Goal: Task Accomplishment & Management: Complete application form

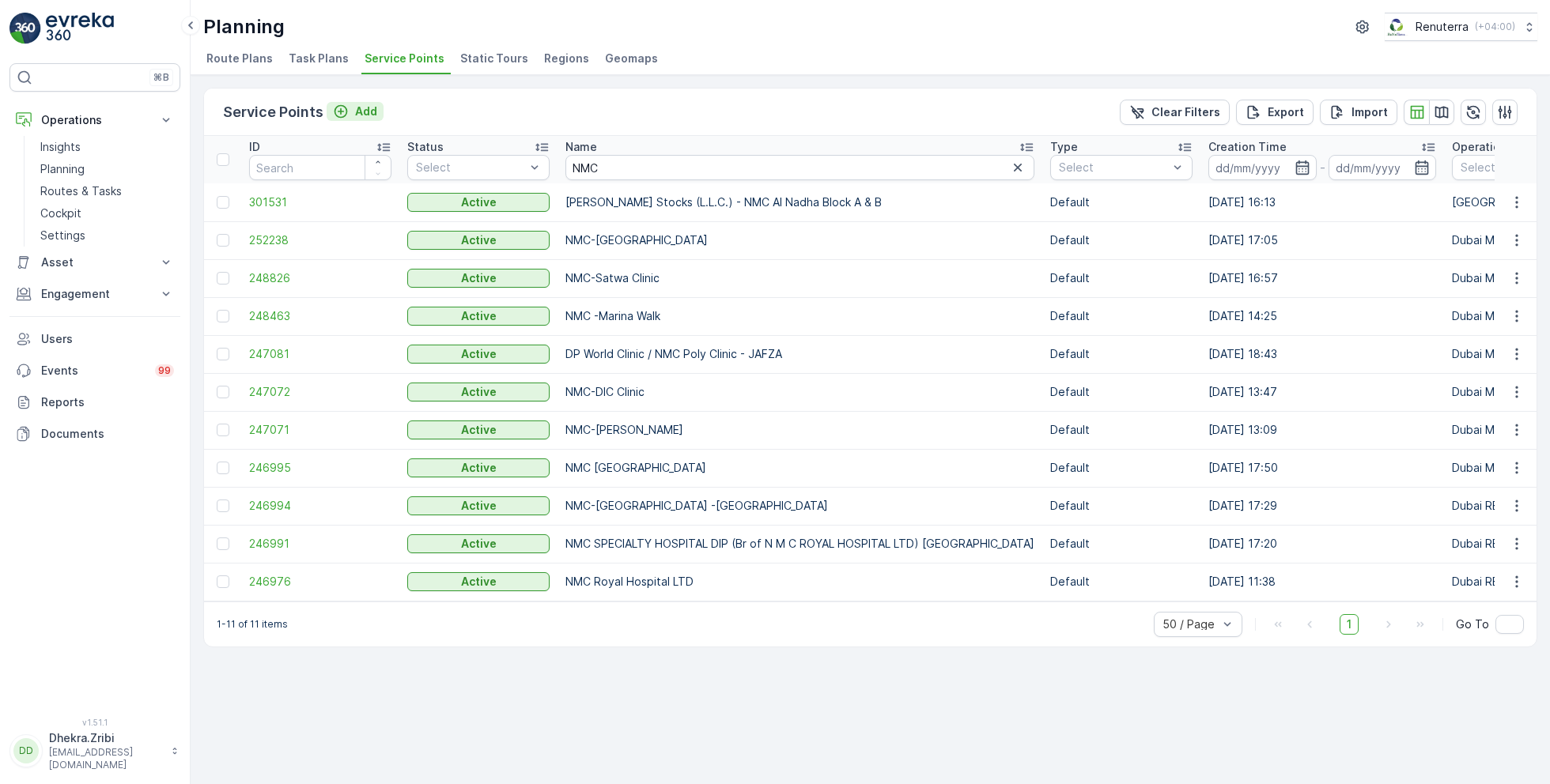
click at [362, 103] on p "Add" at bounding box center [365, 111] width 22 height 16
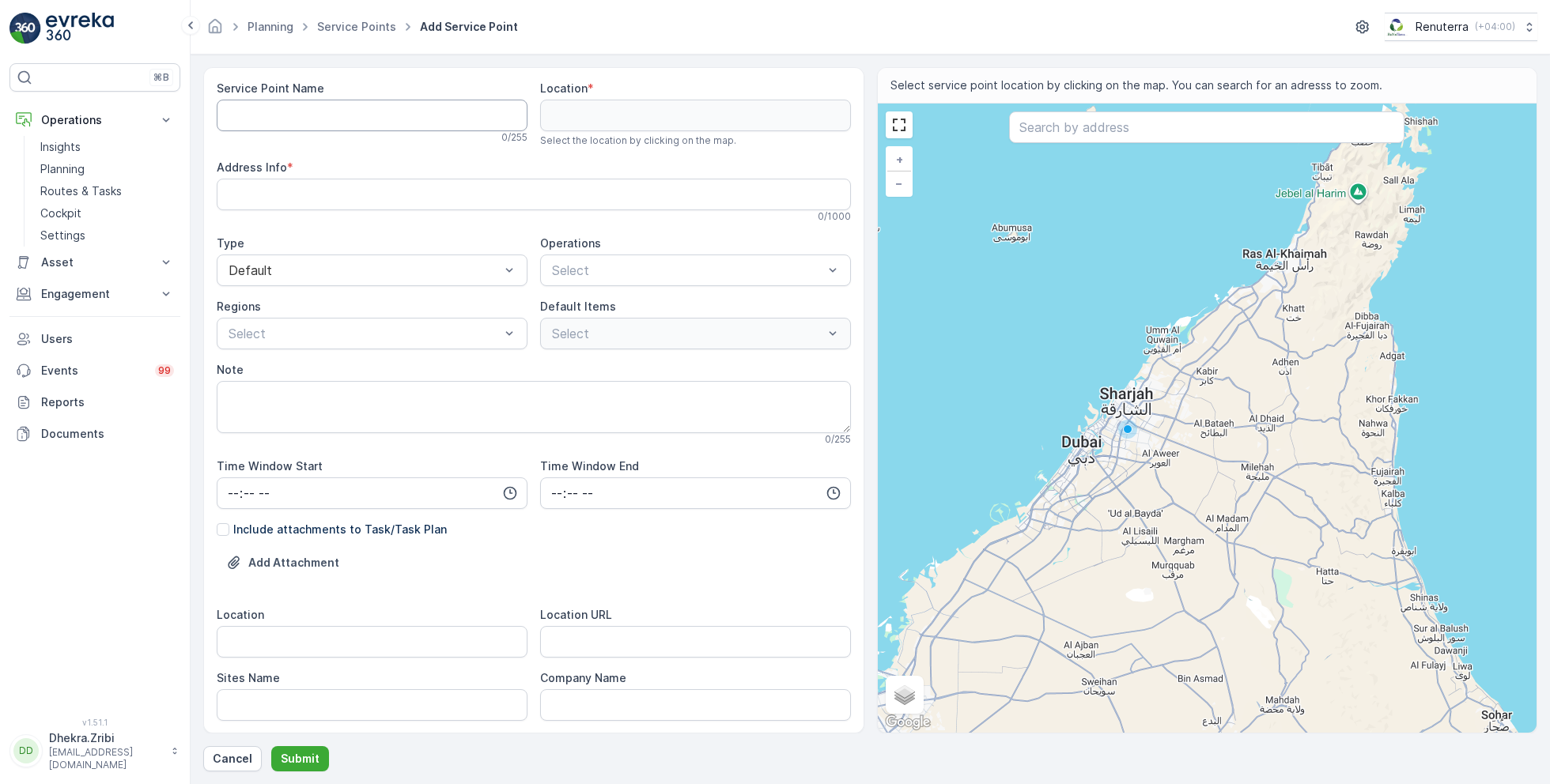
click at [390, 113] on Name "Service Point Name" at bounding box center [372, 114] width 310 height 31
paste Name "Deco Waste Service - Top Tech Auto Service | Al Quoz"
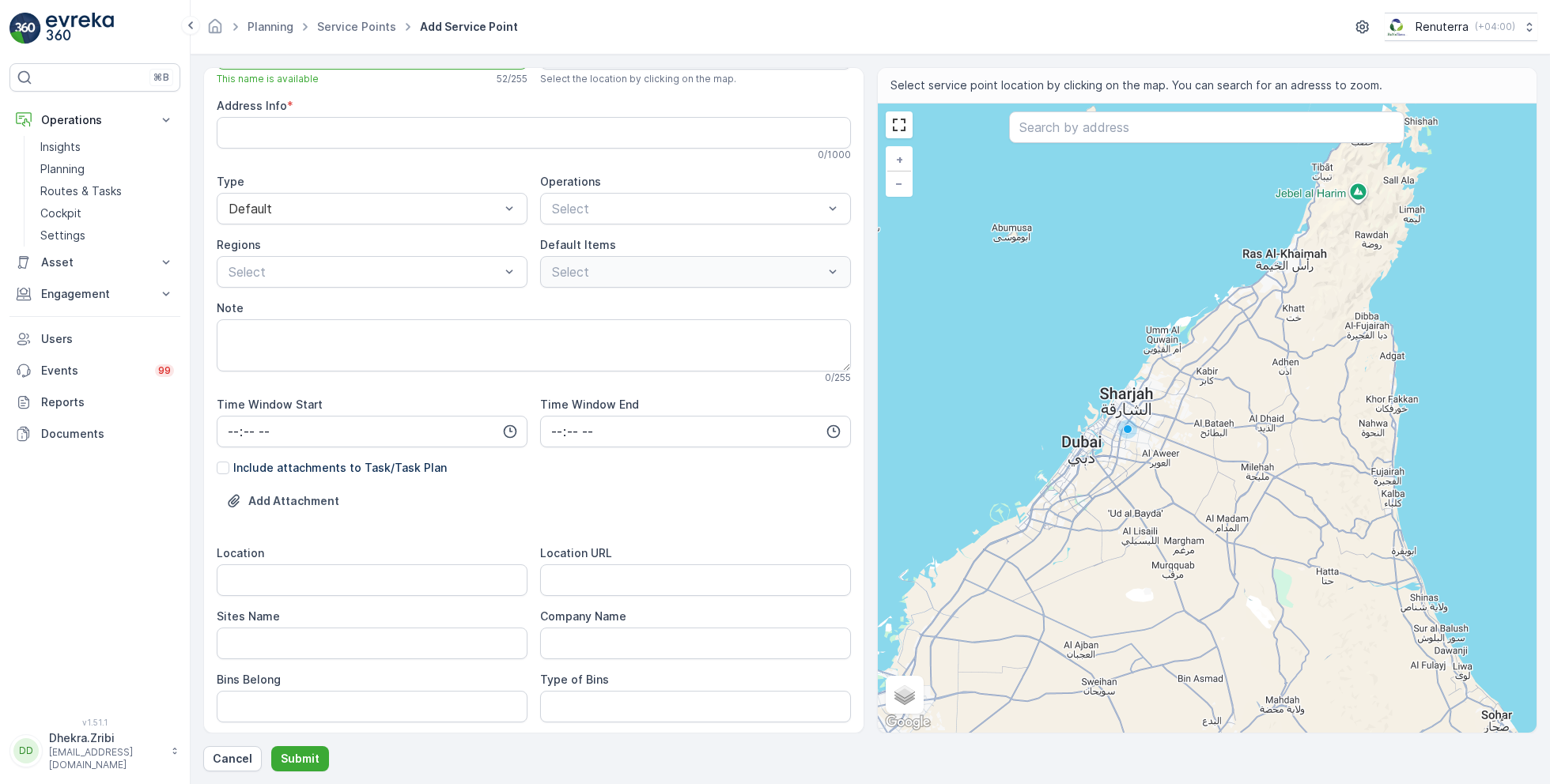
scroll to position [70, 0]
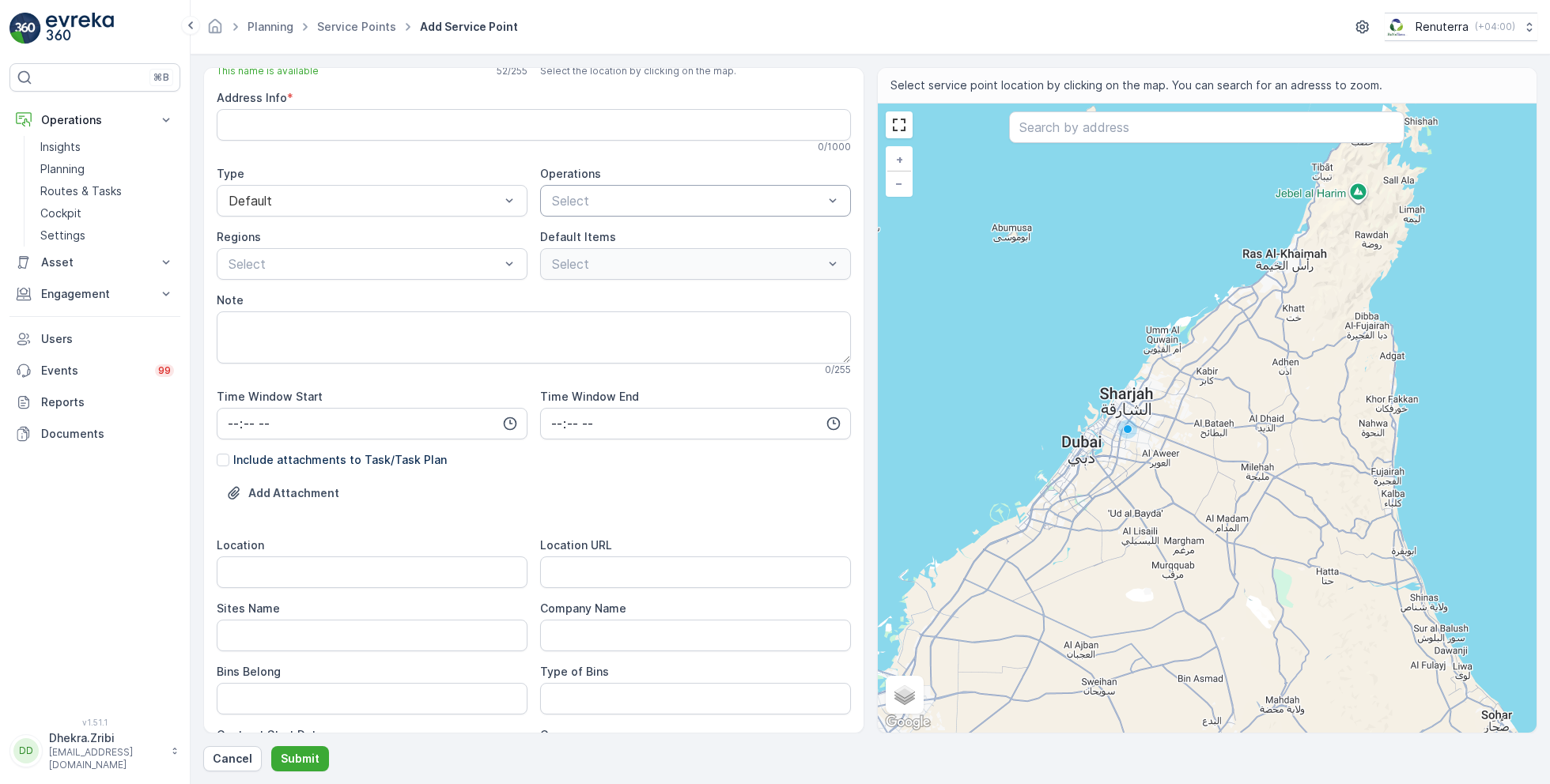
type Name "Deco Waste Service - Top Tech Auto Service | Al Quoz"
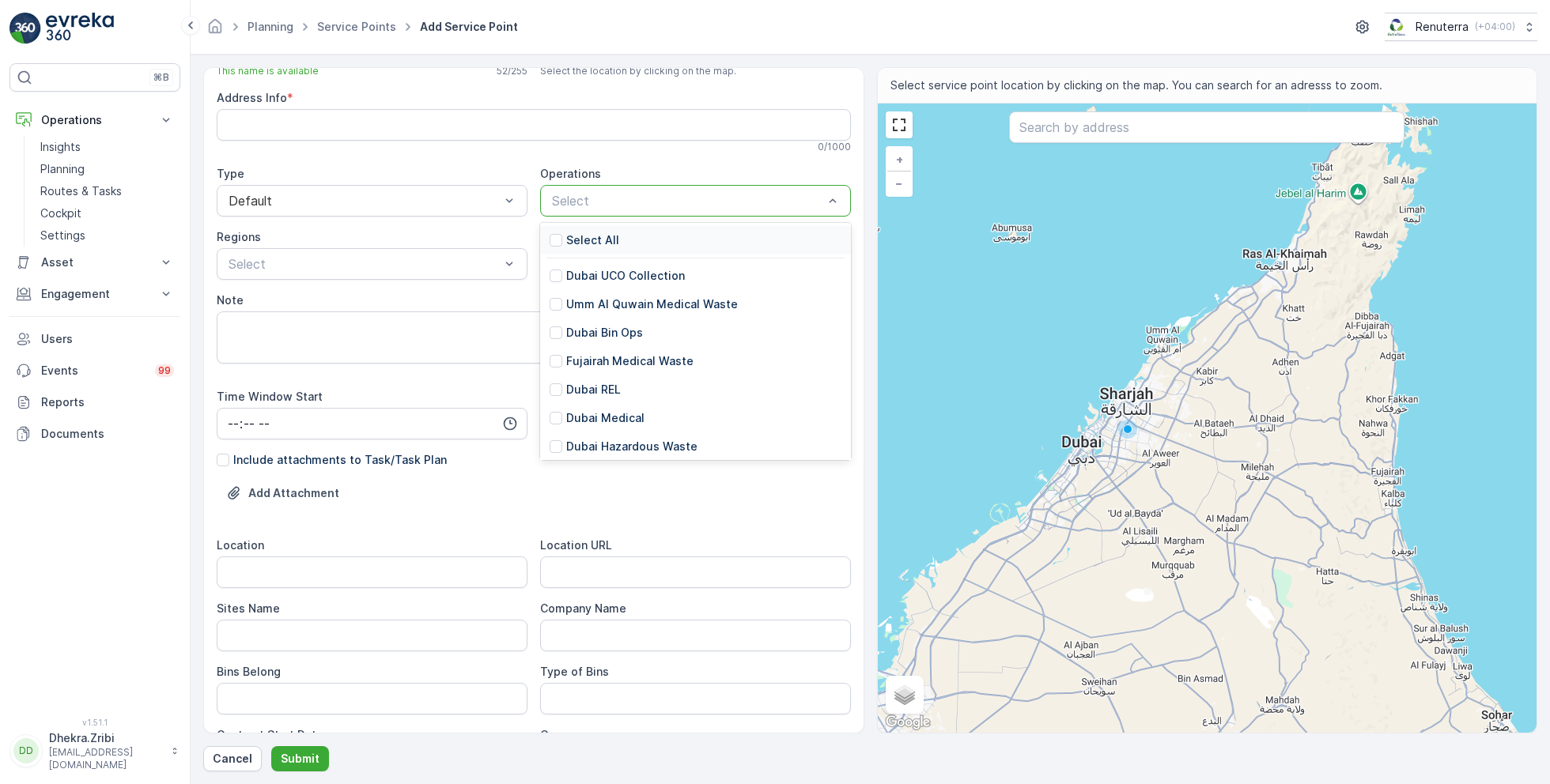
scroll to position [0, 0]
click at [607, 389] on p "Dubai REL" at bounding box center [593, 390] width 55 height 16
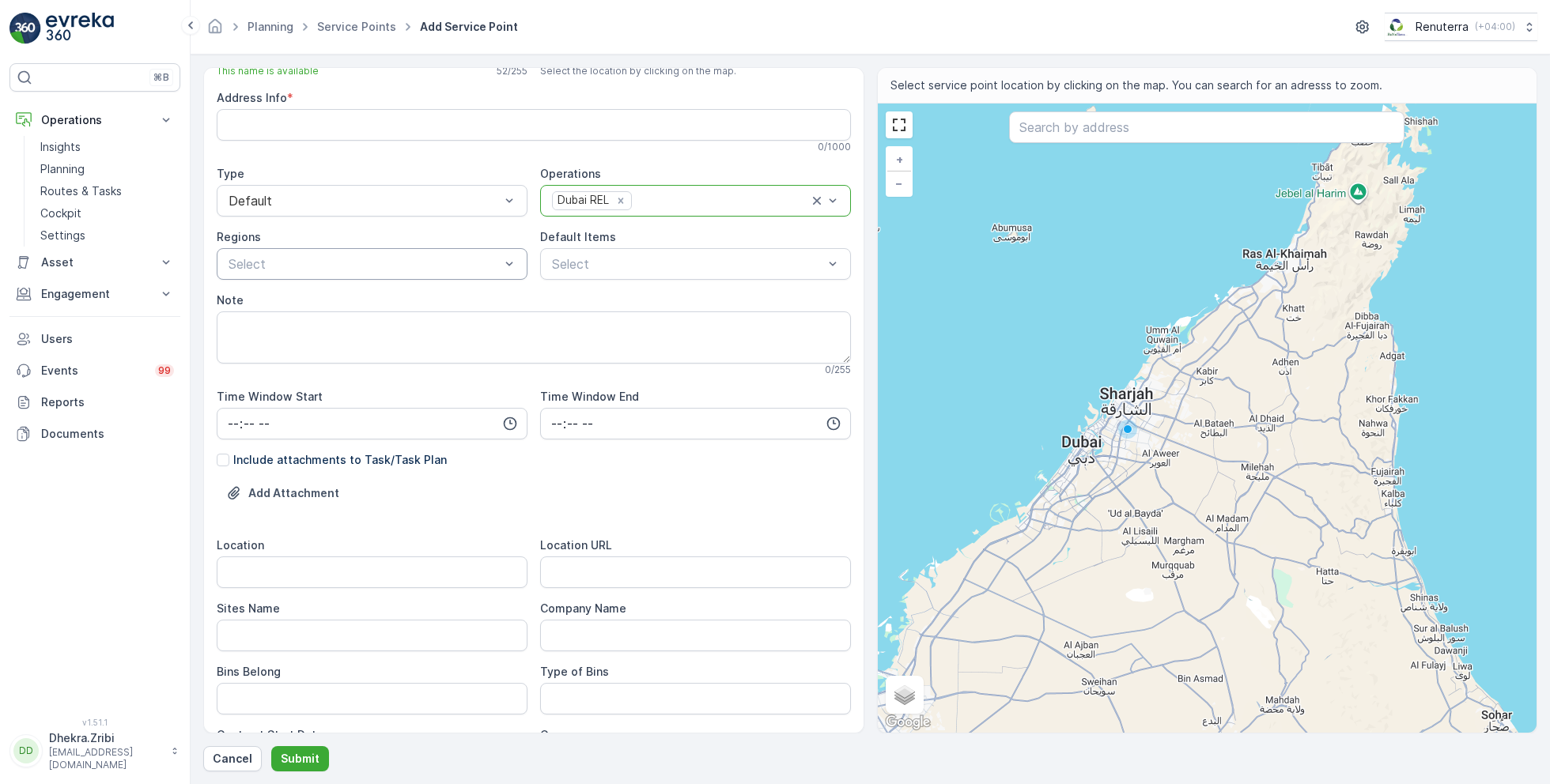
click at [348, 253] on div "Select" at bounding box center [372, 263] width 310 height 31
click at [257, 327] on span "REL101" at bounding box center [247, 329] width 42 height 14
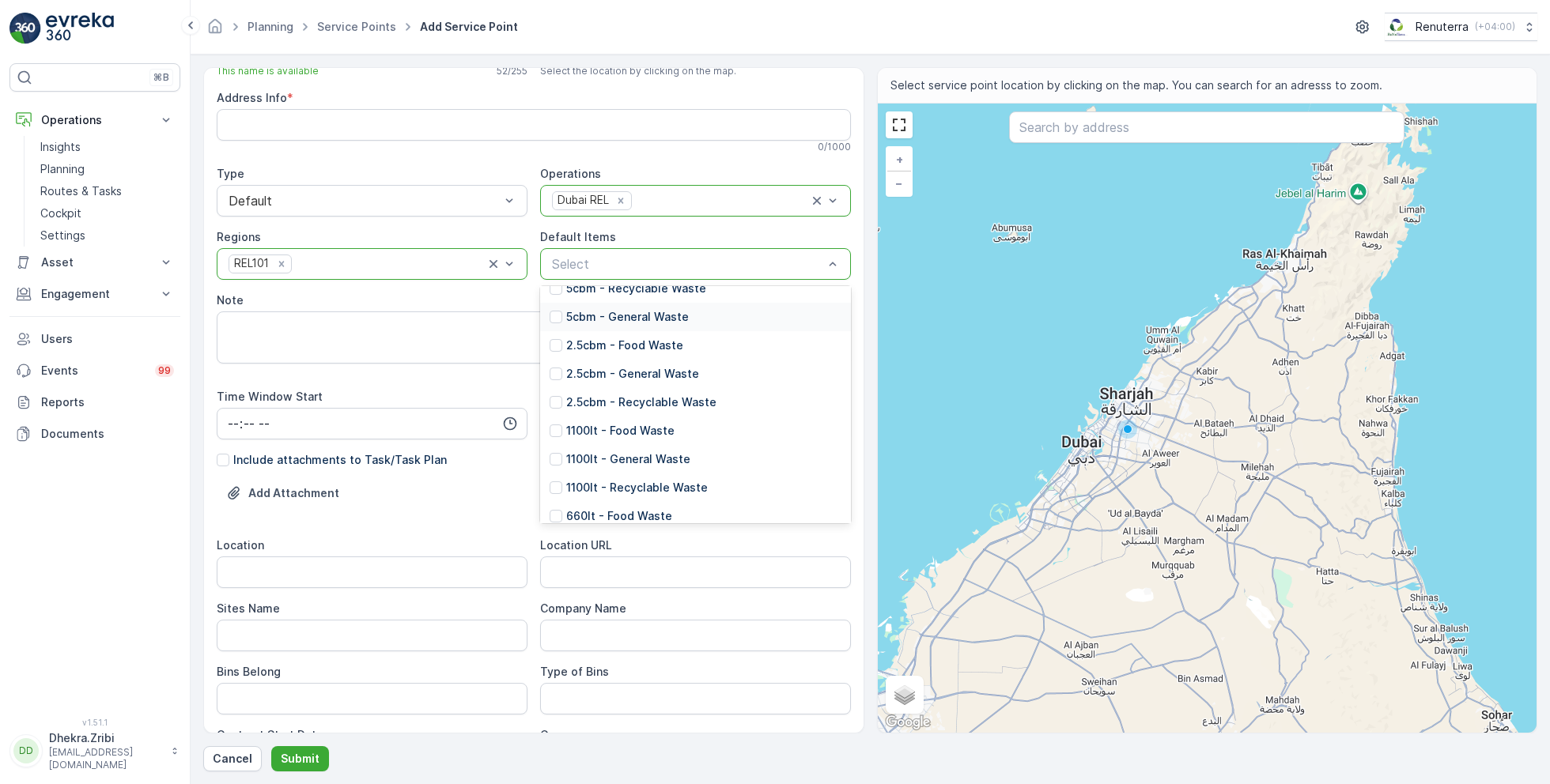
scroll to position [127, 0]
click at [617, 449] on p "1100lt - General Waste" at bounding box center [627, 454] width 124 height 16
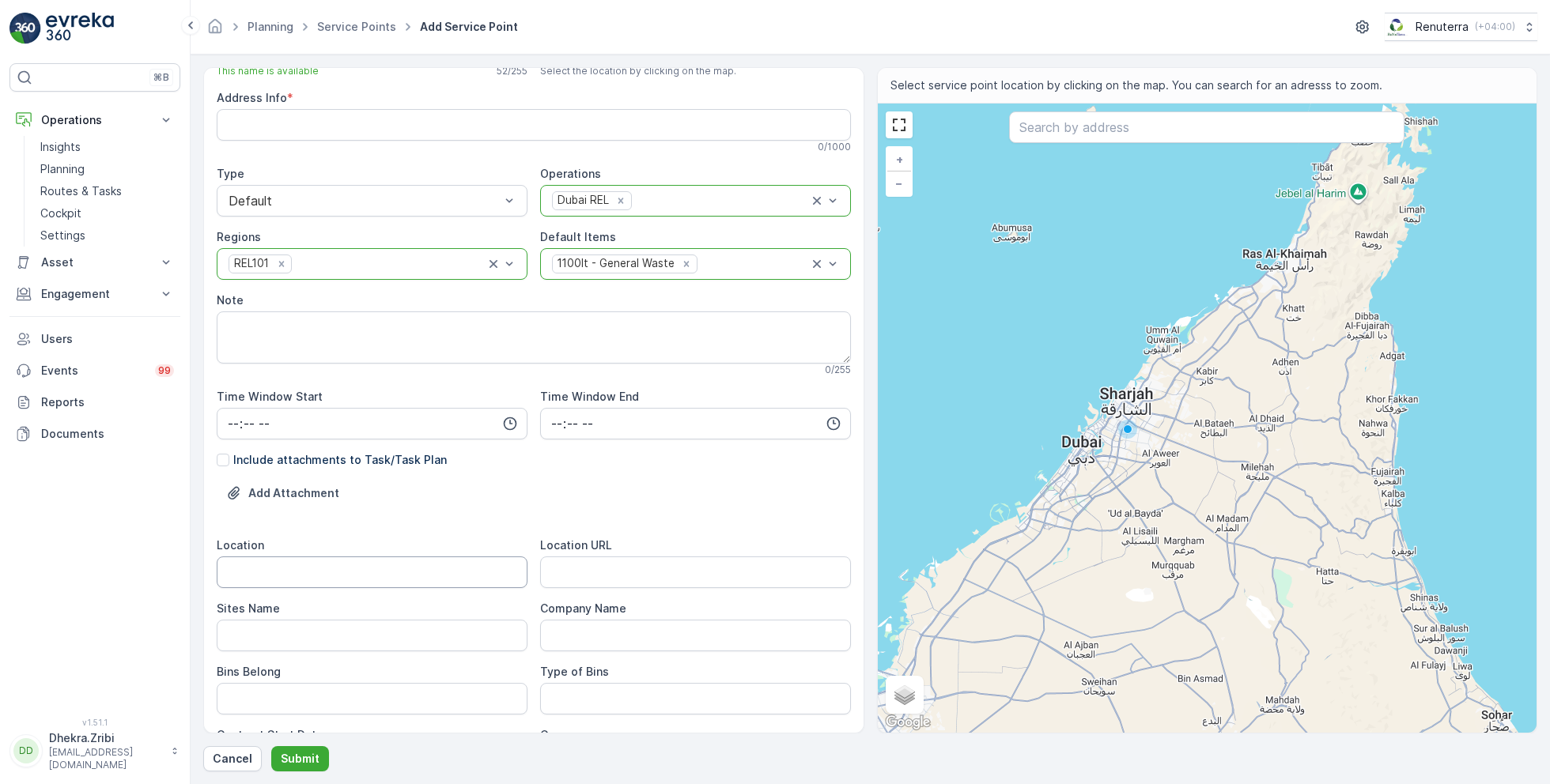
click at [344, 572] on input "Location" at bounding box center [372, 571] width 310 height 31
type input "Al Quoz"
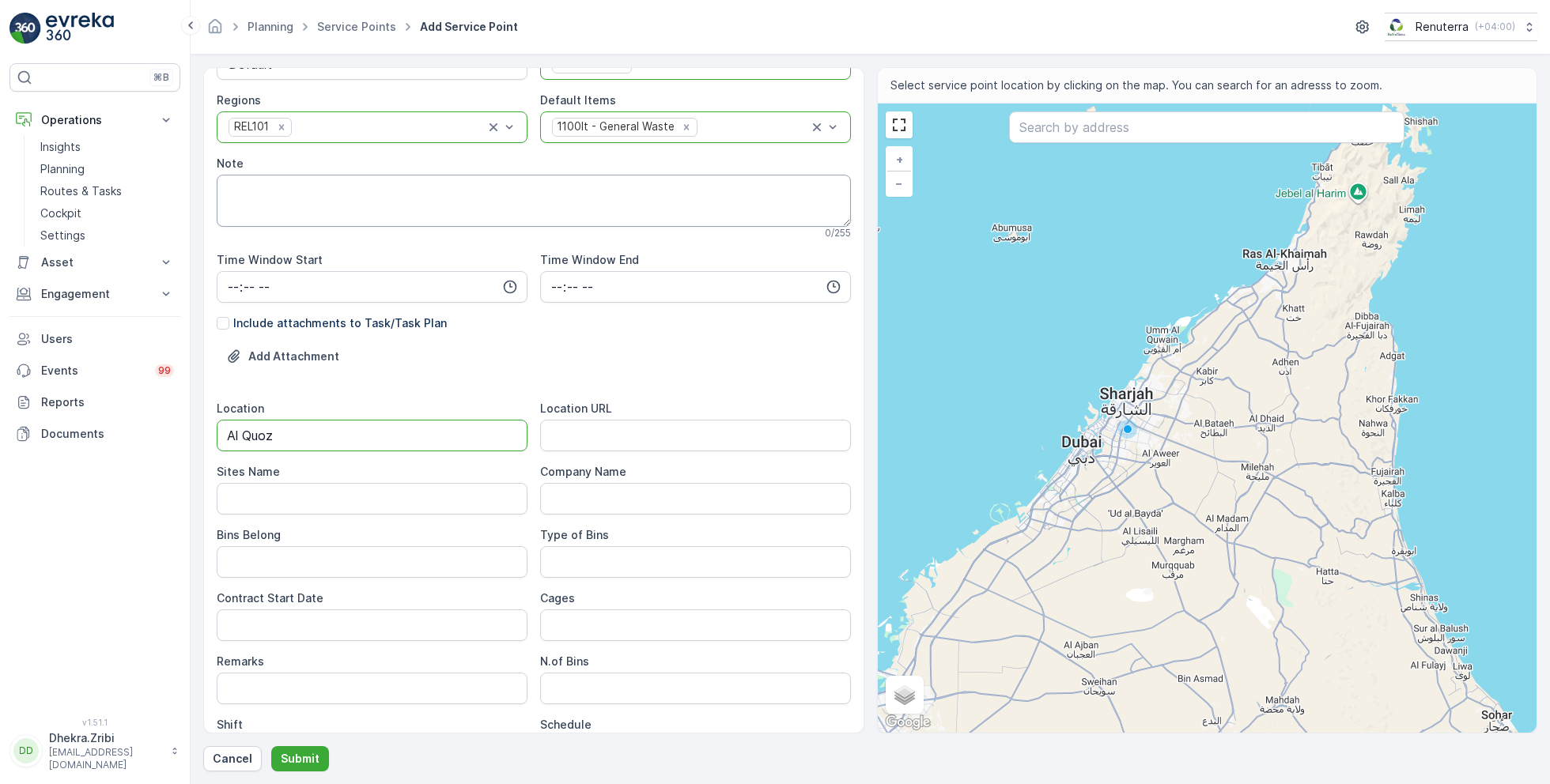
scroll to position [215, 0]
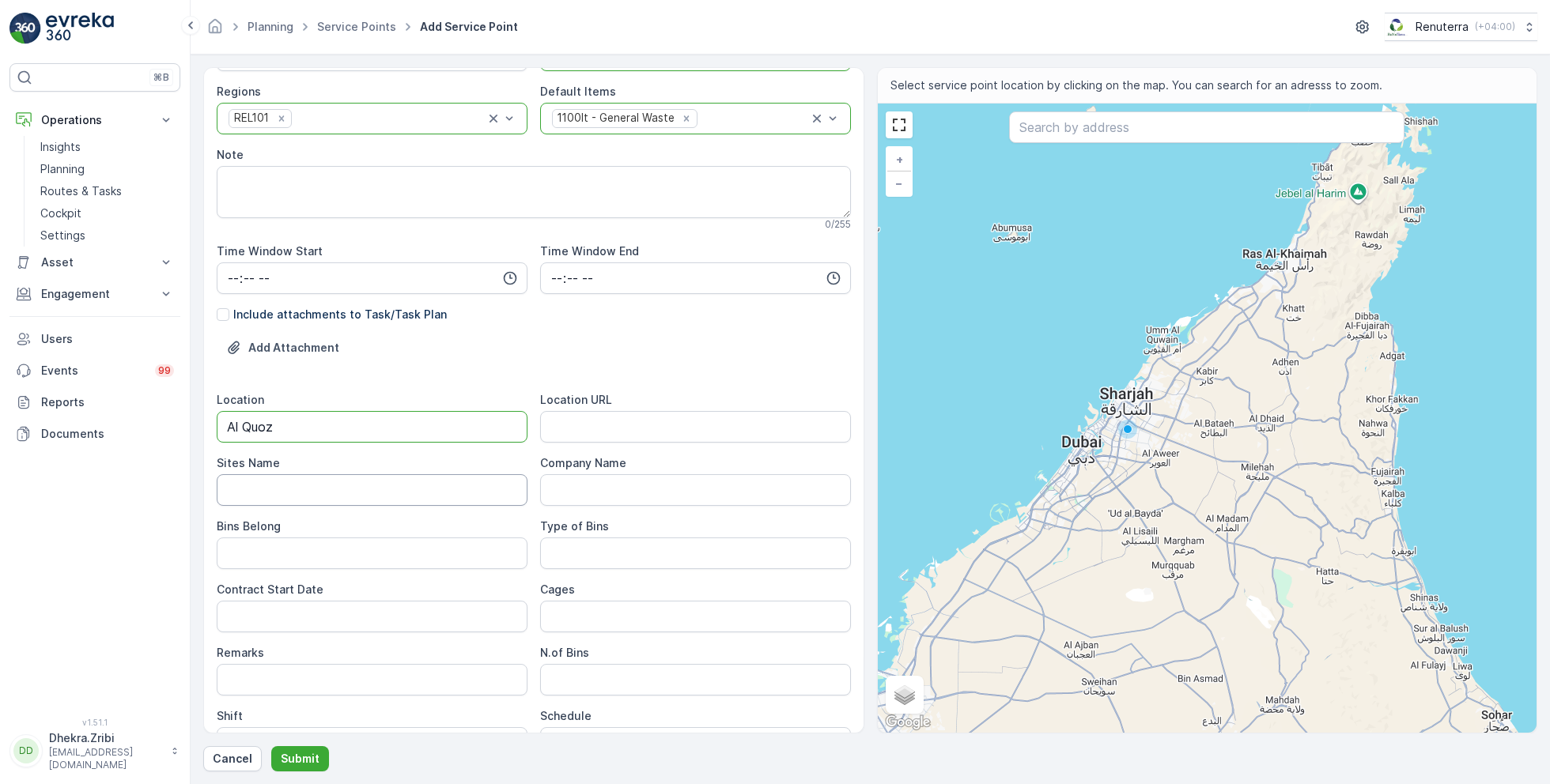
click at [310, 498] on Name "Sites Name" at bounding box center [372, 490] width 310 height 31
type Name "Al Quoz"
click at [643, 427] on URL "Location URL" at bounding box center [696, 427] width 310 height 31
paste URL "[URL][DOMAIN_NAME]"
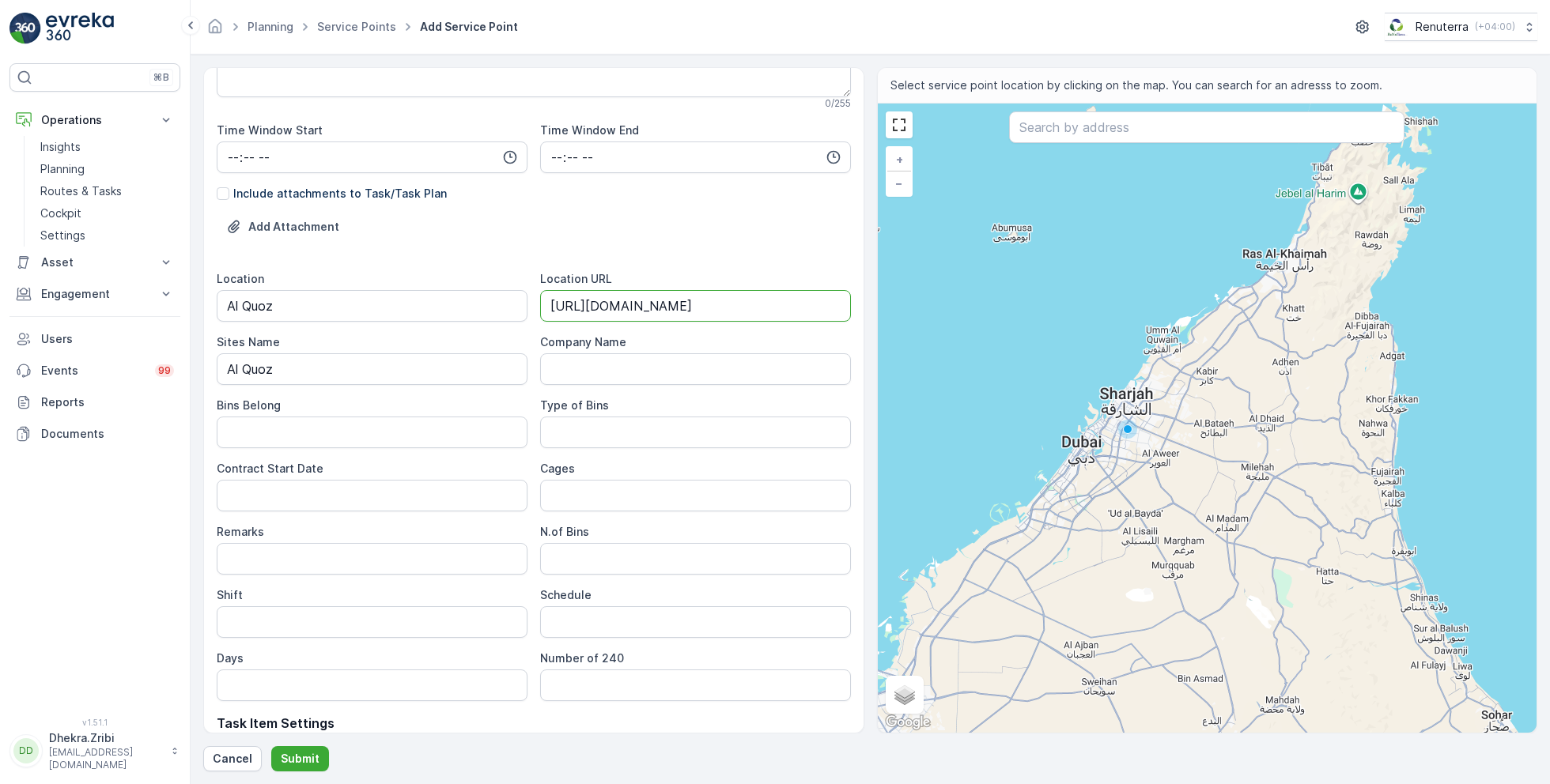
scroll to position [341, 0]
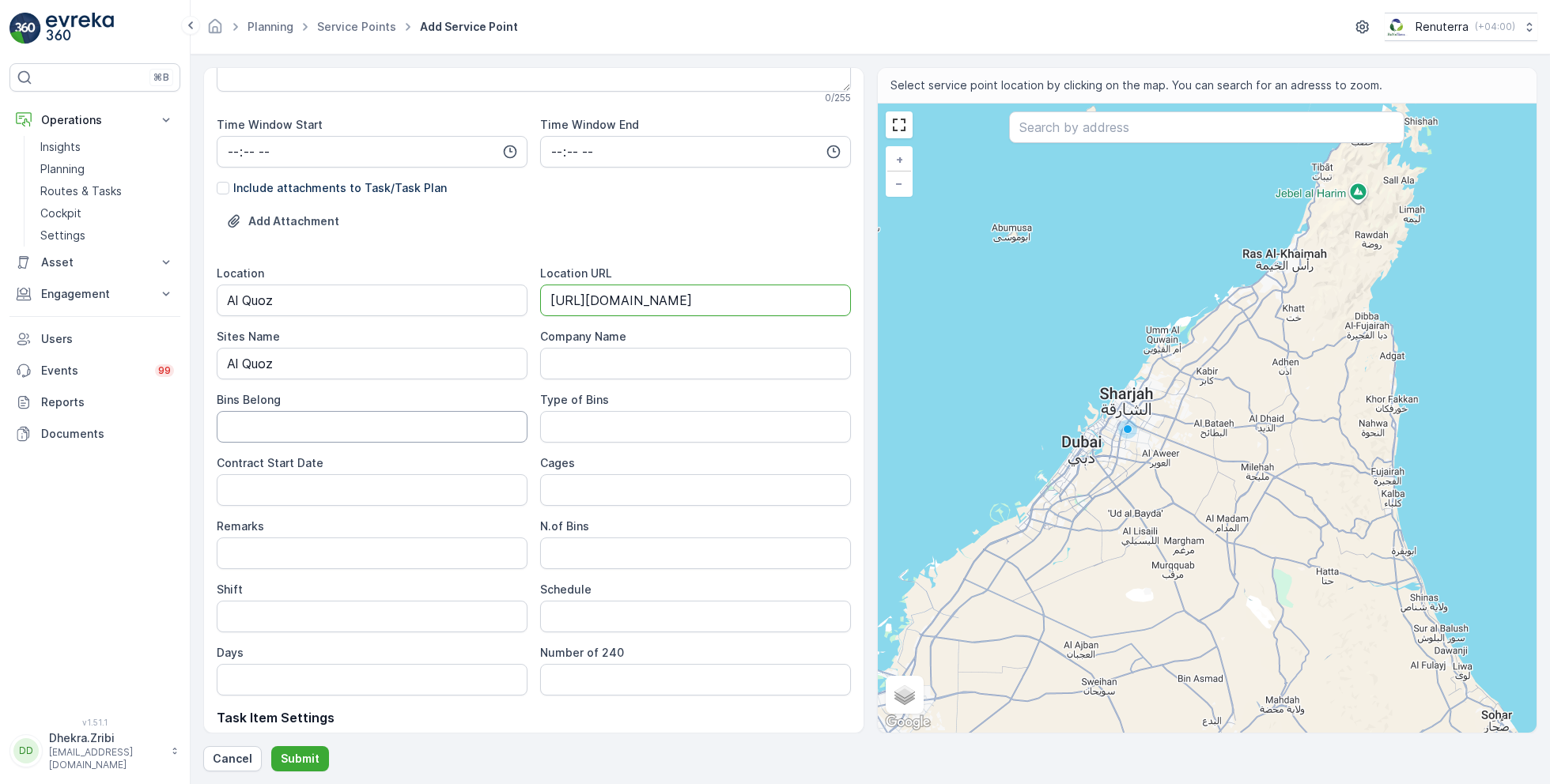
type URL "[URL][DOMAIN_NAME]"
click at [384, 426] on Belong "Bins Belong" at bounding box center [372, 427] width 310 height 31
type Belong "Client"
click at [597, 422] on Bins "Type of Bins" at bounding box center [696, 427] width 310 height 31
type Bins "1.1 CBM"
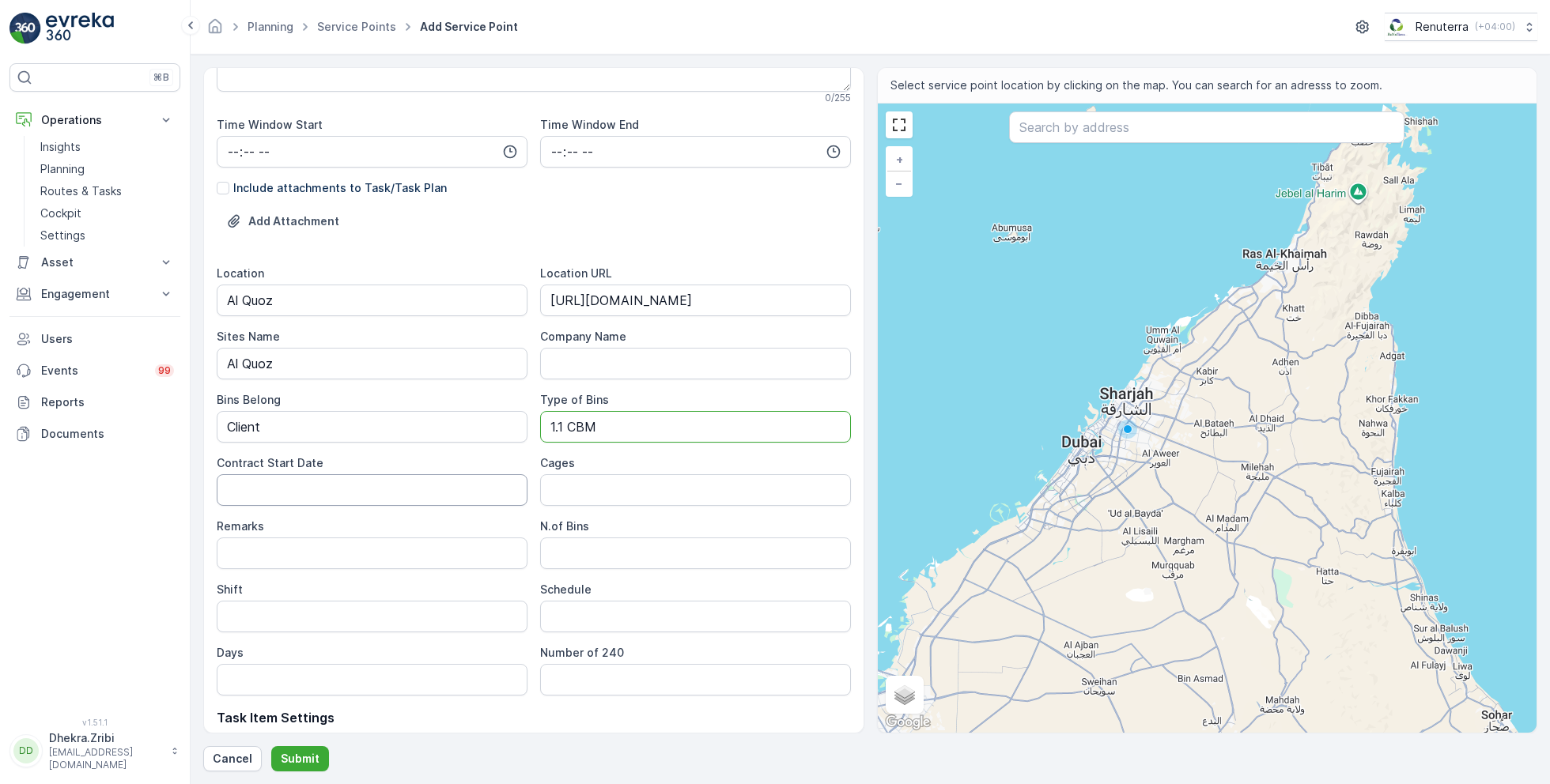
click at [358, 501] on Date "Contract Start Date" at bounding box center [372, 490] width 310 height 31
type Date "[DATE]"
click at [614, 549] on Bins "N.of Bins" at bounding box center [696, 552] width 310 height 31
type Bins "1"
click at [337, 621] on input "Shift" at bounding box center [372, 616] width 310 height 31
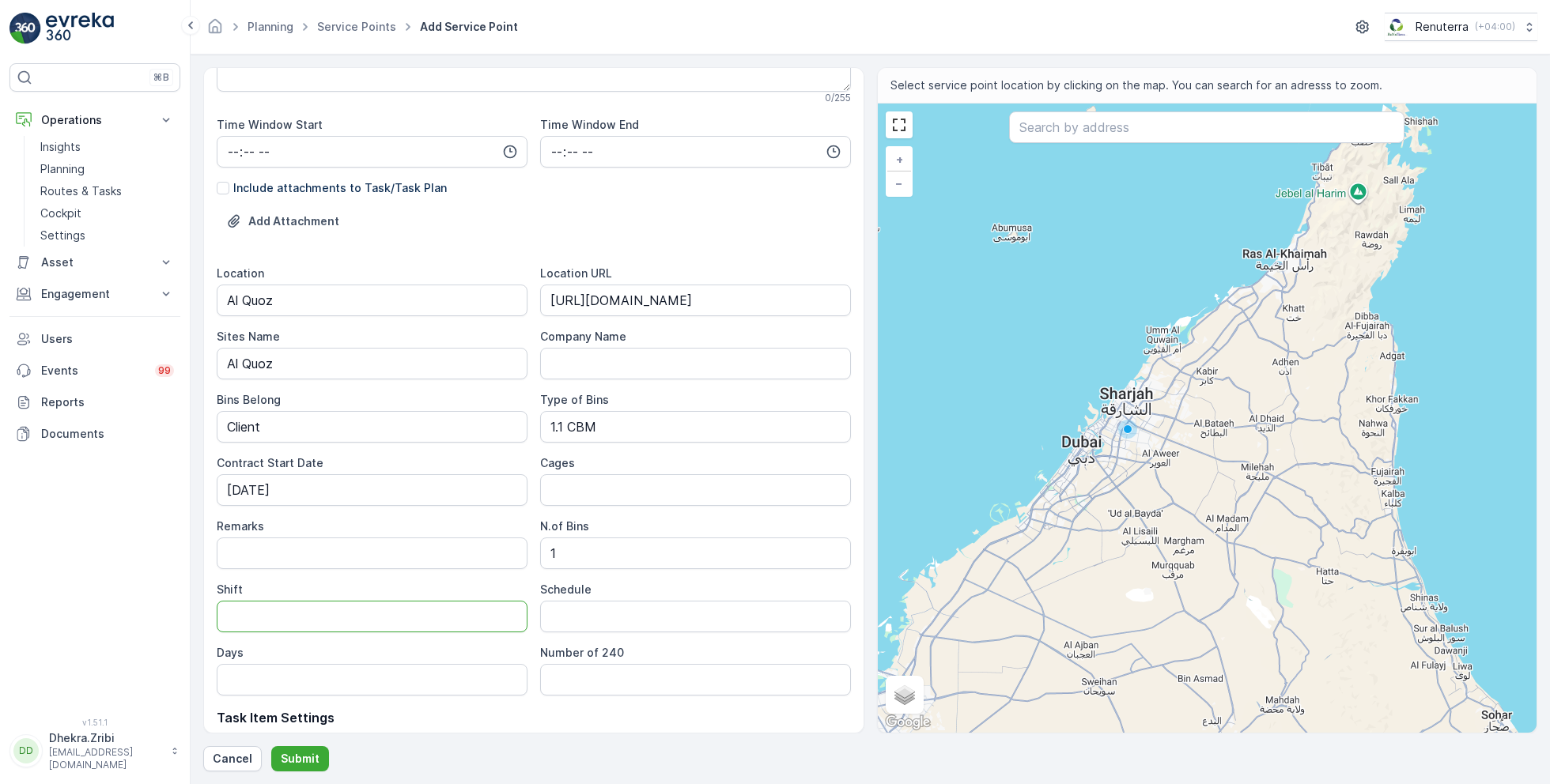
type input "Day Shift"
click at [582, 615] on input "Schedule" at bounding box center [696, 616] width 310 height 31
type input "Weekly 1 Time"
click at [327, 682] on input "Days" at bounding box center [372, 679] width 310 height 31
type input "Sun"
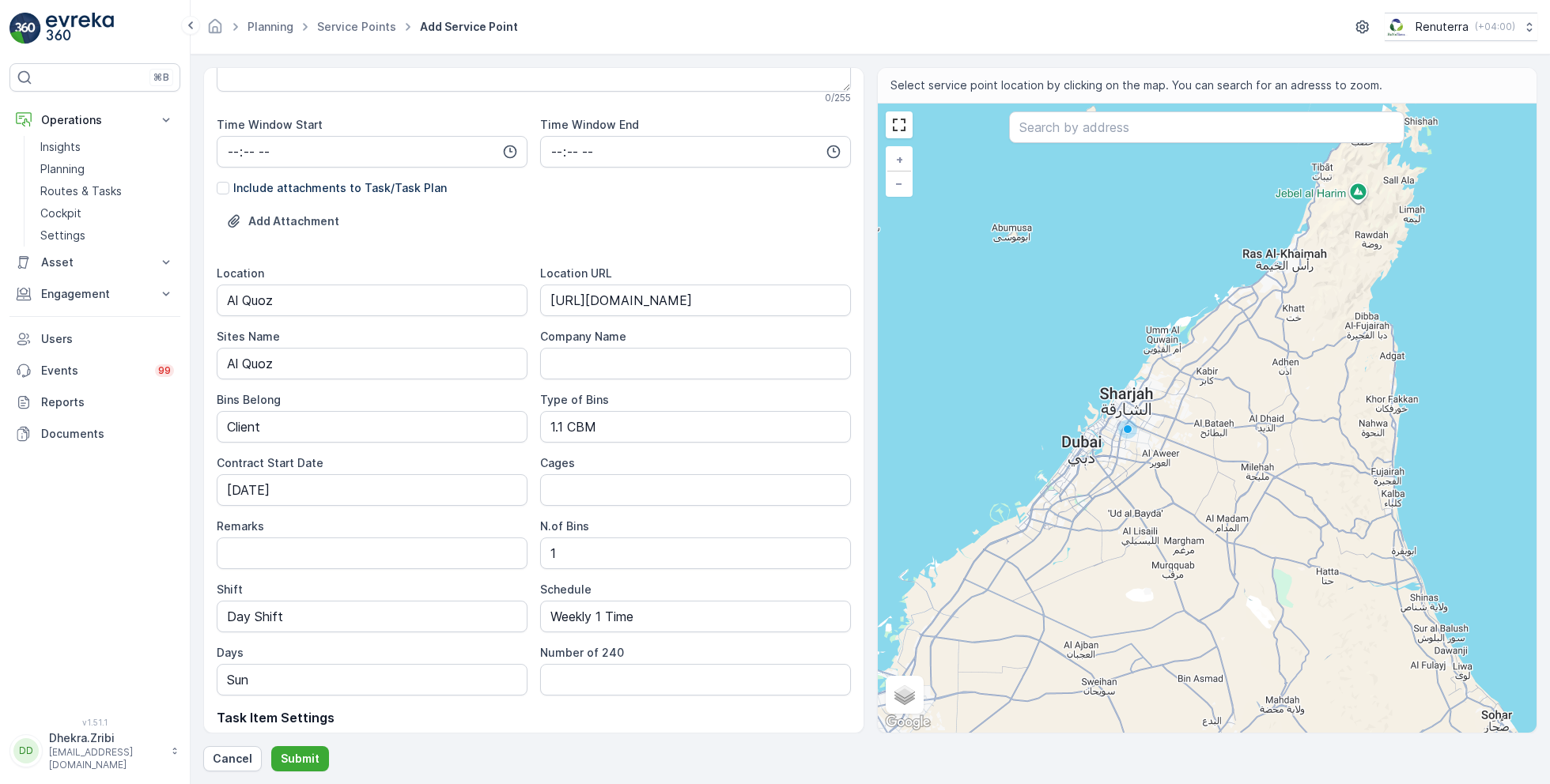
click at [611, 708] on p "Task Item Settings" at bounding box center [534, 718] width 634 height 19
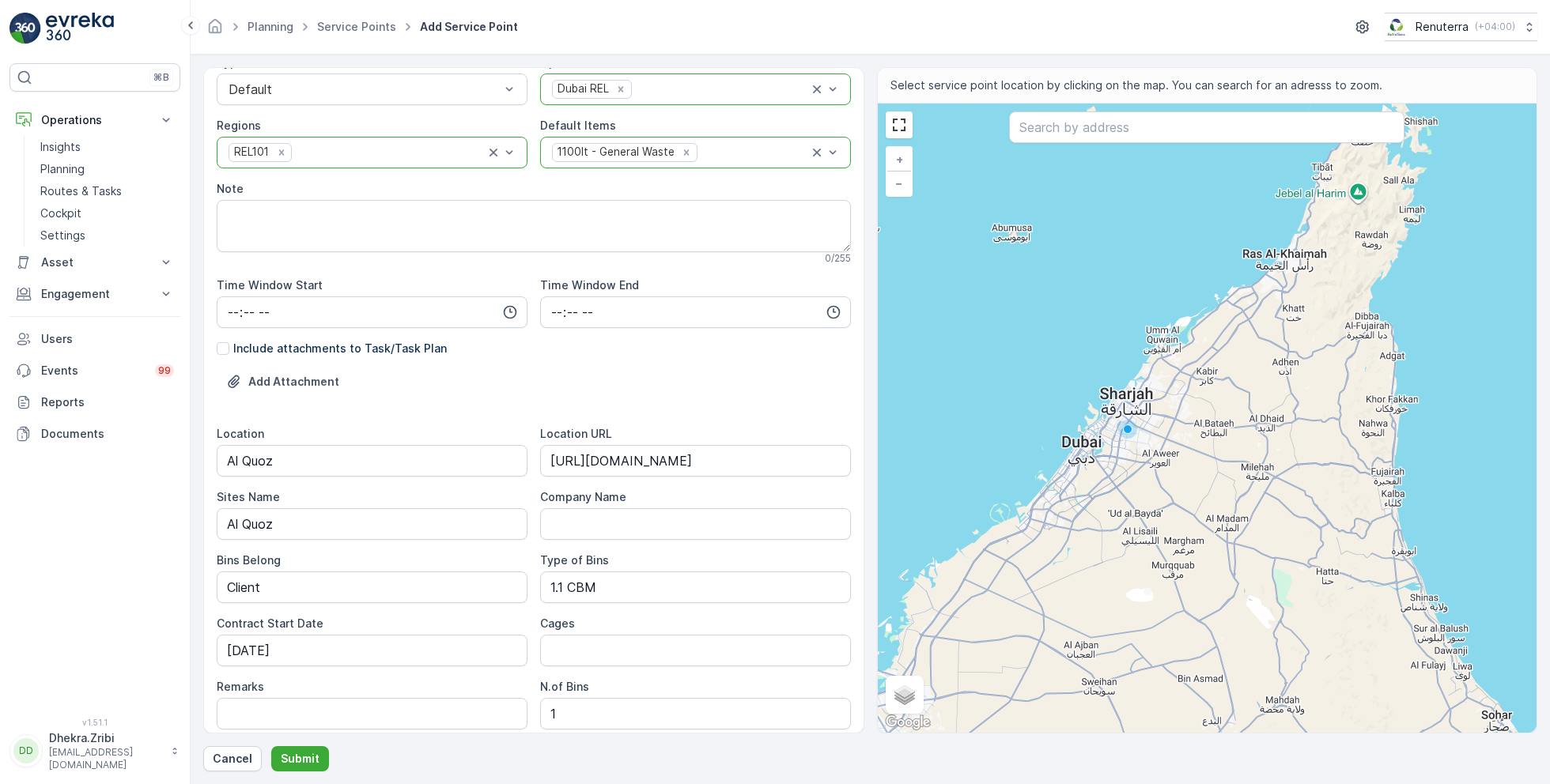
scroll to position [16, 0]
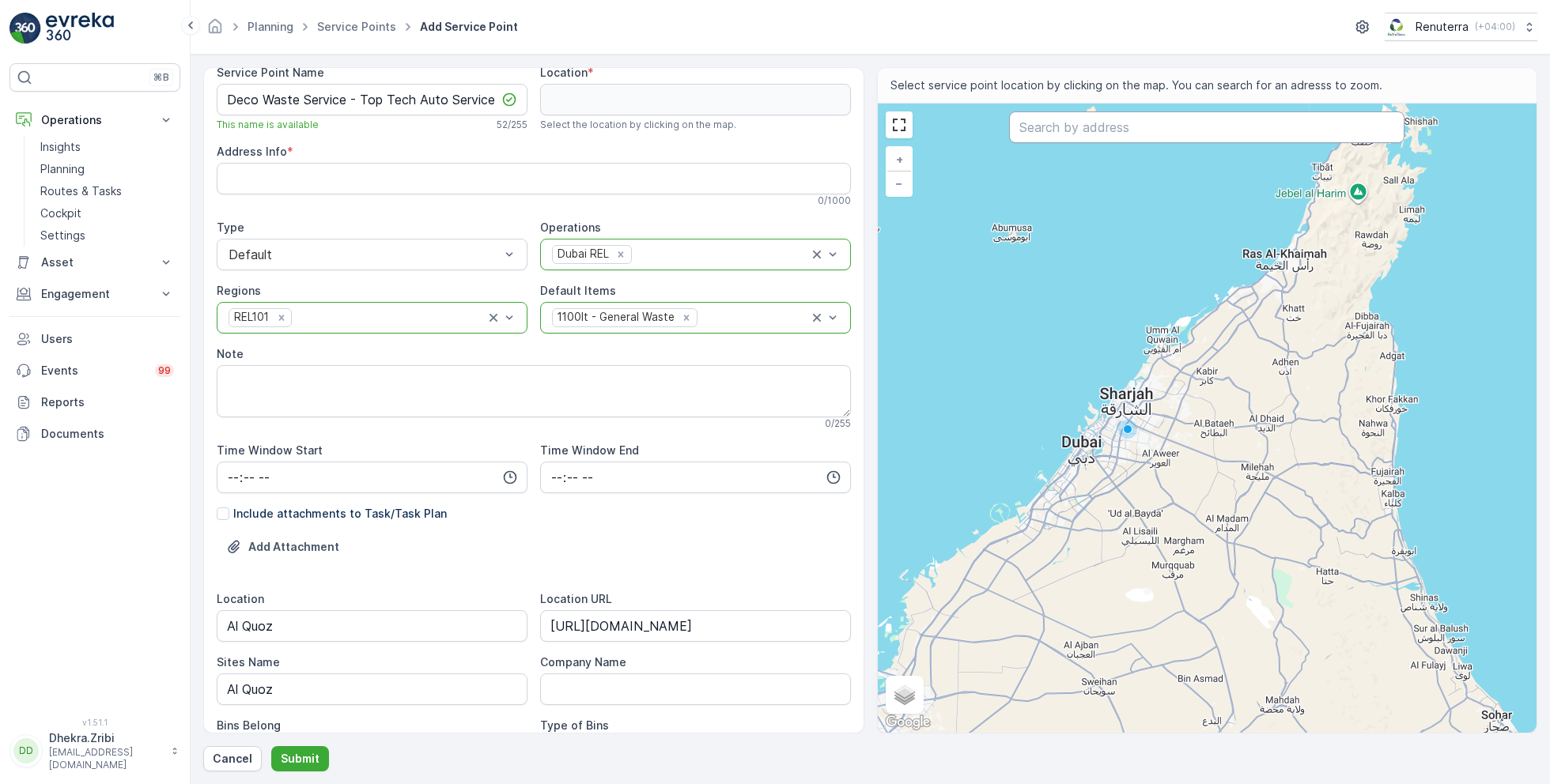
click at [1043, 118] on input "text" at bounding box center [1207, 127] width 396 height 31
paste input "Top Tech Auto Services by [PERSON_NAME]"
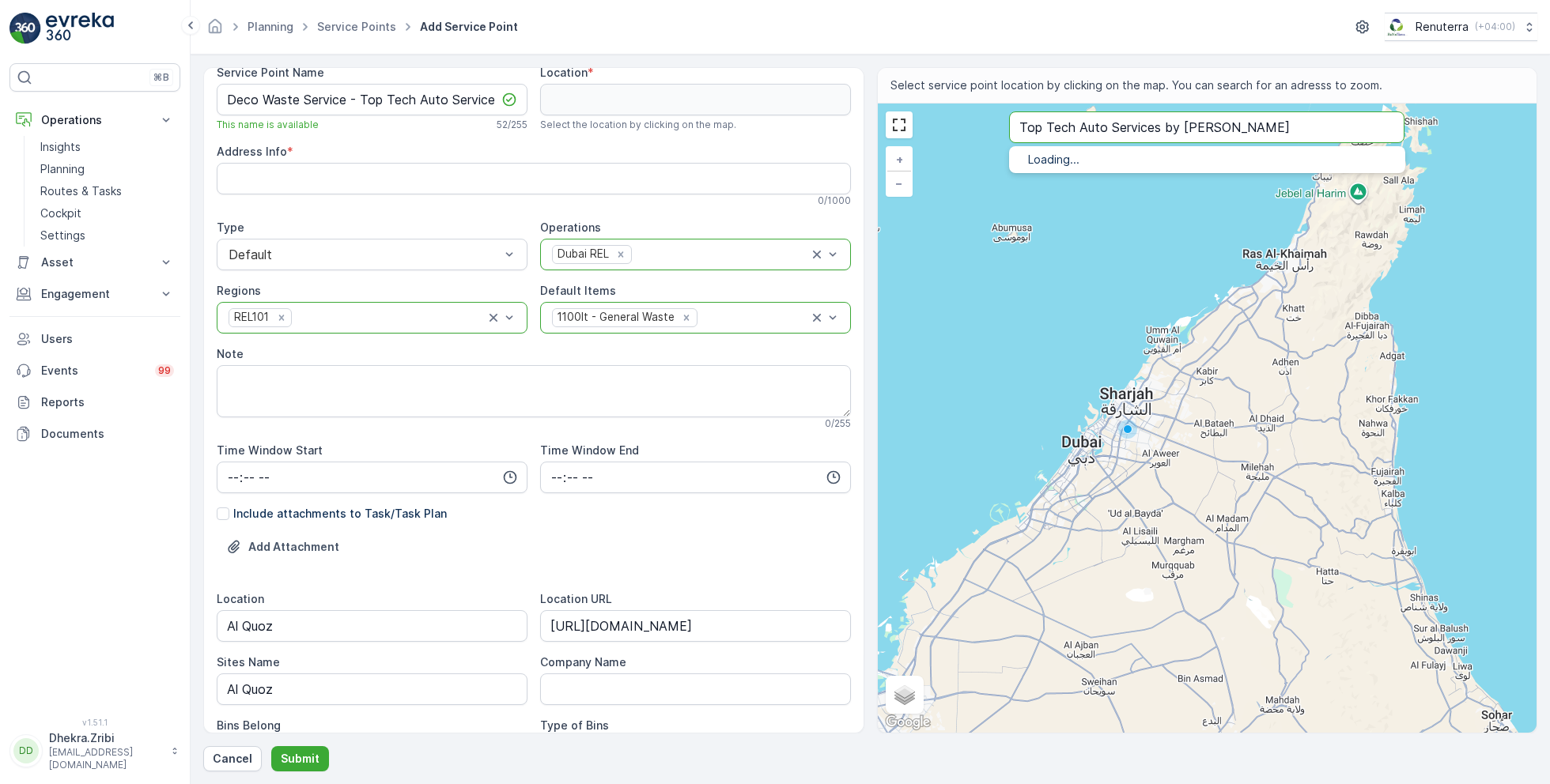
type input "Top Tech Auto Services by [PERSON_NAME]"
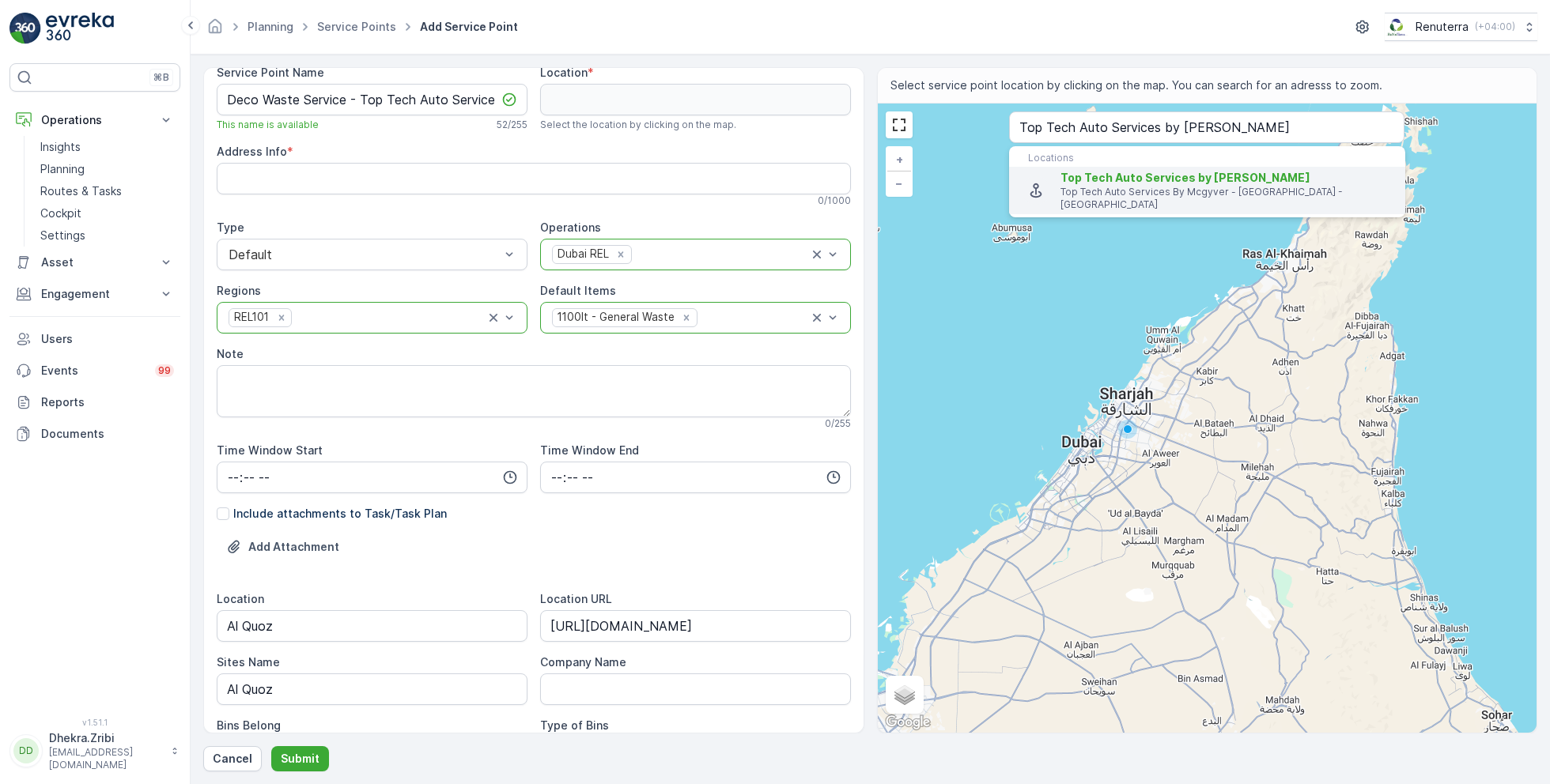
click at [1125, 176] on span "Top Tech Auto Services by [PERSON_NAME]" at bounding box center [1186, 178] width 250 height 13
type input "25.1332475,55.2217761"
type Info "Top Tech Auto Services By Mcgyver - [PERSON_NAME] Warehouse 5 - Al Quoz Industr…"
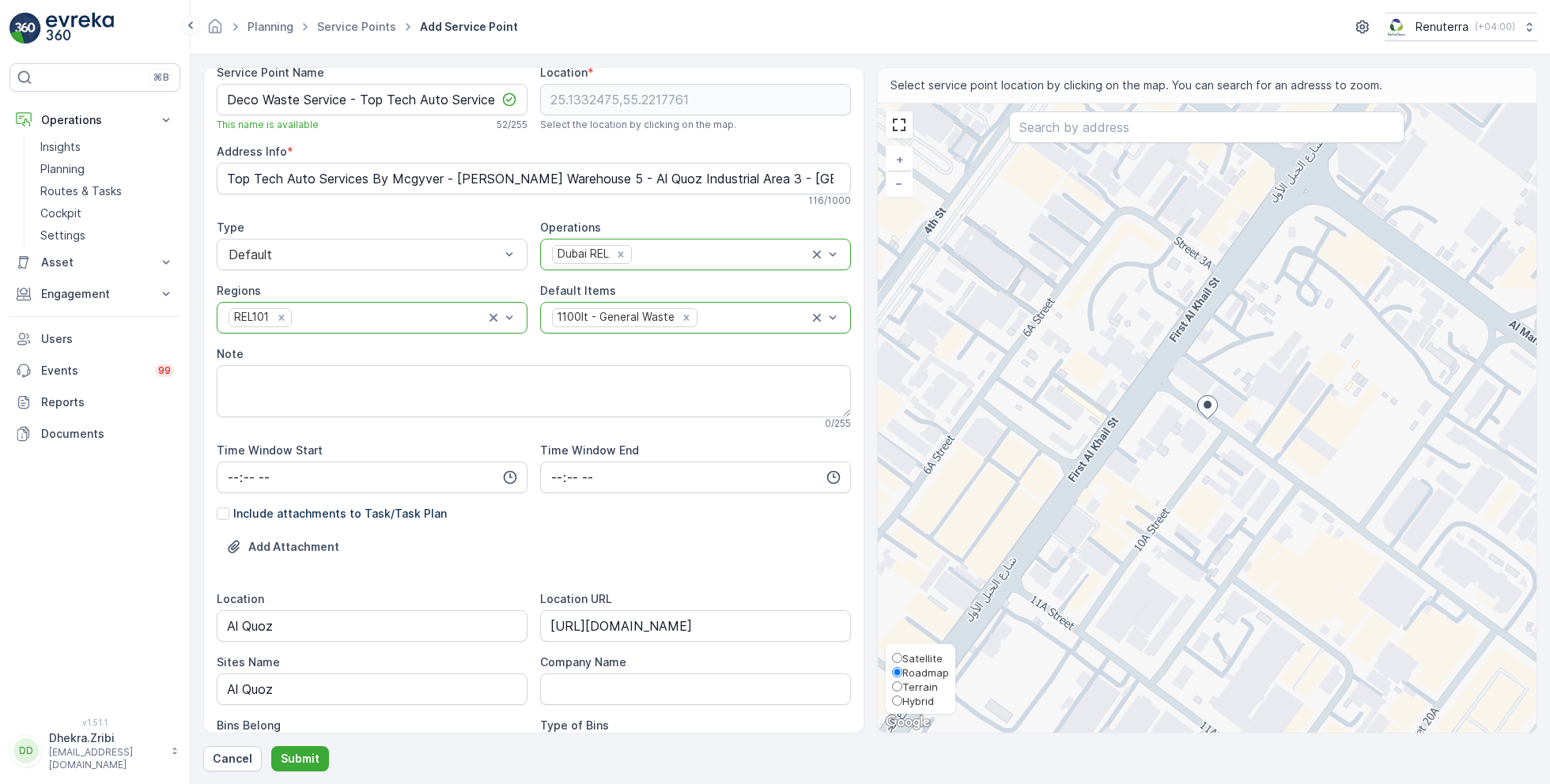
click at [923, 662] on span "Satellite" at bounding box center [923, 658] width 41 height 12
click at [903, 662] on input "Satellite" at bounding box center [897, 657] width 10 height 10
radio input "true"
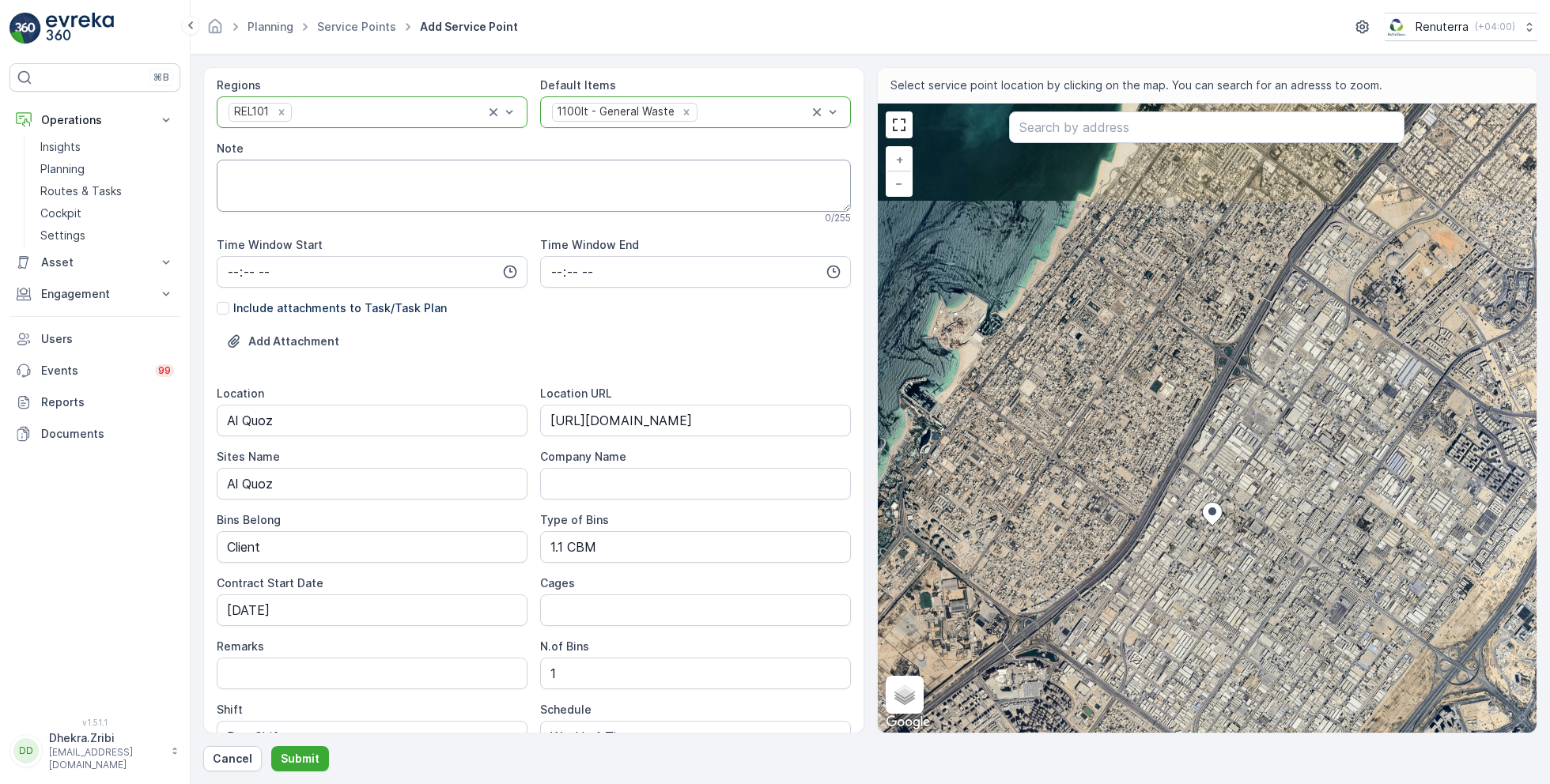
scroll to position [454, 0]
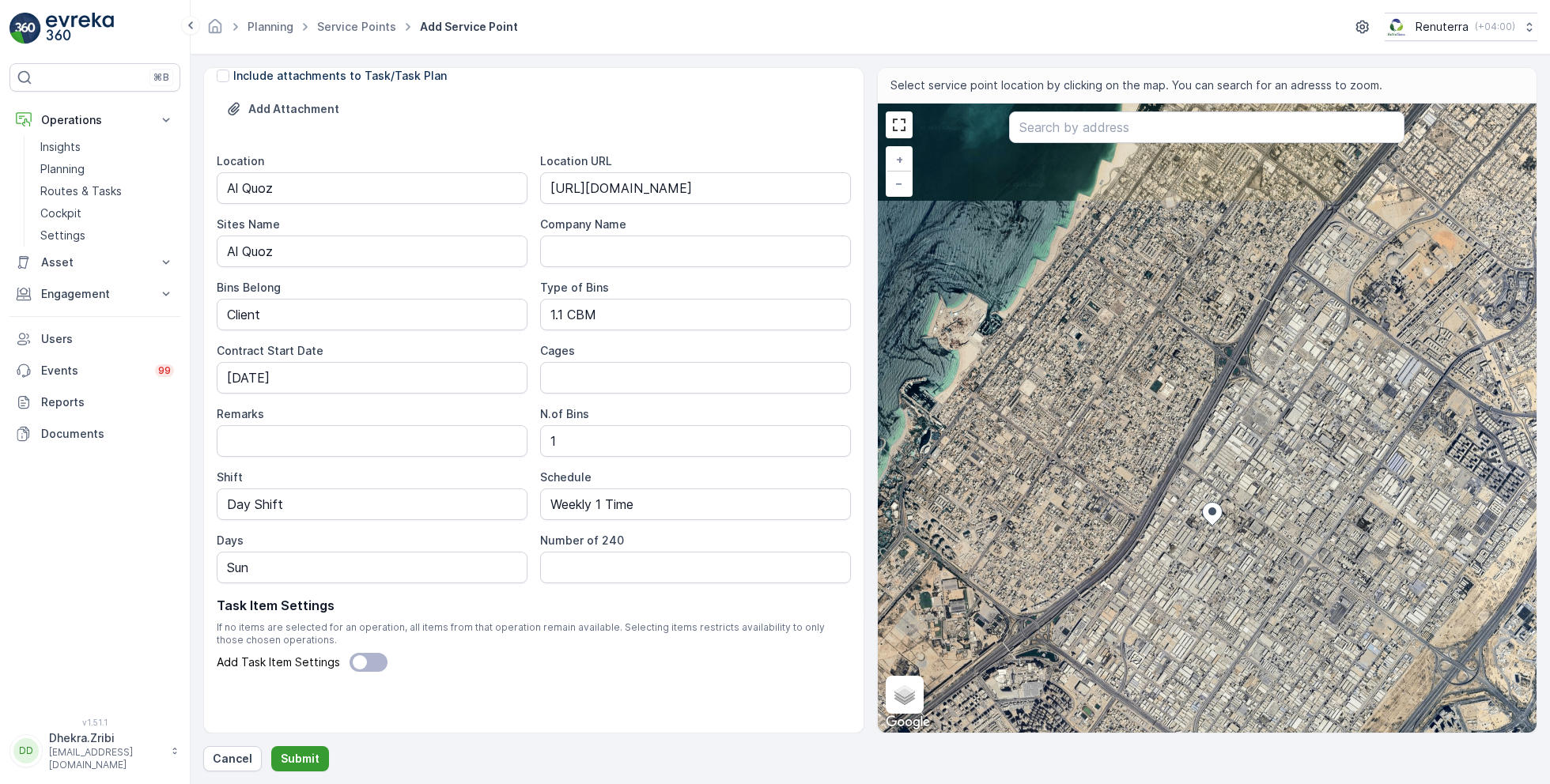
click at [301, 753] on p "Submit" at bounding box center [300, 758] width 39 height 16
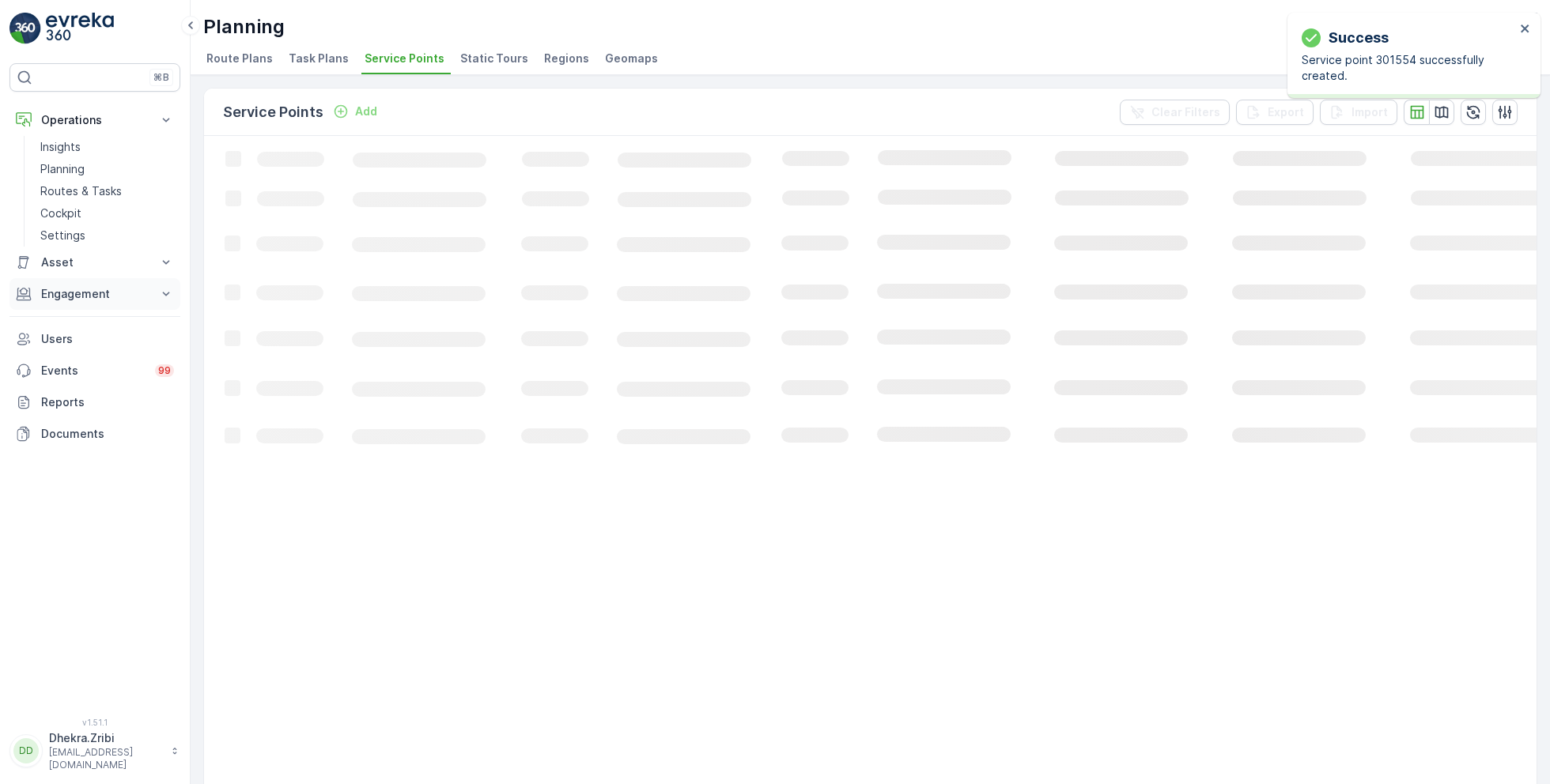
click at [113, 292] on p "Engagement" at bounding box center [95, 294] width 108 height 16
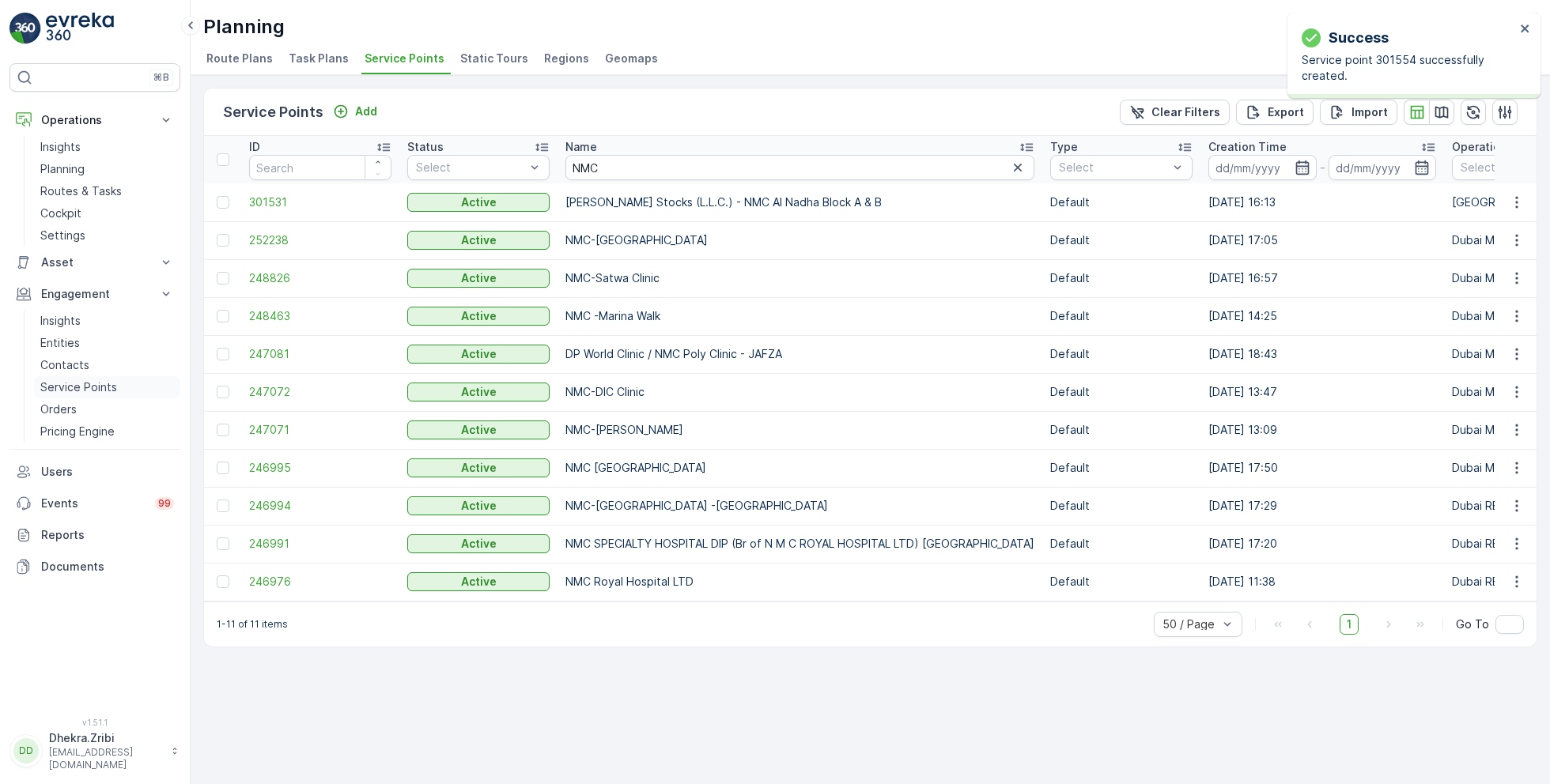
click at [79, 383] on p "Service Points" at bounding box center [79, 387] width 77 height 16
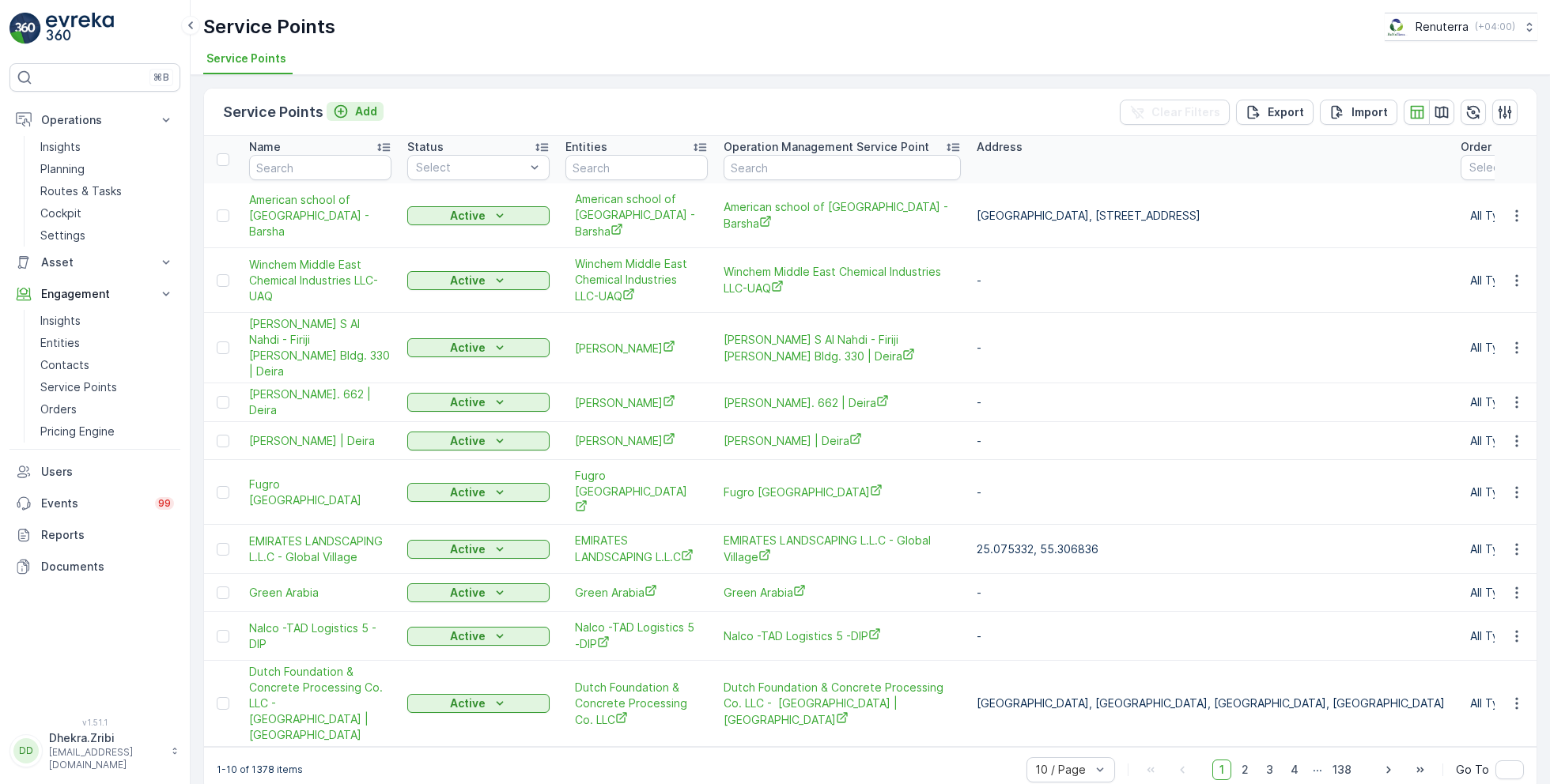
click at [361, 106] on p "Add" at bounding box center [365, 111] width 22 height 16
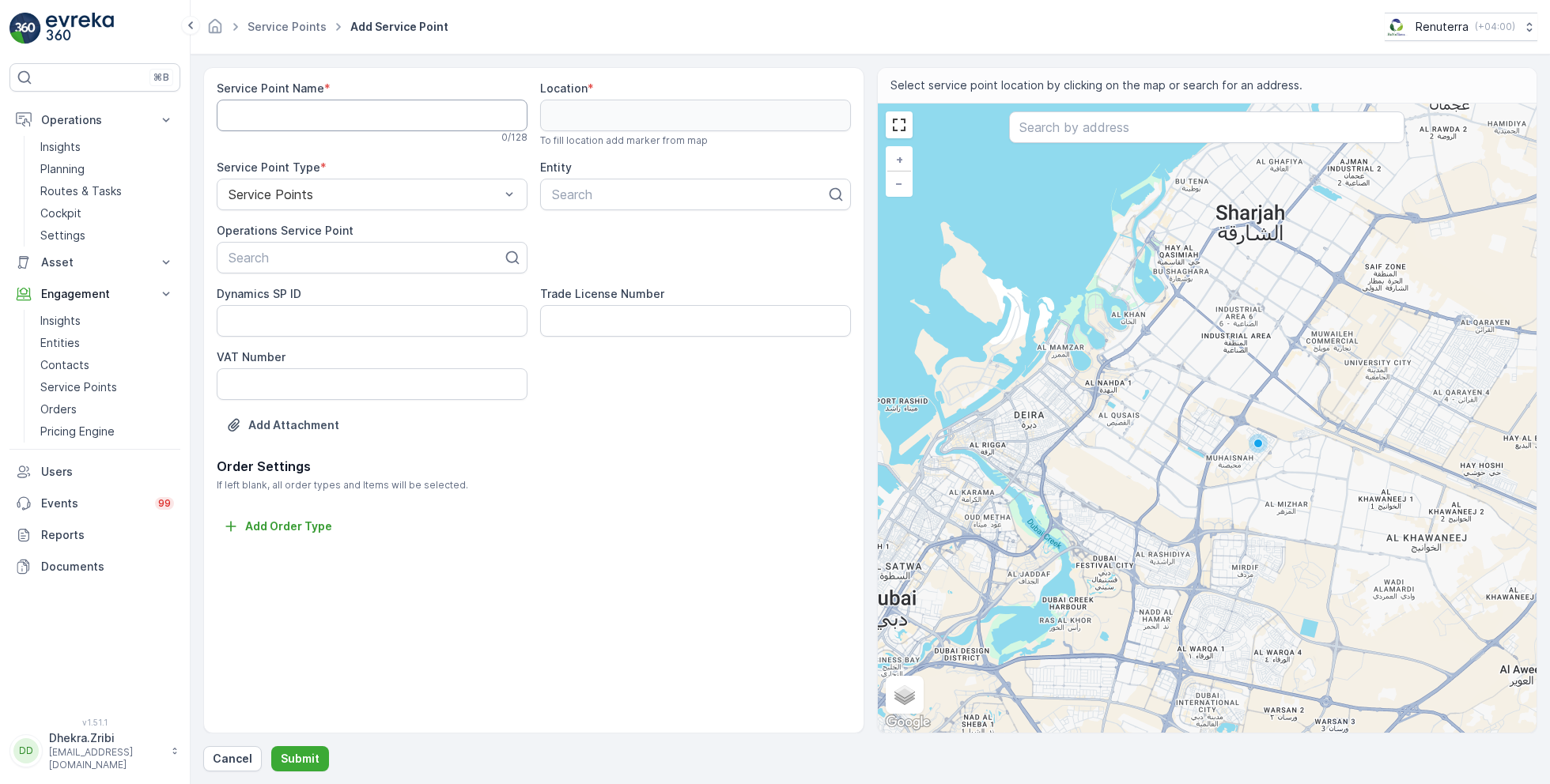
click at [319, 121] on Name "Service Point Name" at bounding box center [372, 114] width 310 height 31
paste Name "Deco Waste Service - Top Tech Auto Service | Al Quoz"
type Name "Deco Waste Service - Top Tech Auto Service | Al Quoz"
click at [296, 257] on div at bounding box center [365, 257] width 277 height 14
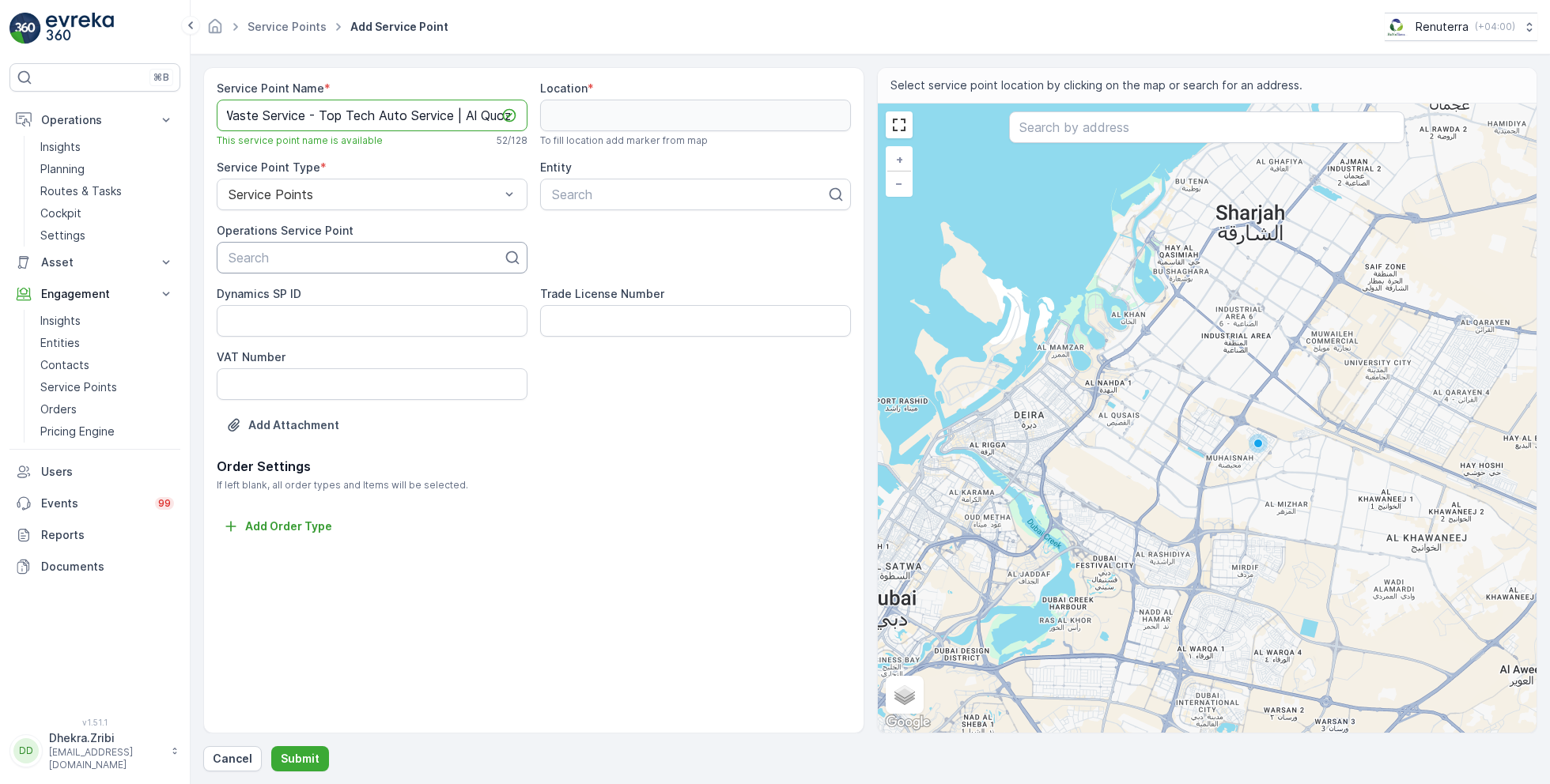
scroll to position [0, 0]
paste input "Deco Waste Service - Top Tech Auto Service | Al Quoz"
type input "Deco Waste Service - Top Tech Auto Service | Al Quoz"
click at [335, 294] on span "Deco Waste Service - Top Tech Auto Service | Al Quoz" at bounding box center [372, 304] width 291 height 28
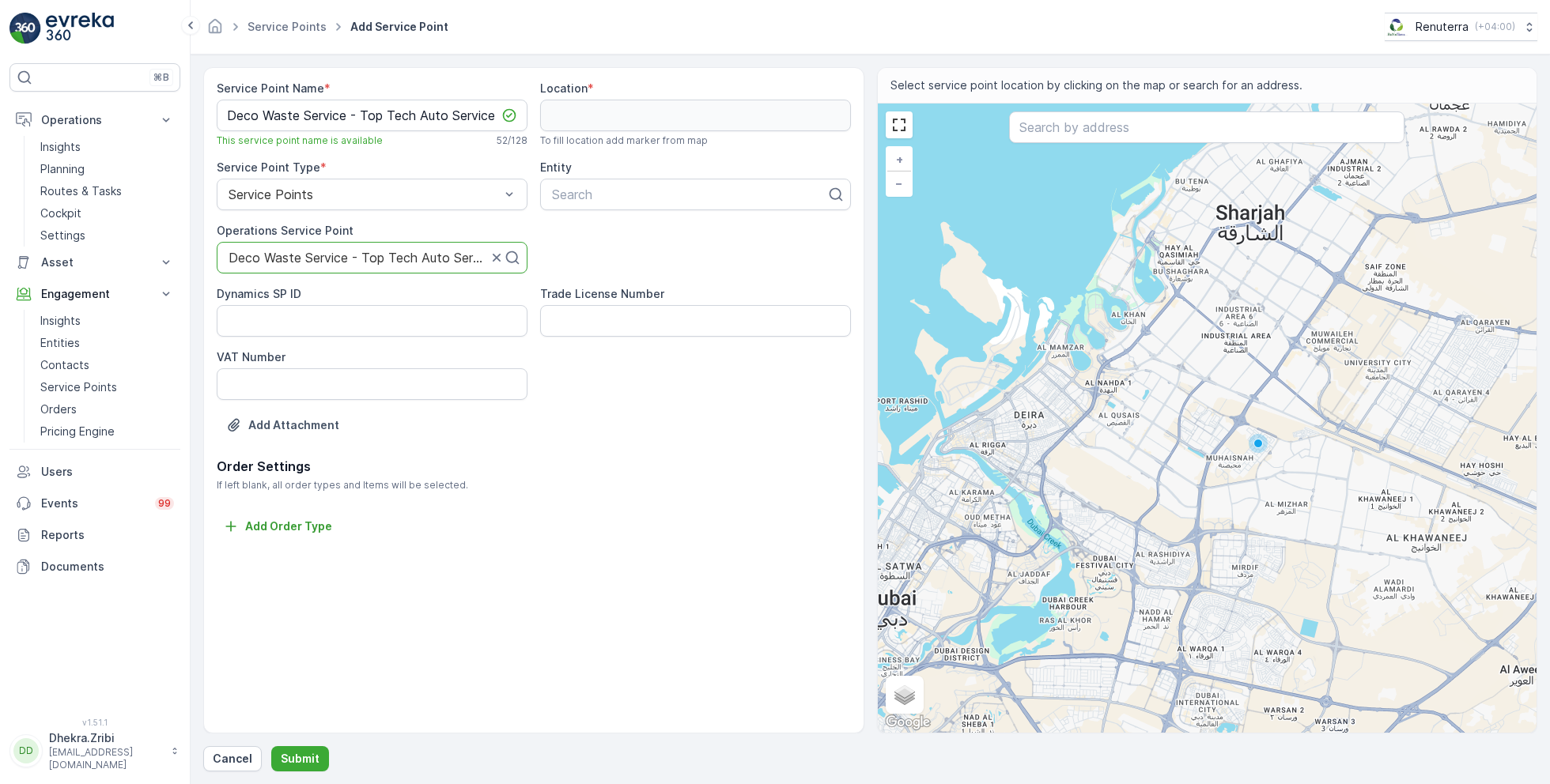
scroll to position [0, 0]
click at [568, 193] on div at bounding box center [689, 194] width 277 height 14
type input "deco"
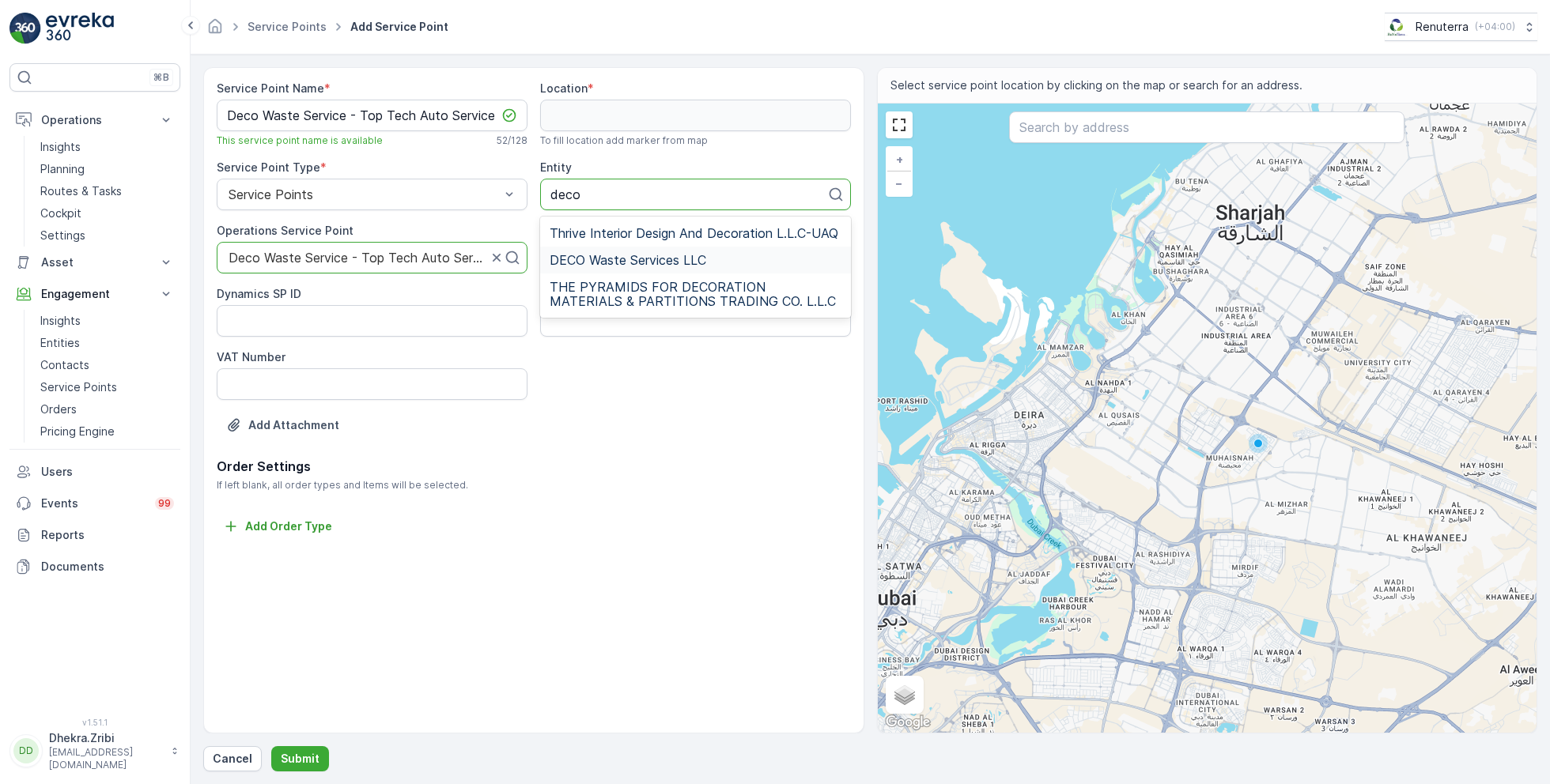
click at [665, 257] on span "DECO Waste Services LLC" at bounding box center [627, 259] width 156 height 14
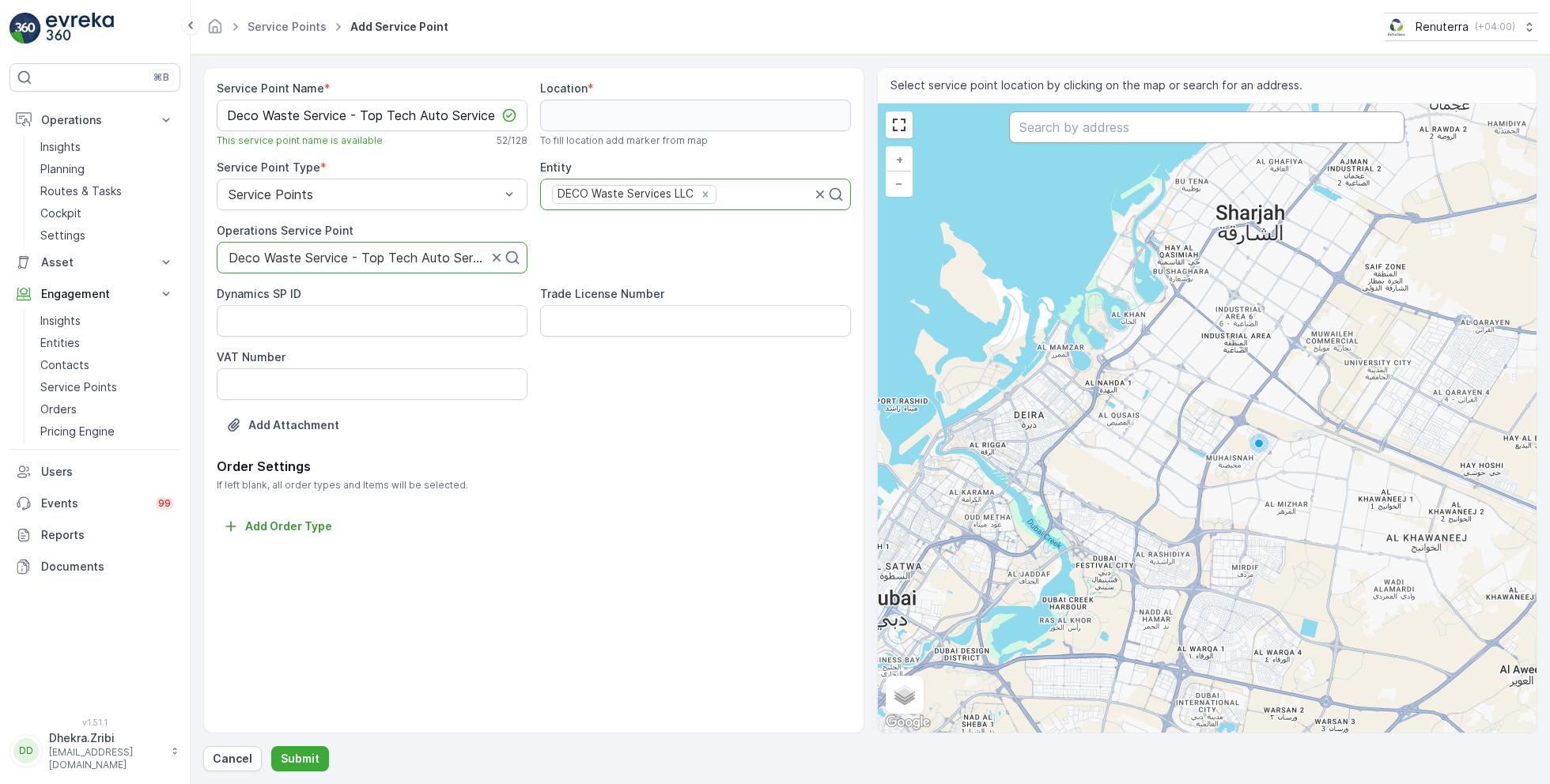
click at [1084, 128] on input "text" at bounding box center [1207, 127] width 396 height 31
paste input "Top Tech Auto Services by [PERSON_NAME]"
type input "Top Tech Auto Services by [PERSON_NAME]"
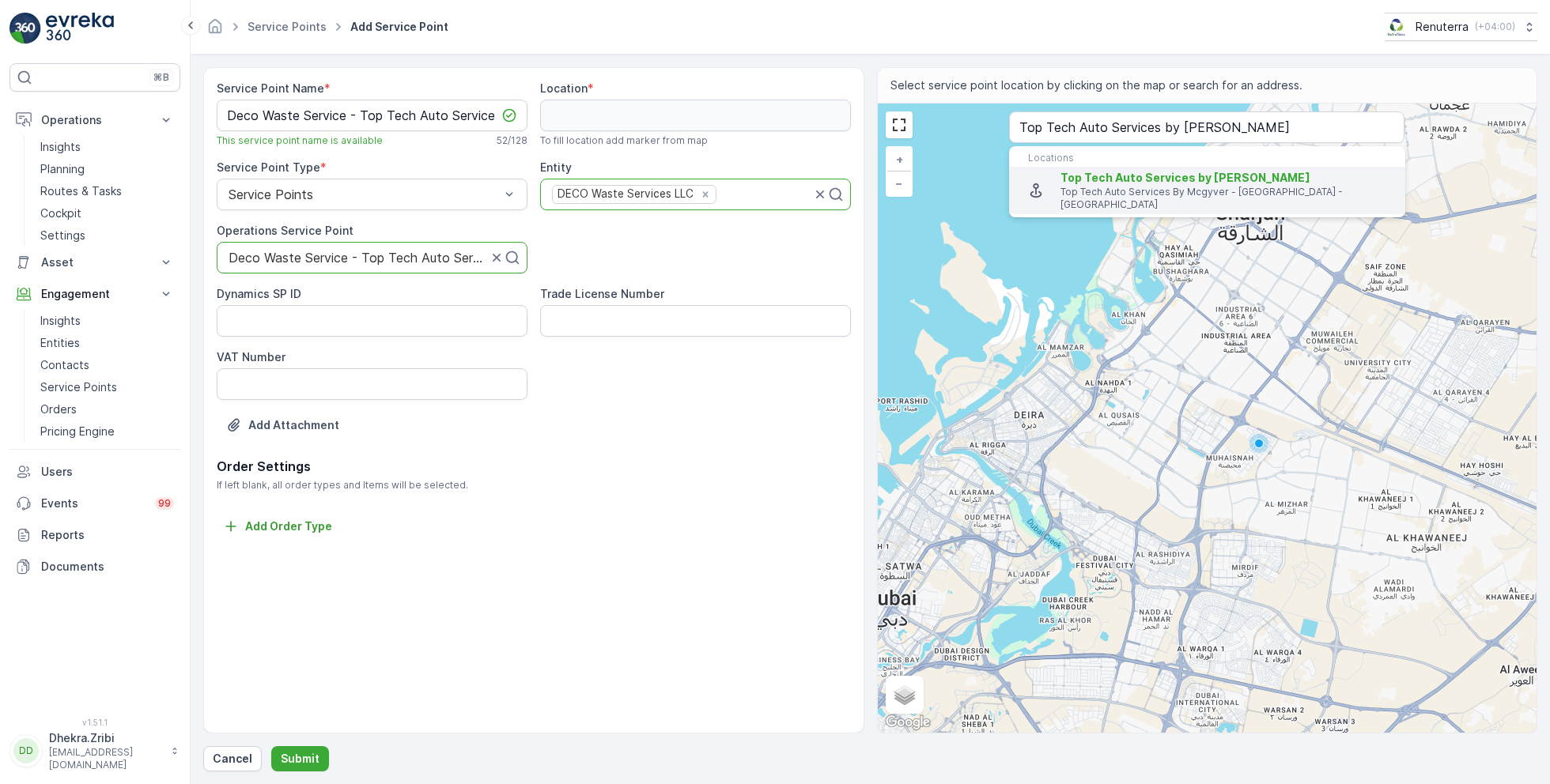
click at [1146, 175] on span "Top Tech Auto Services by [PERSON_NAME]" at bounding box center [1186, 178] width 250 height 13
type input "25.1332475,55.2217761"
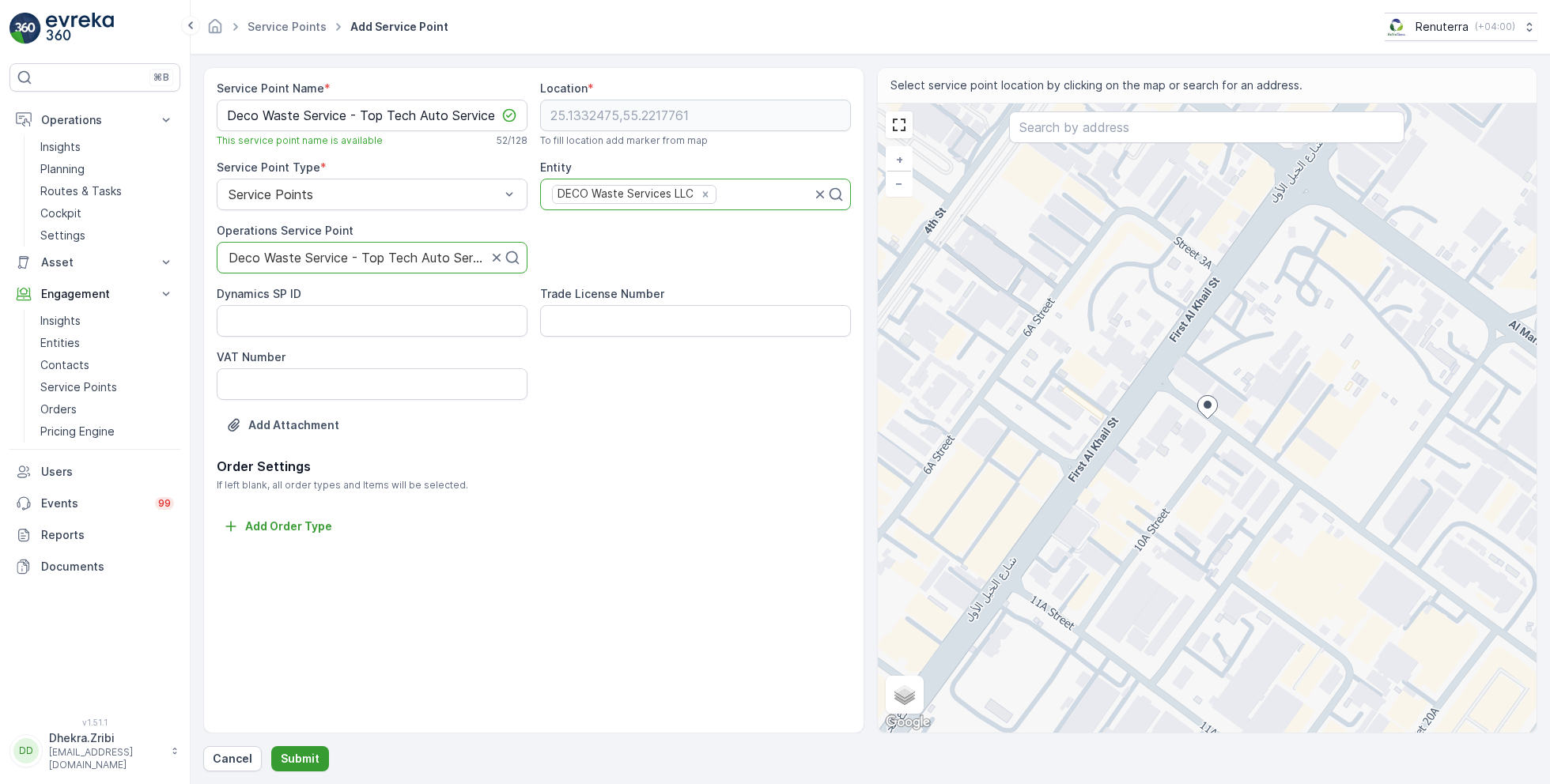
click at [288, 758] on p "Submit" at bounding box center [300, 758] width 39 height 16
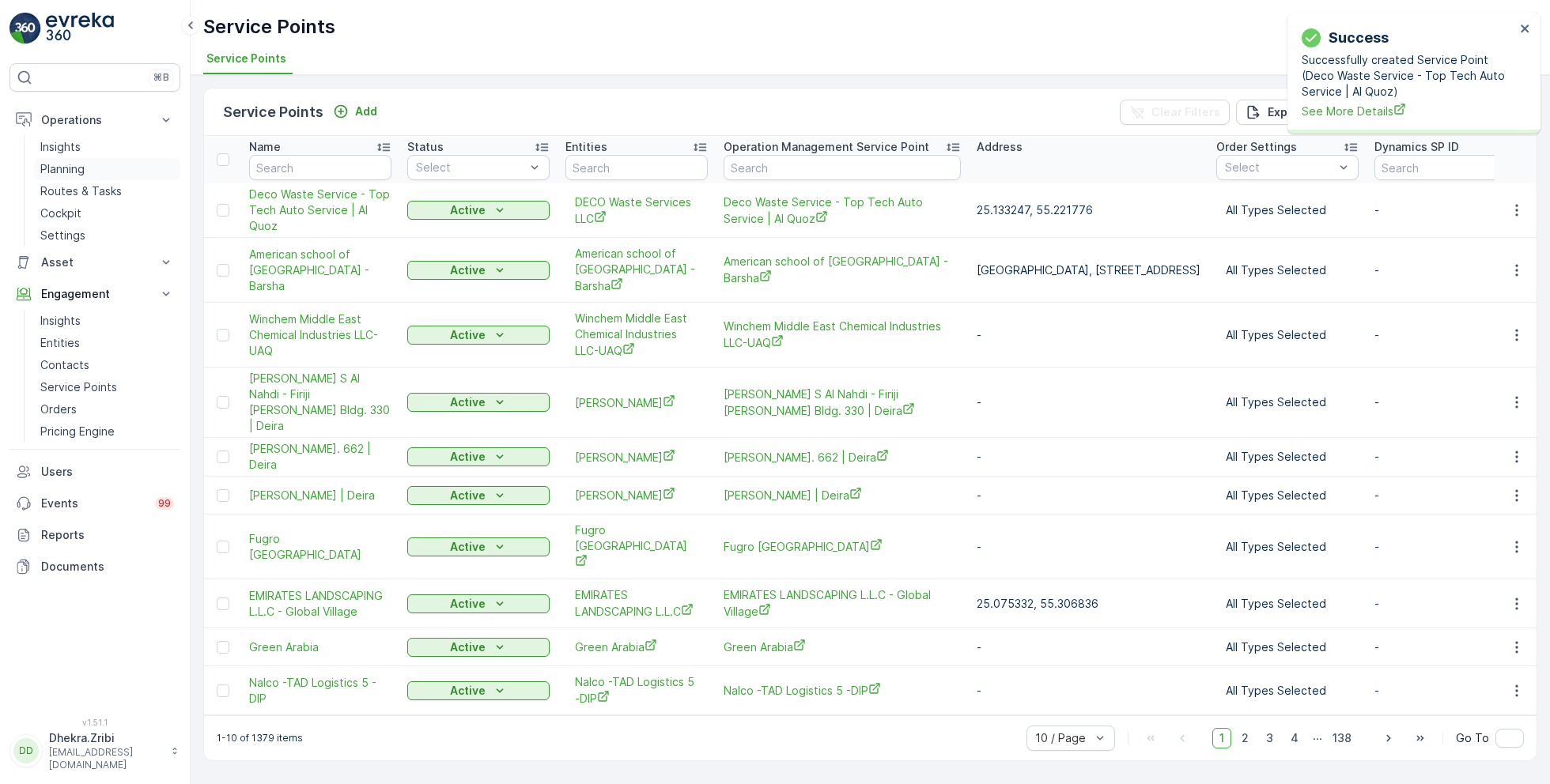
click at [66, 163] on p "Planning" at bounding box center [62, 169] width 44 height 16
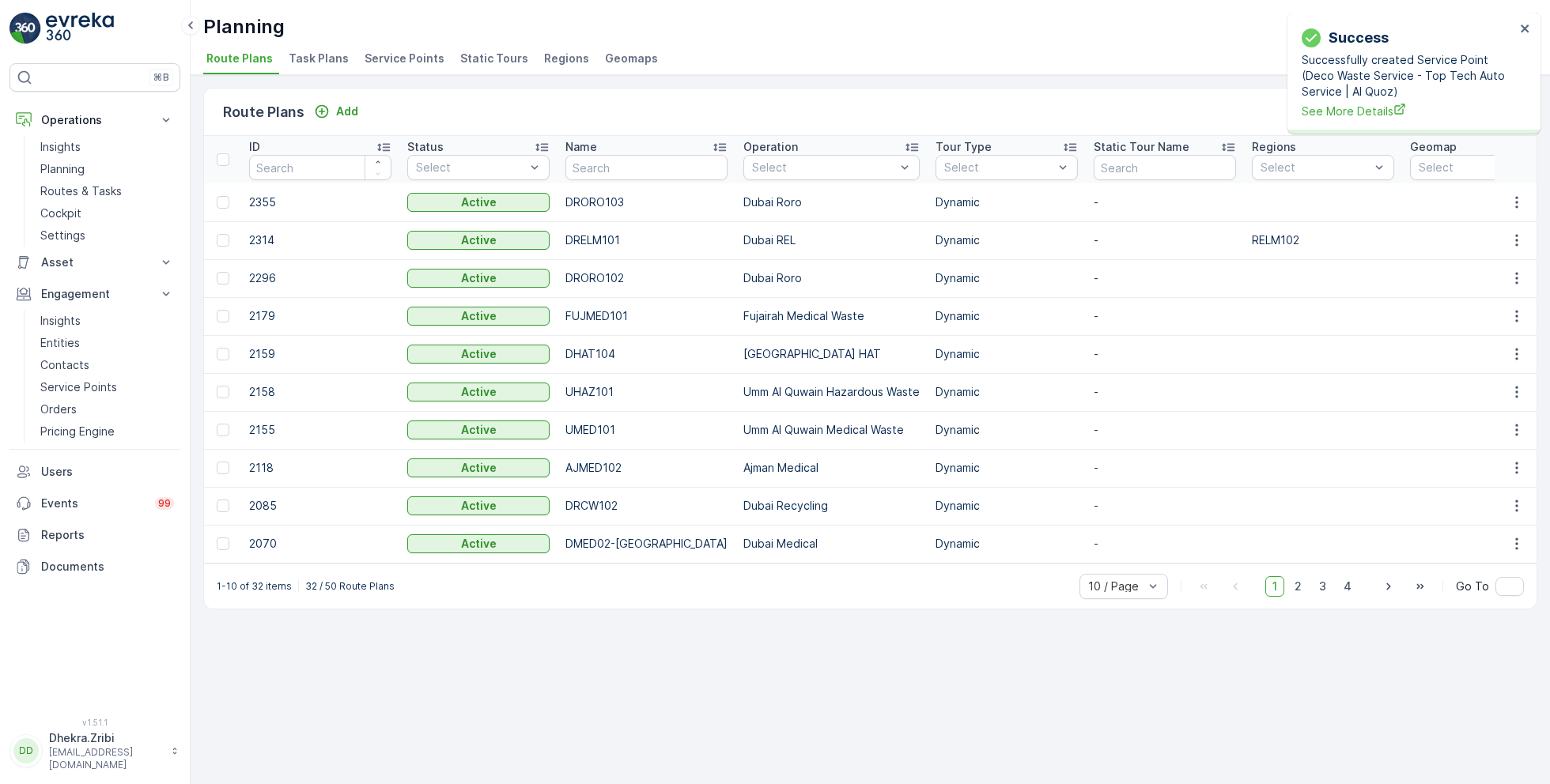
click at [390, 61] on span "Service Points" at bounding box center [404, 58] width 79 height 16
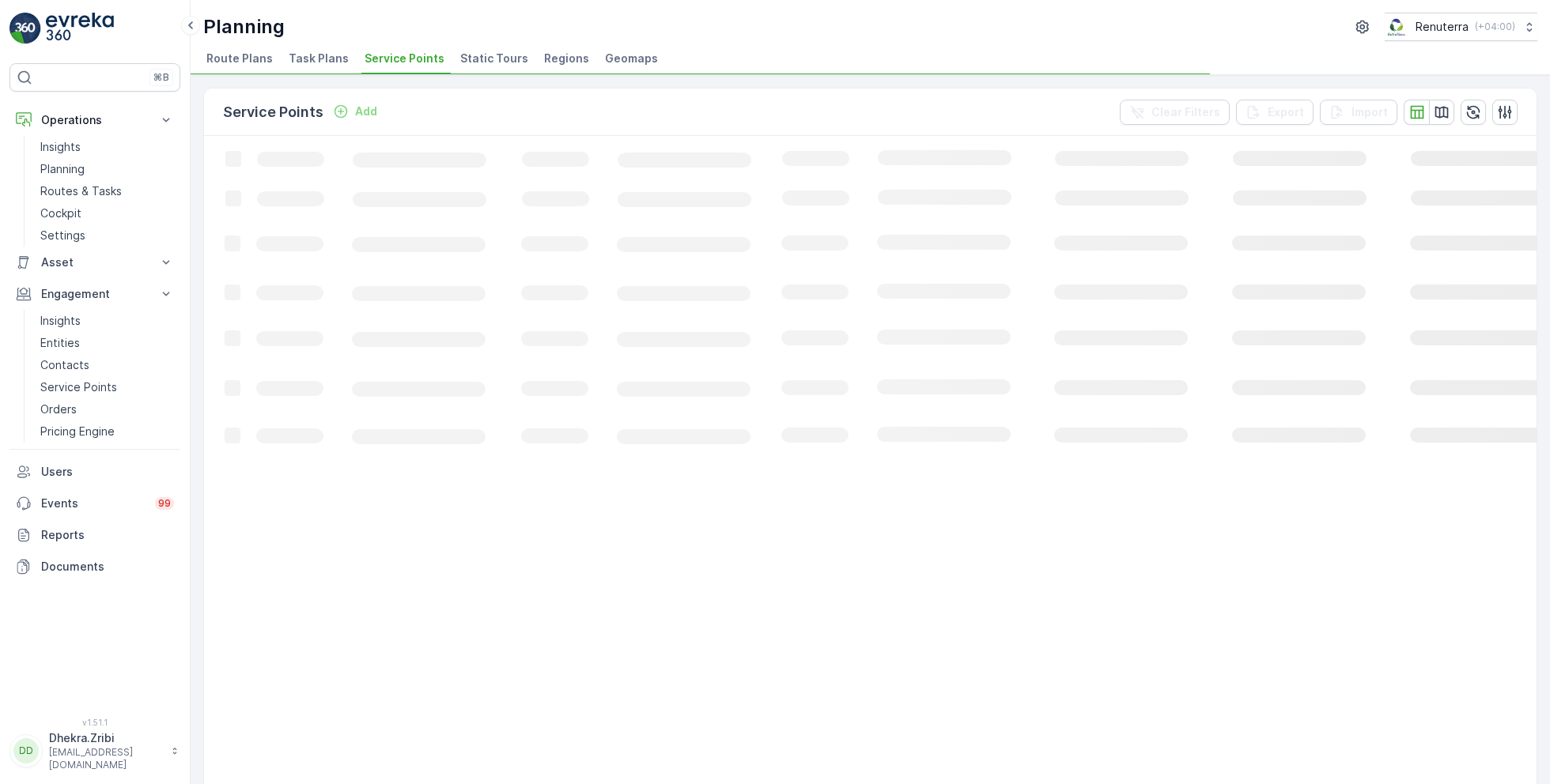
click at [357, 111] on p "Add" at bounding box center [365, 111] width 22 height 16
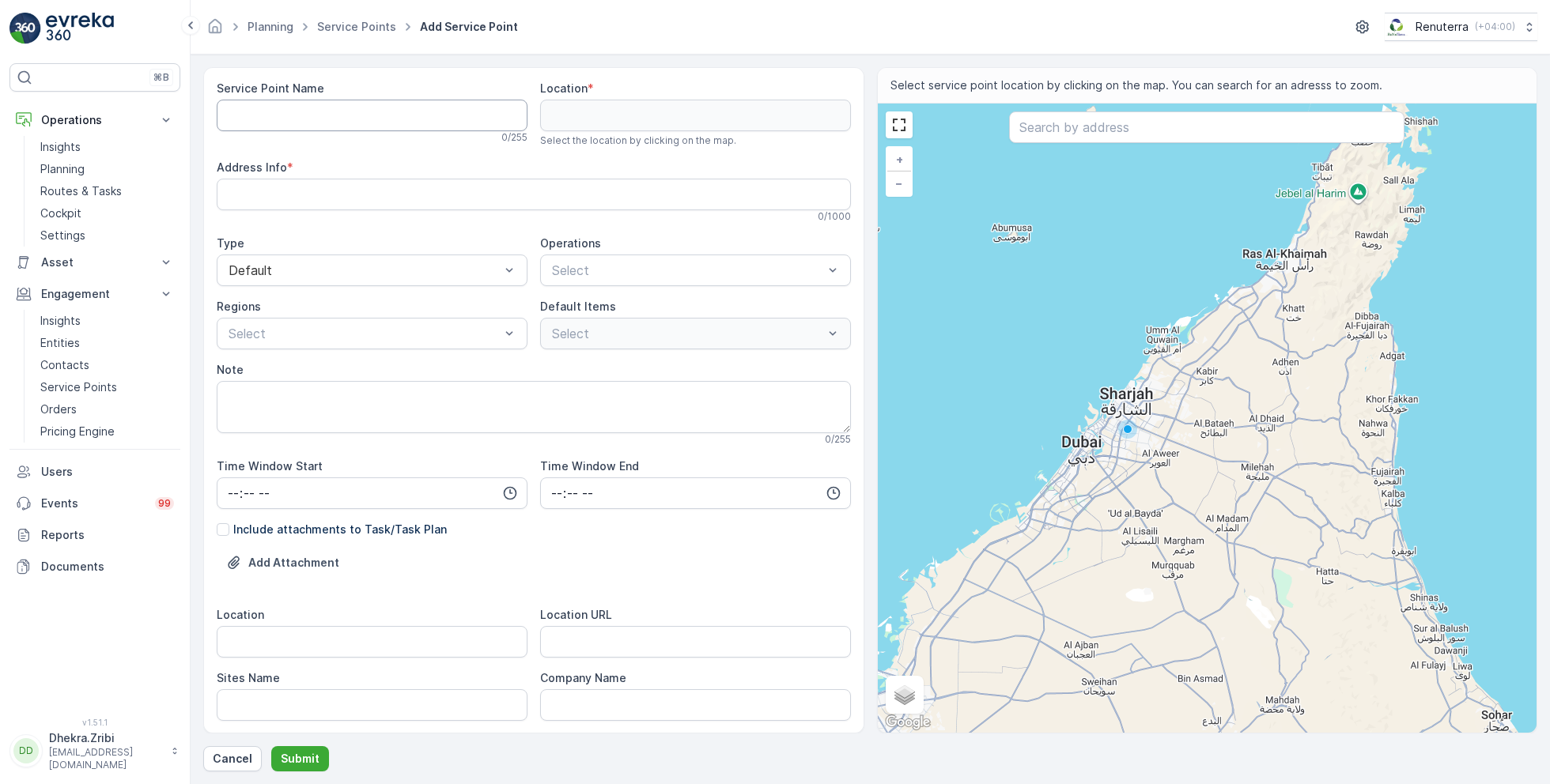
click at [369, 112] on Name "Service Point Name" at bounding box center [372, 114] width 310 height 31
paste Name "Deco Waste Service - Platinum One Auto | Al Quoz"
type Name "Deco Waste Service - Platinum One Auto | Al Quoz"
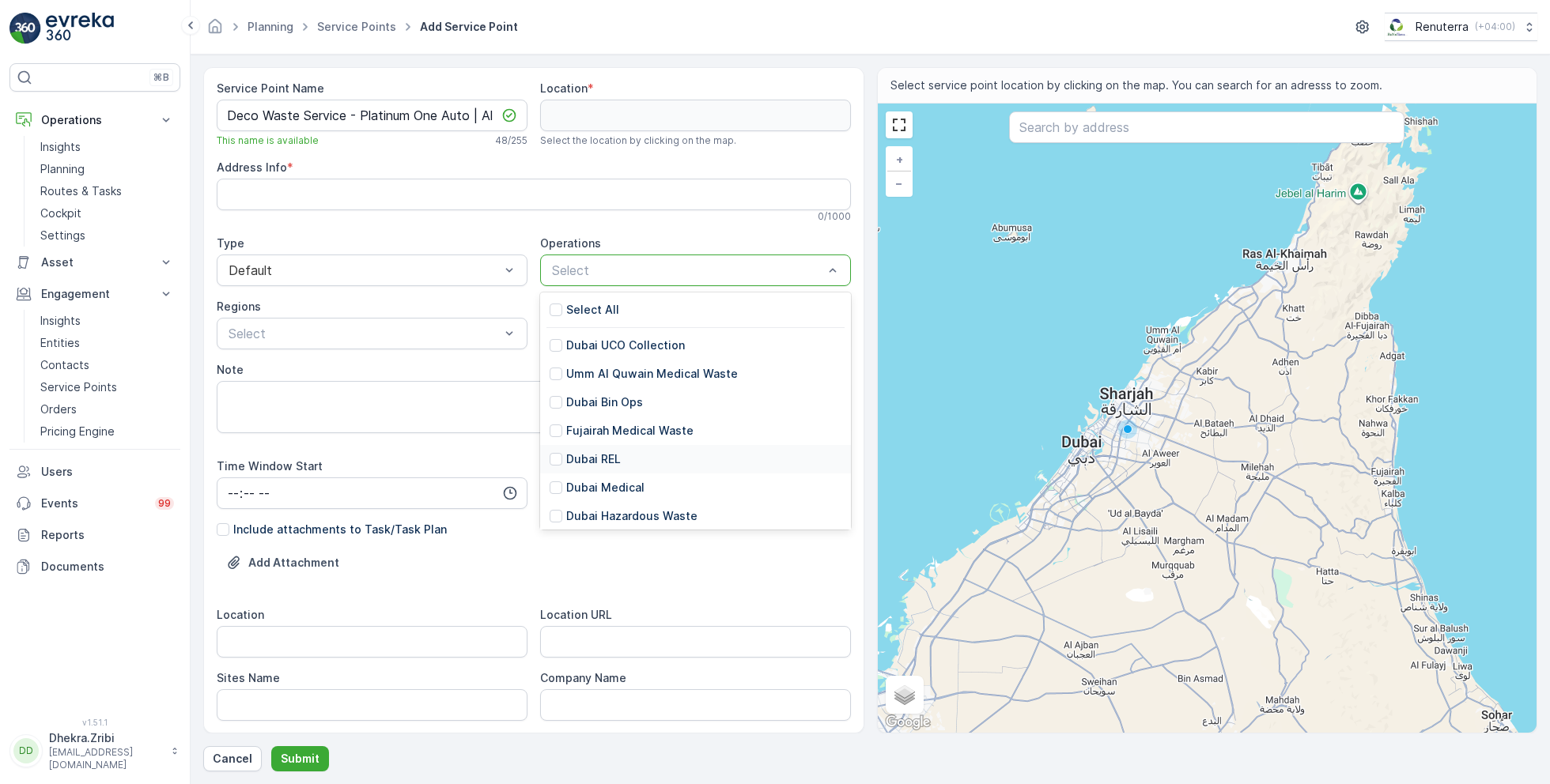
click at [590, 458] on p "Dubai REL" at bounding box center [593, 459] width 55 height 16
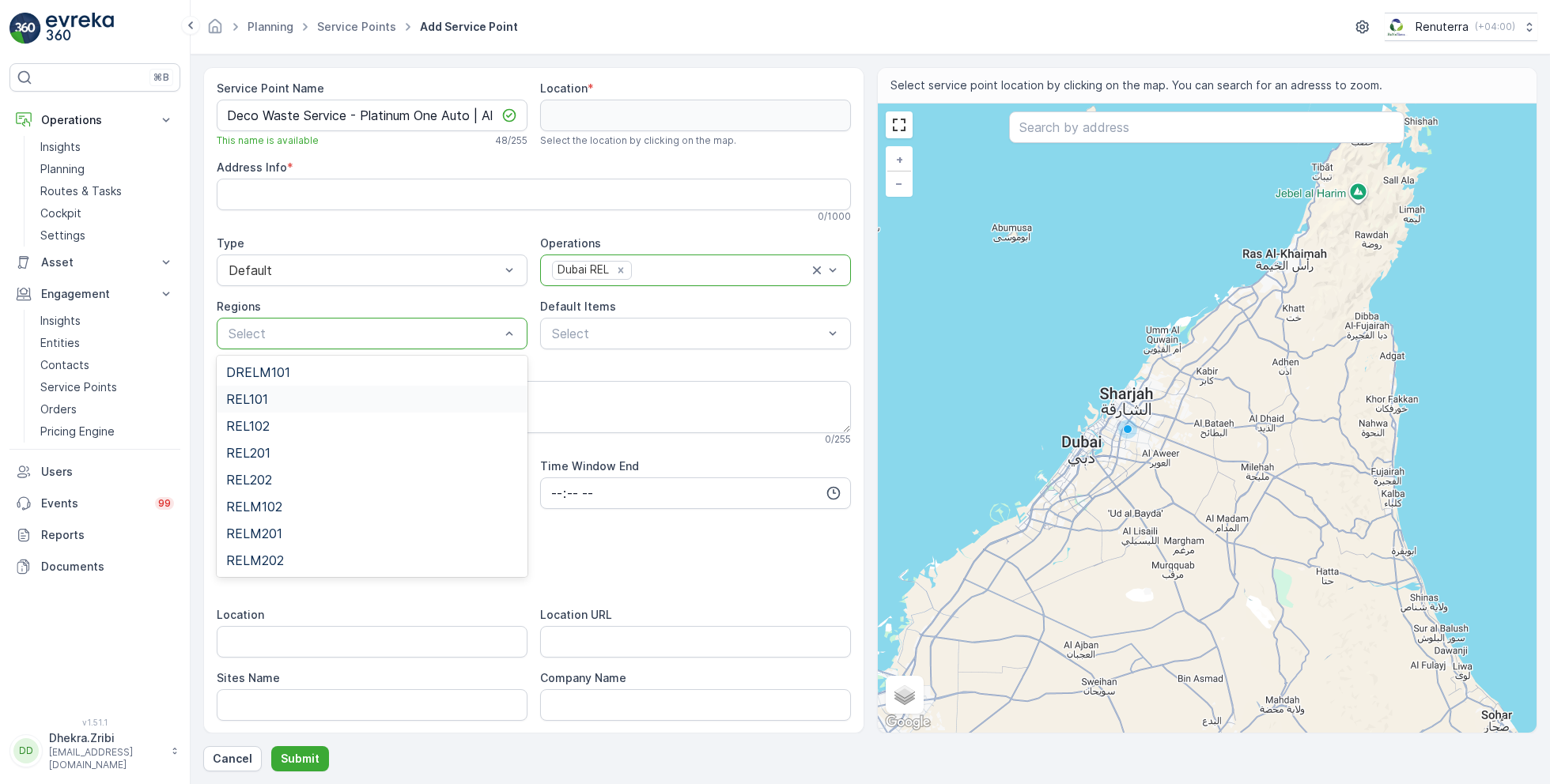
click at [261, 398] on span "REL101" at bounding box center [247, 399] width 42 height 14
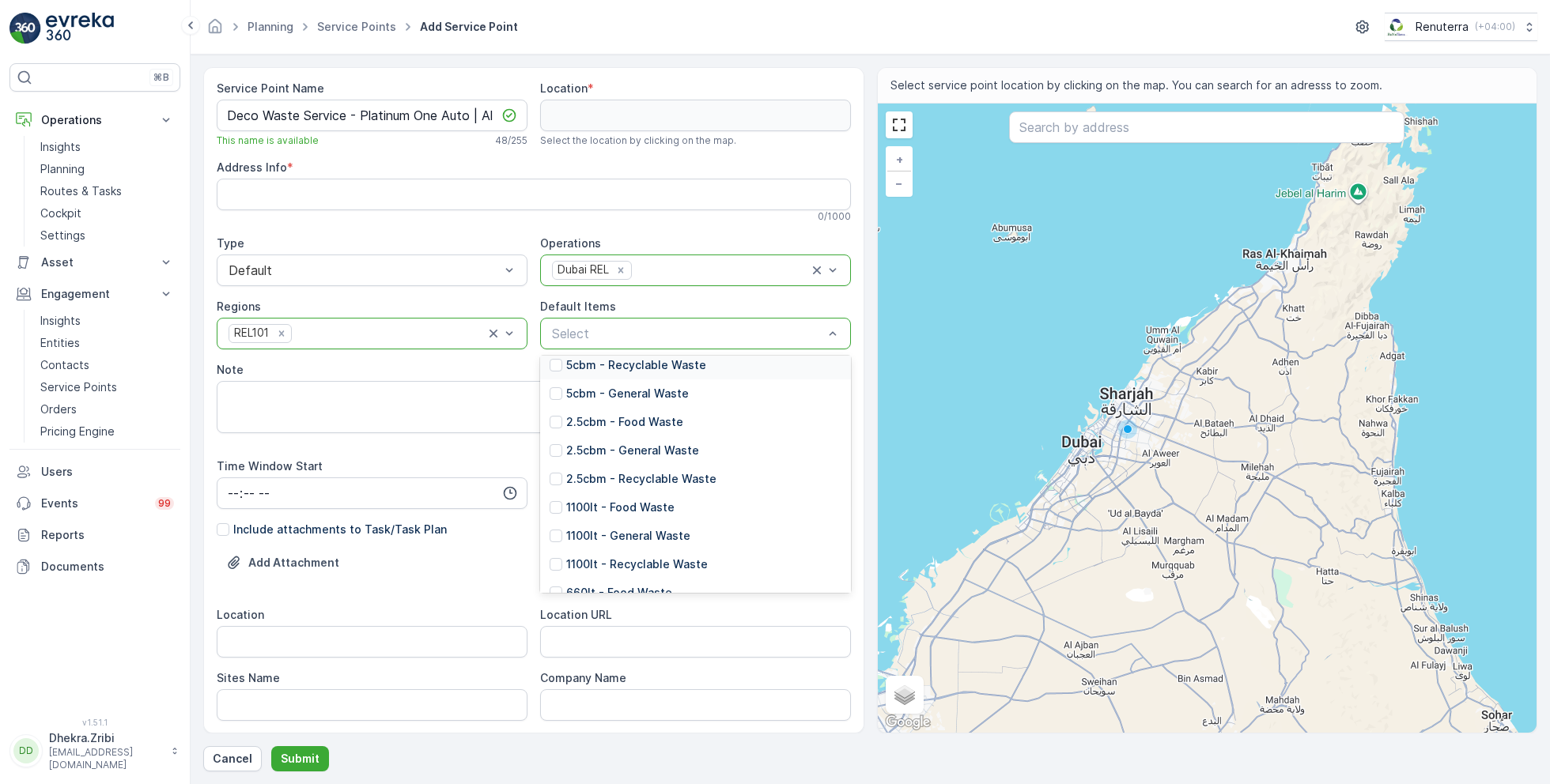
scroll to position [118, 0]
click at [631, 532] on p "1100lt - General Waste" at bounding box center [627, 532] width 124 height 16
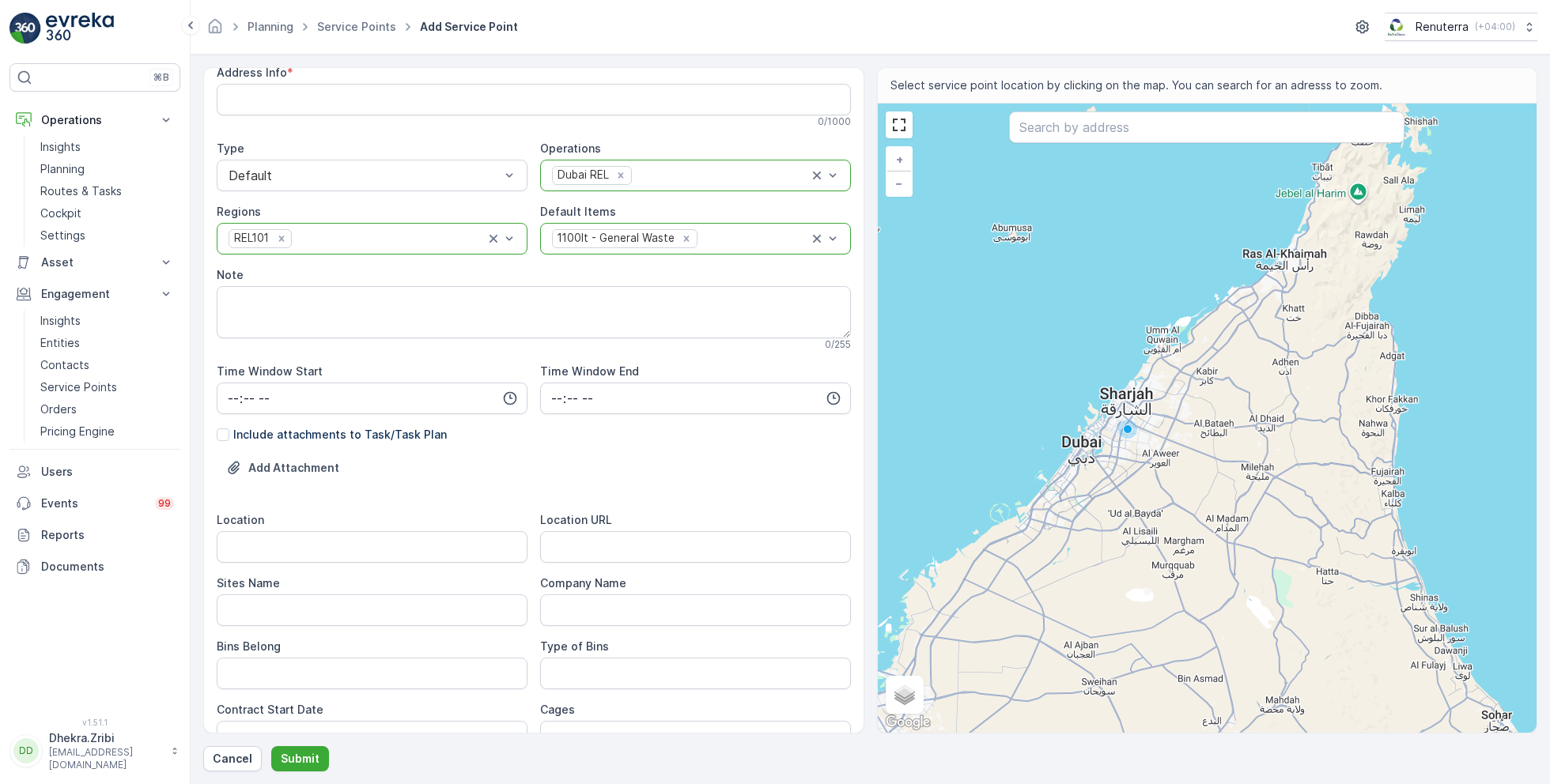
scroll to position [105, 0]
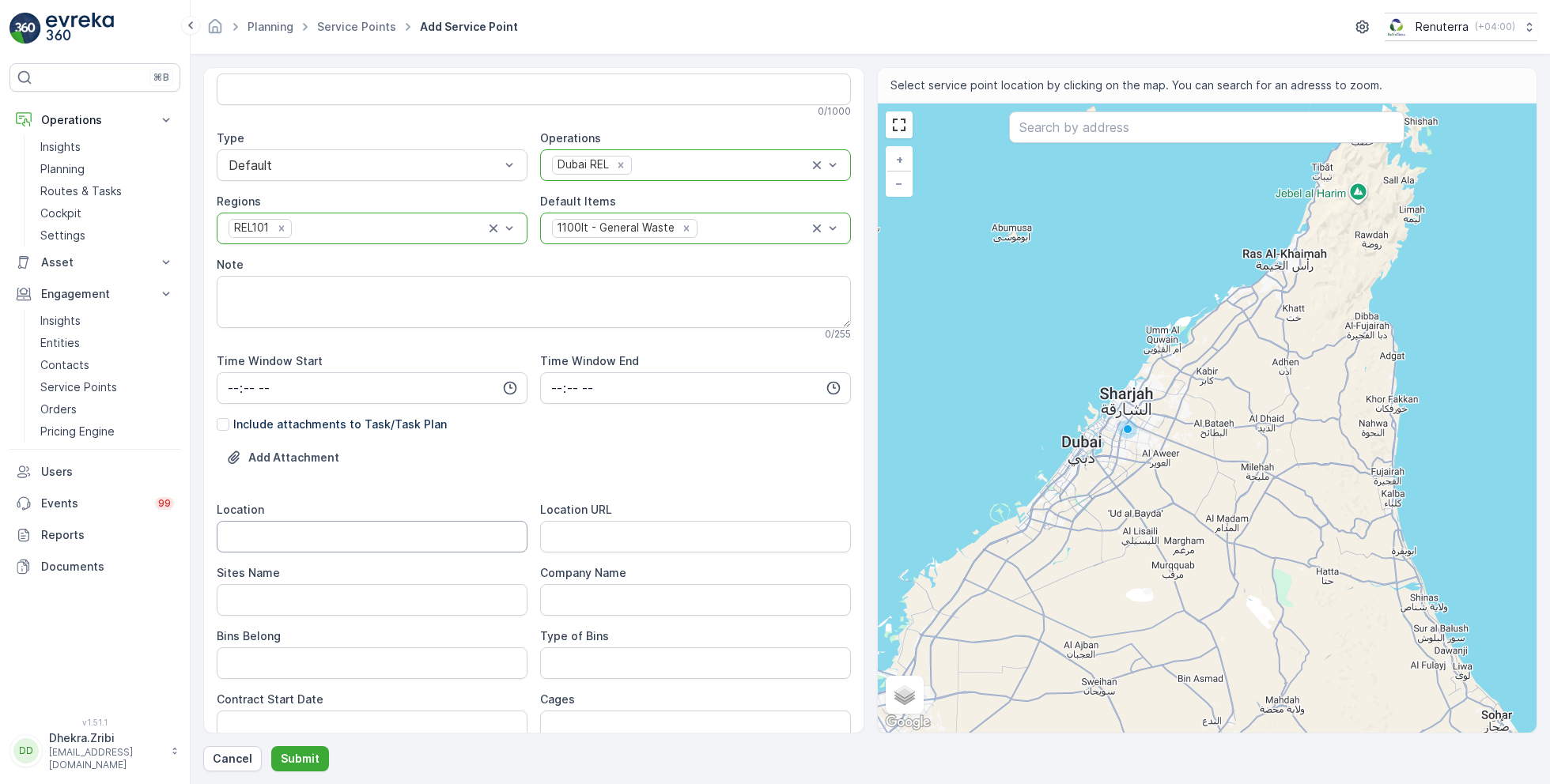
click at [385, 536] on input "Location" at bounding box center [372, 536] width 310 height 31
type input "Al Quoz"
click at [284, 604] on Name "Sites Name" at bounding box center [372, 600] width 310 height 31
paste Name "Al Quoz"
type Name "Al Quoz"
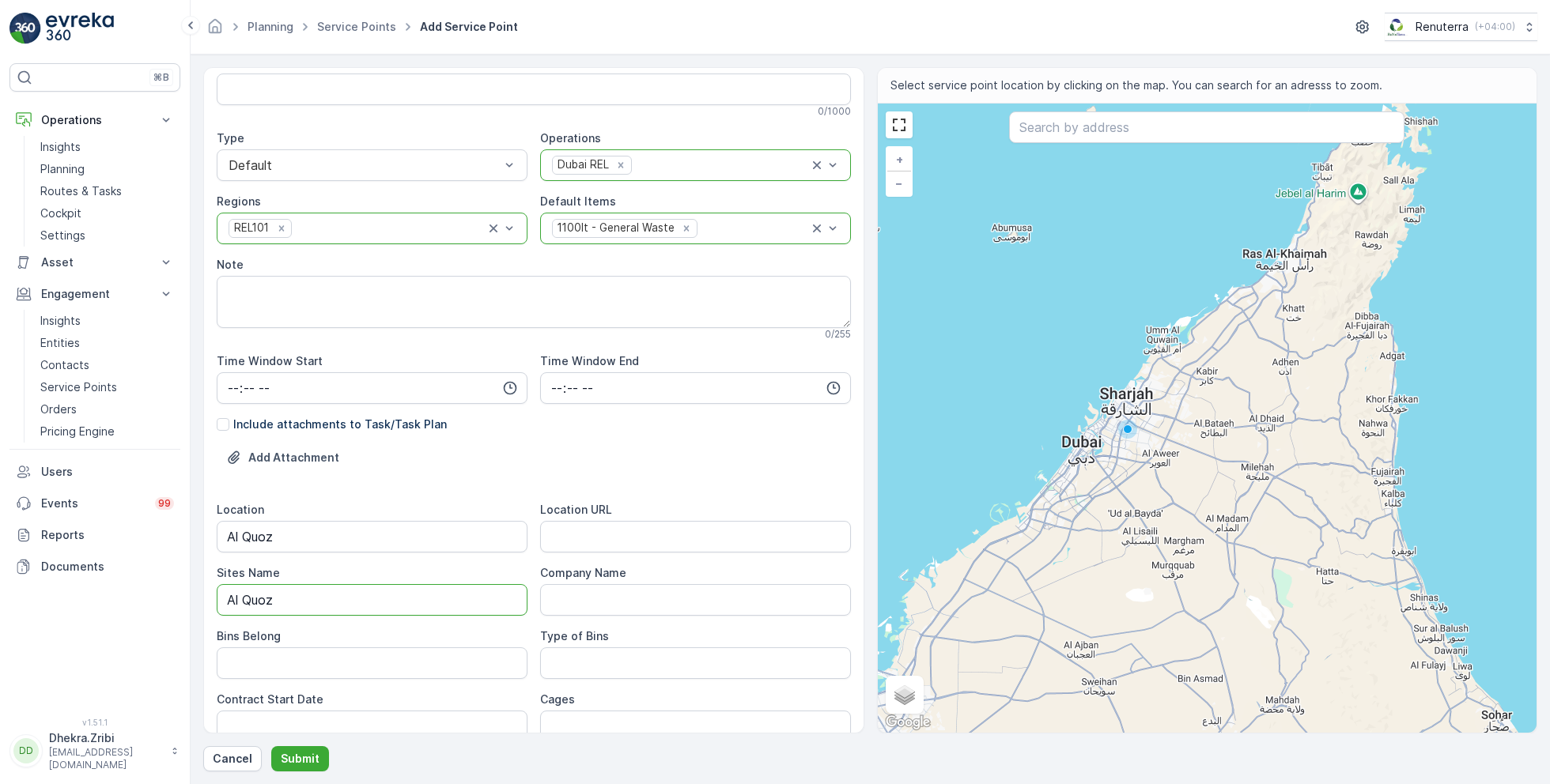
click at [598, 457] on div "Add Attachment" at bounding box center [534, 467] width 634 height 44
click at [600, 532] on URL "Location URL" at bounding box center [696, 536] width 310 height 31
paste URL "[URL][DOMAIN_NAME]"
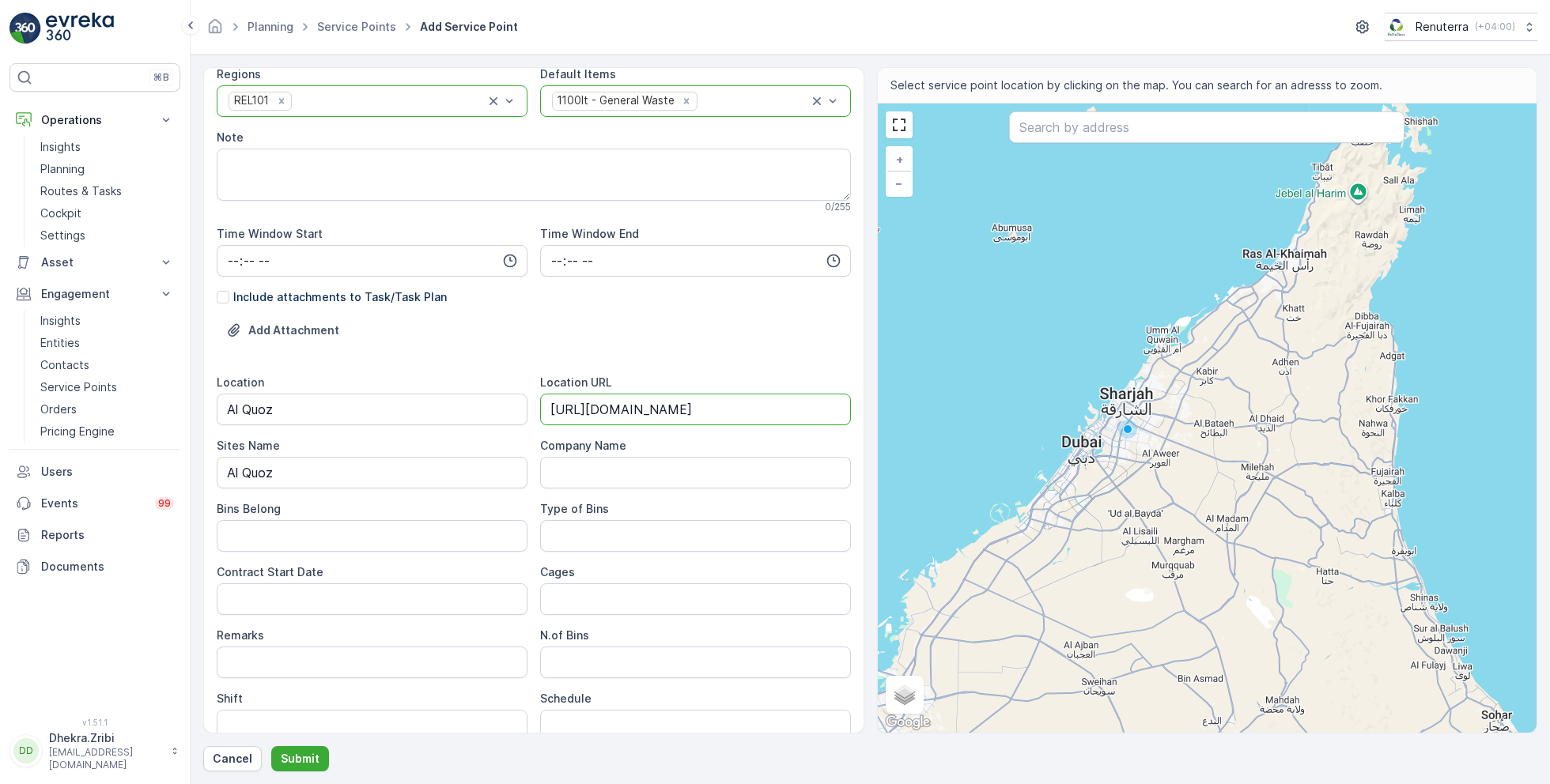
scroll to position [248, 0]
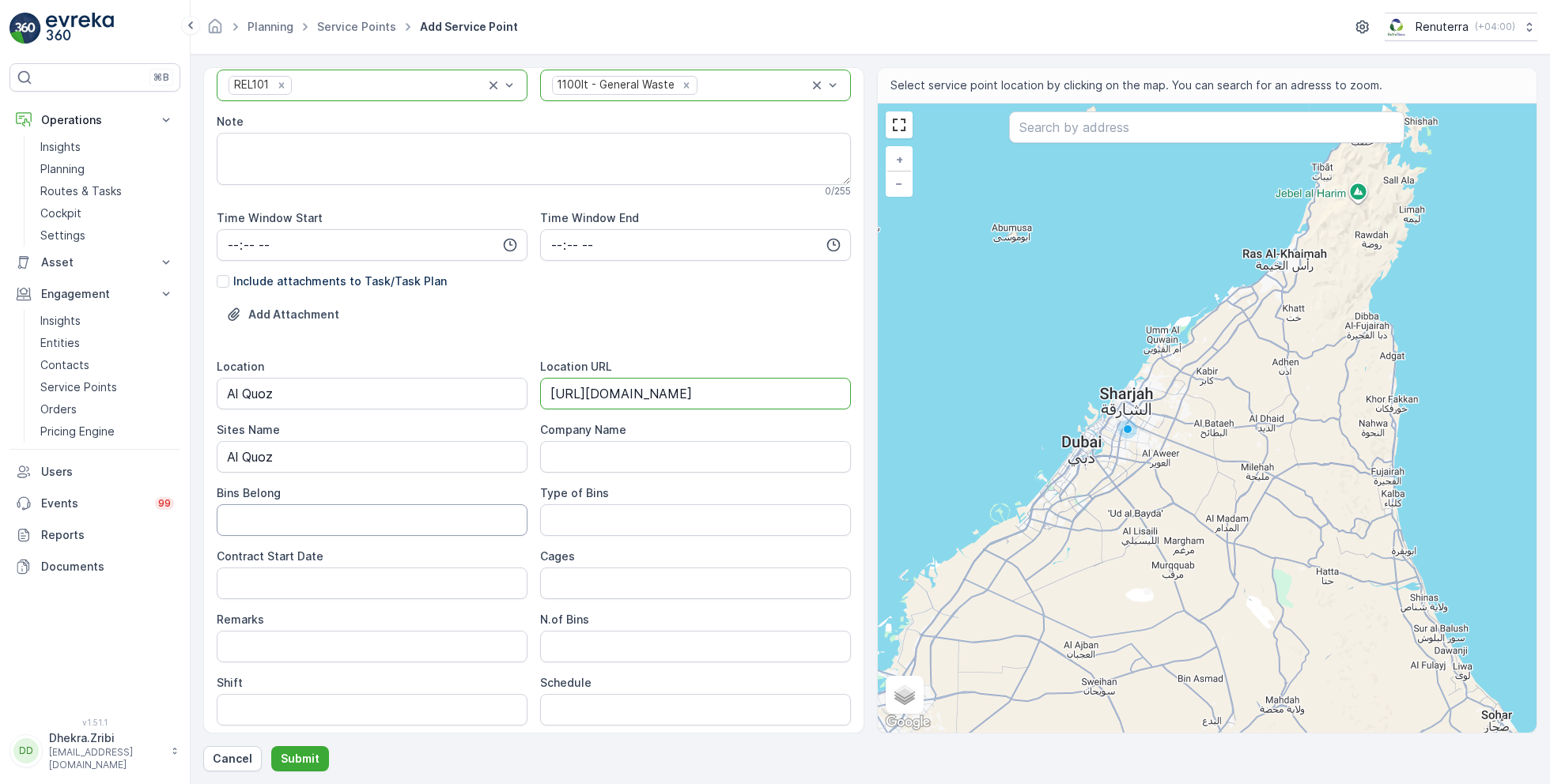
type URL "[URL][DOMAIN_NAME]"
click at [320, 519] on Belong "Bins Belong" at bounding box center [372, 519] width 310 height 31
type Belong "Client"
click at [581, 518] on Bins "Type of Bins" at bounding box center [696, 519] width 310 height 31
type Bins "1.1 CBM"
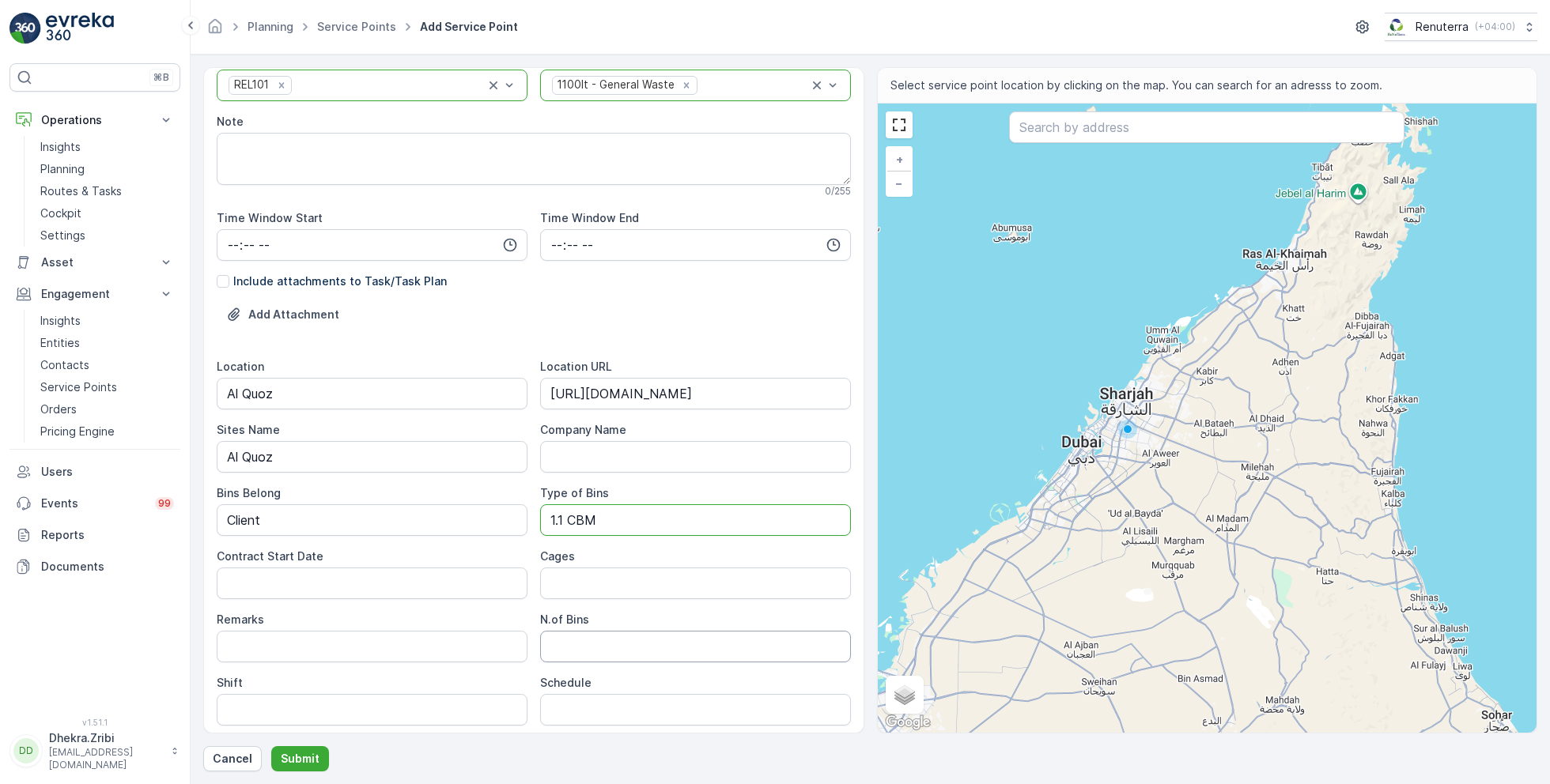
scroll to position [375, 0]
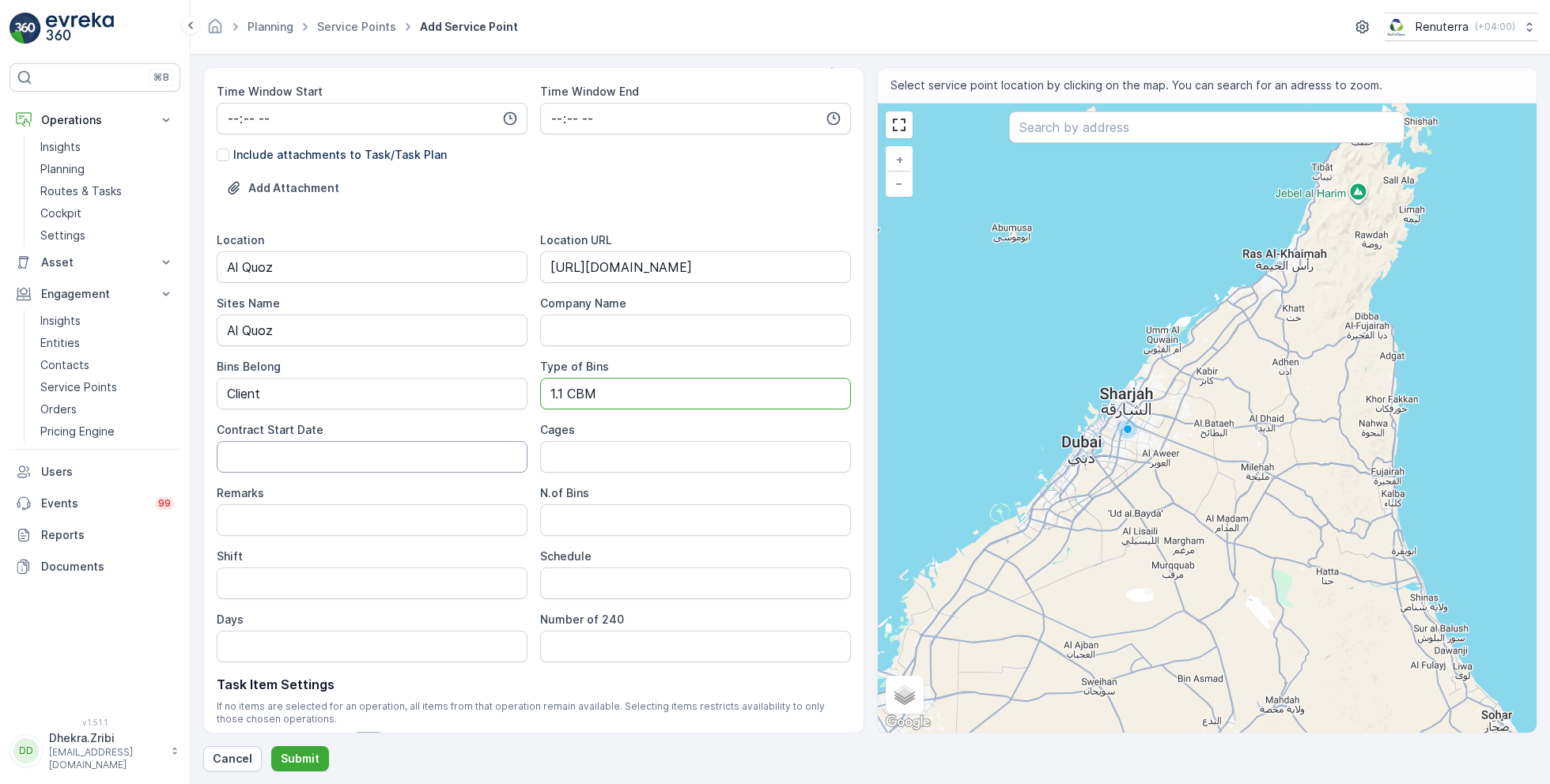
click at [387, 454] on Date "Contract Start Date" at bounding box center [372, 456] width 310 height 31
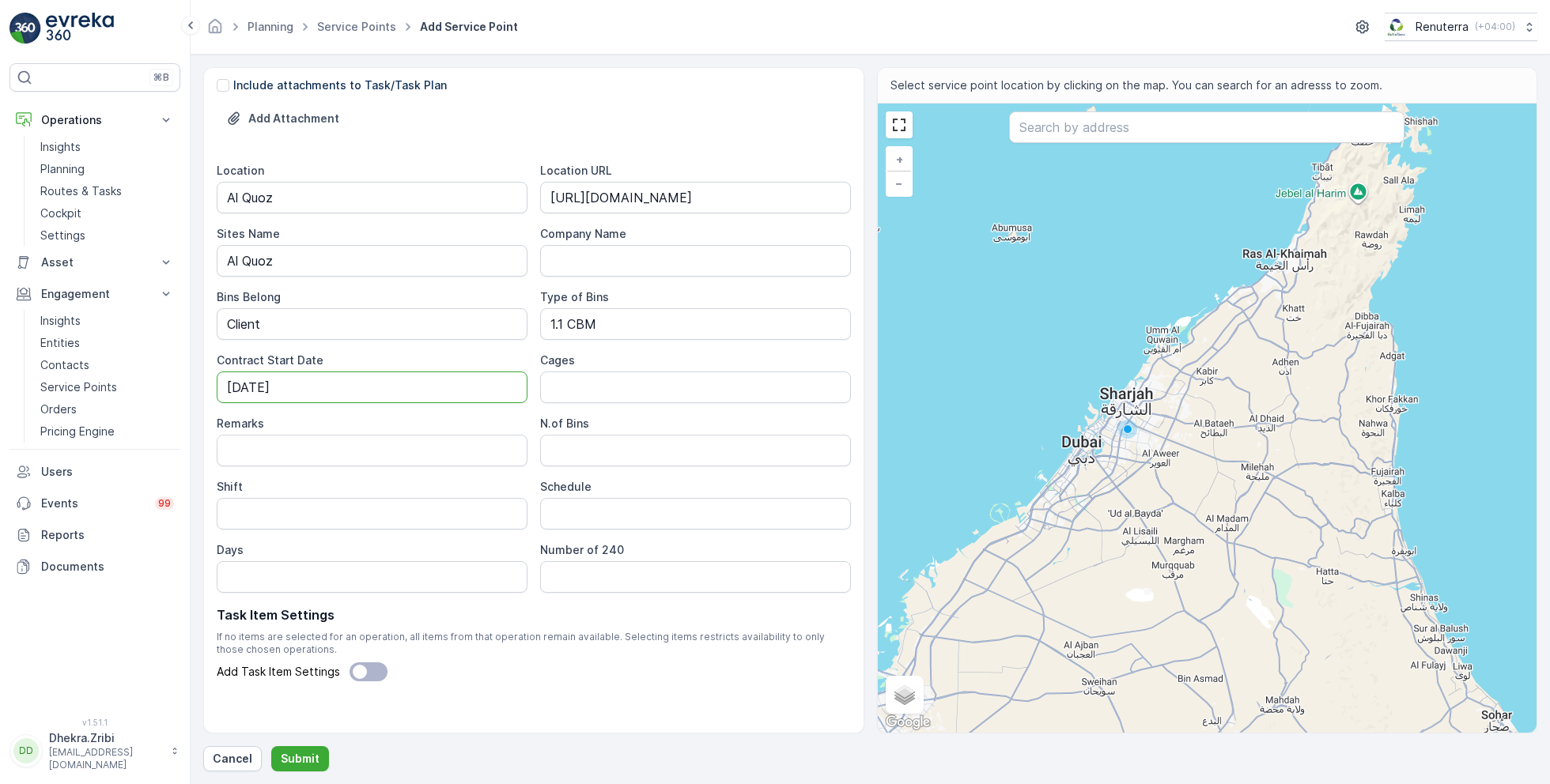
scroll to position [454, 0]
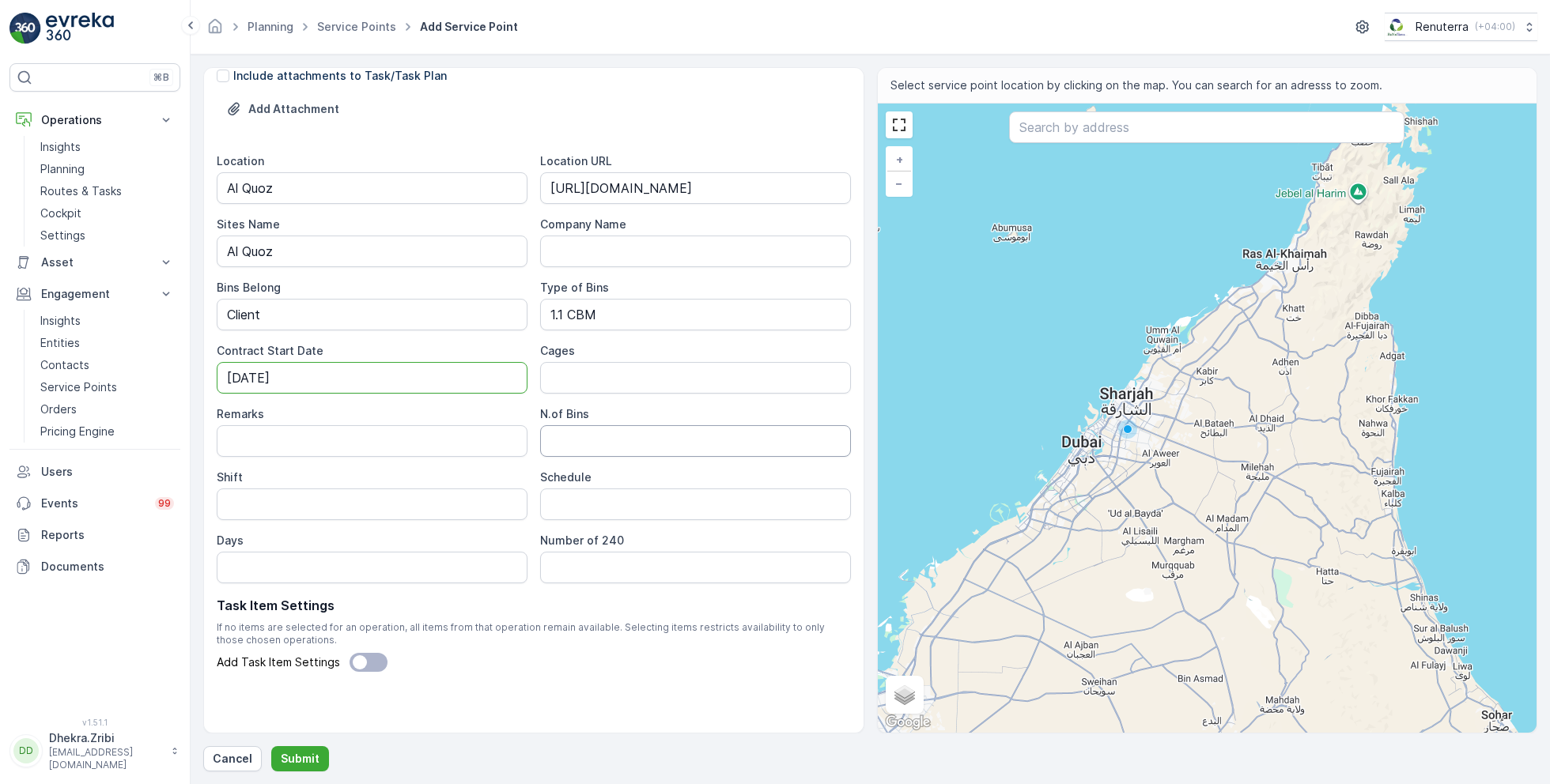
type Date "[DATE]"
click at [583, 438] on Bins "N.of Bins" at bounding box center [696, 441] width 310 height 31
type Bins "1"
click at [344, 511] on input "Shift" at bounding box center [372, 504] width 310 height 31
type input "Day Shift"
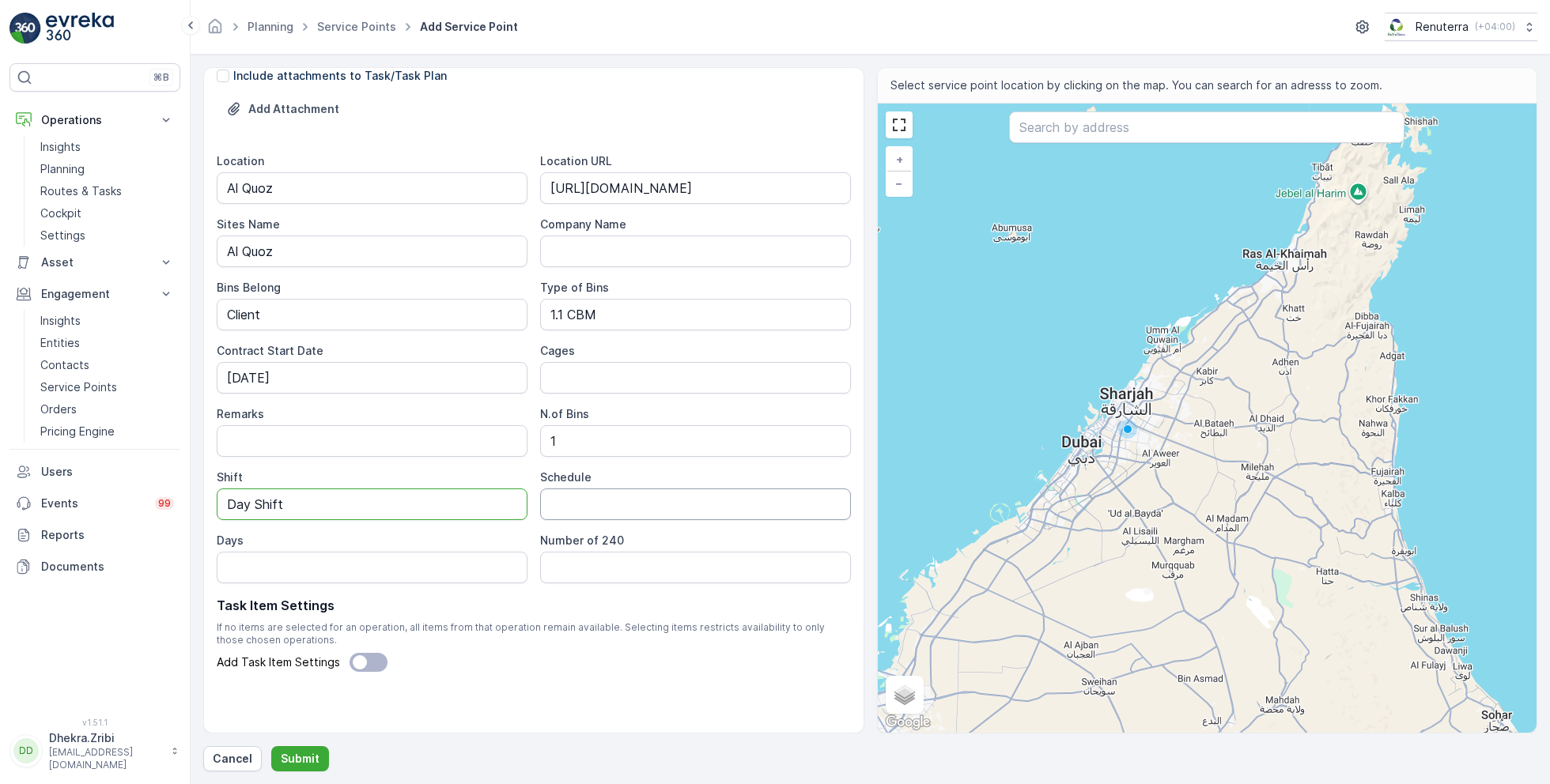
click at [567, 505] on input "Schedule" at bounding box center [696, 504] width 310 height 31
type input "Weekly 1 Time"
click at [400, 561] on input "Days" at bounding box center [372, 566] width 310 height 31
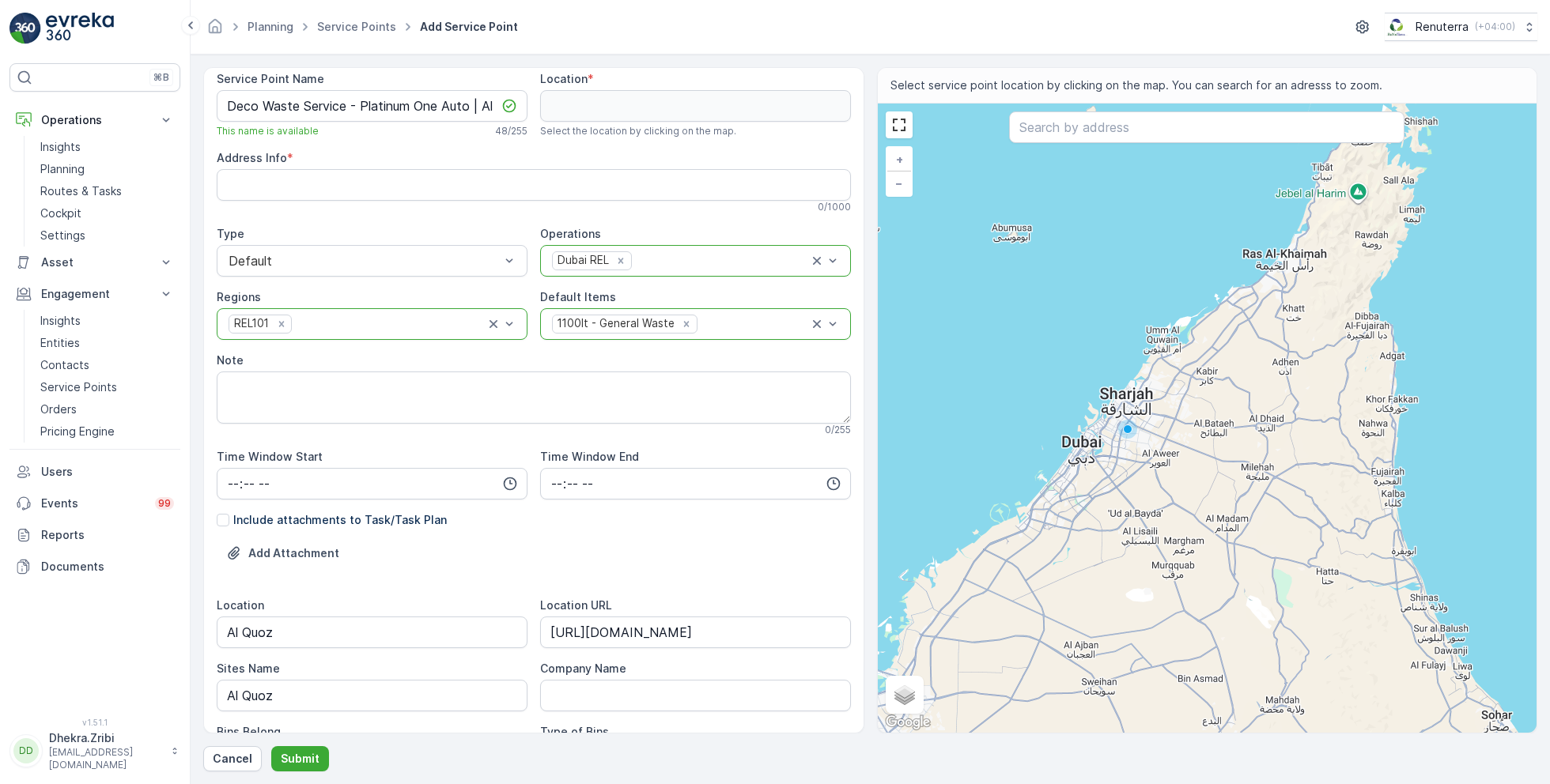
scroll to position [0, 0]
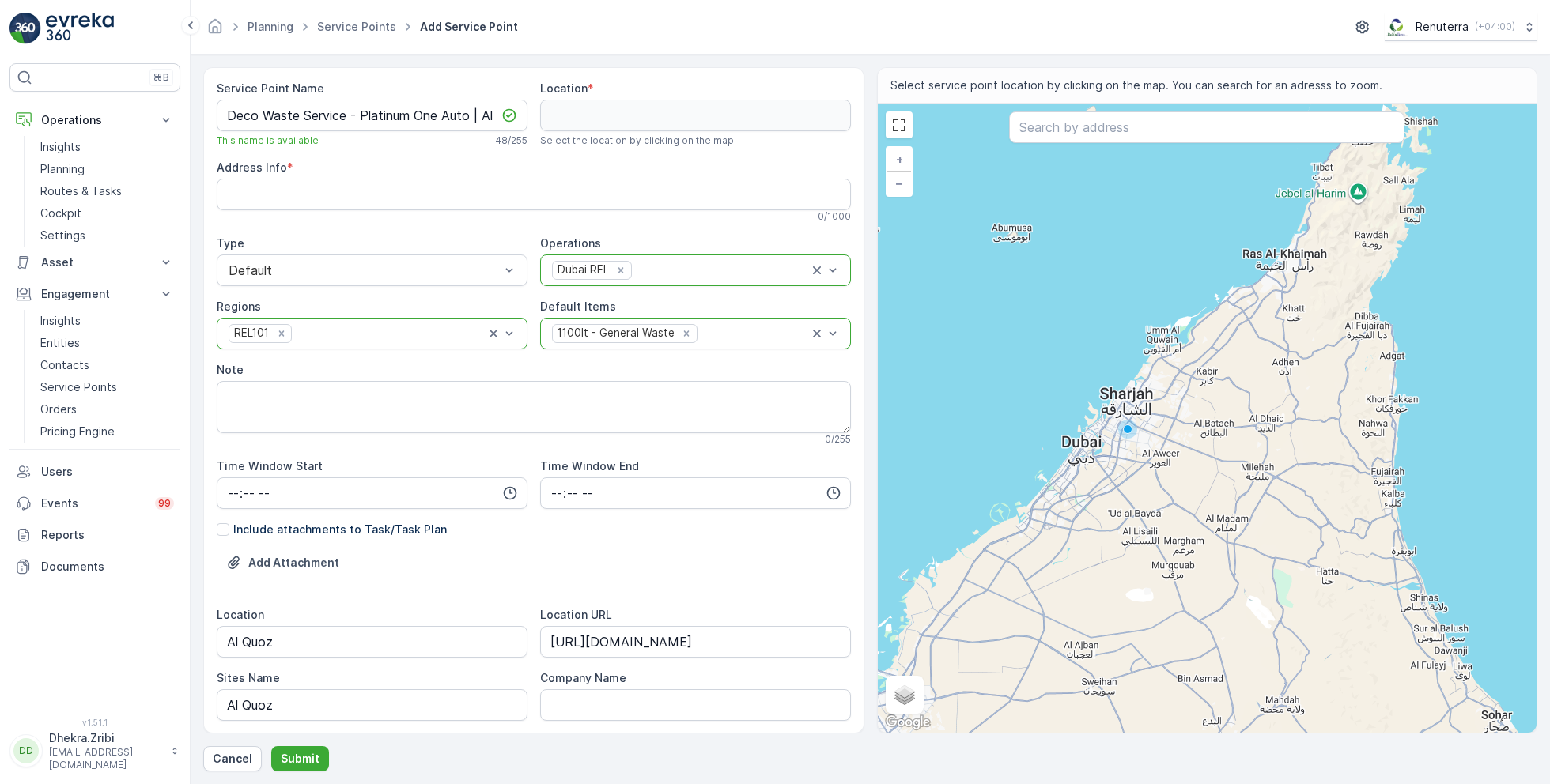
type input "Sun"
click at [1059, 133] on input "text" at bounding box center [1207, 127] width 396 height 31
paste input "[URL][DOMAIN_NAME]"
type input "[URL][DOMAIN_NAME]"
paste input "Platinum One Auto"
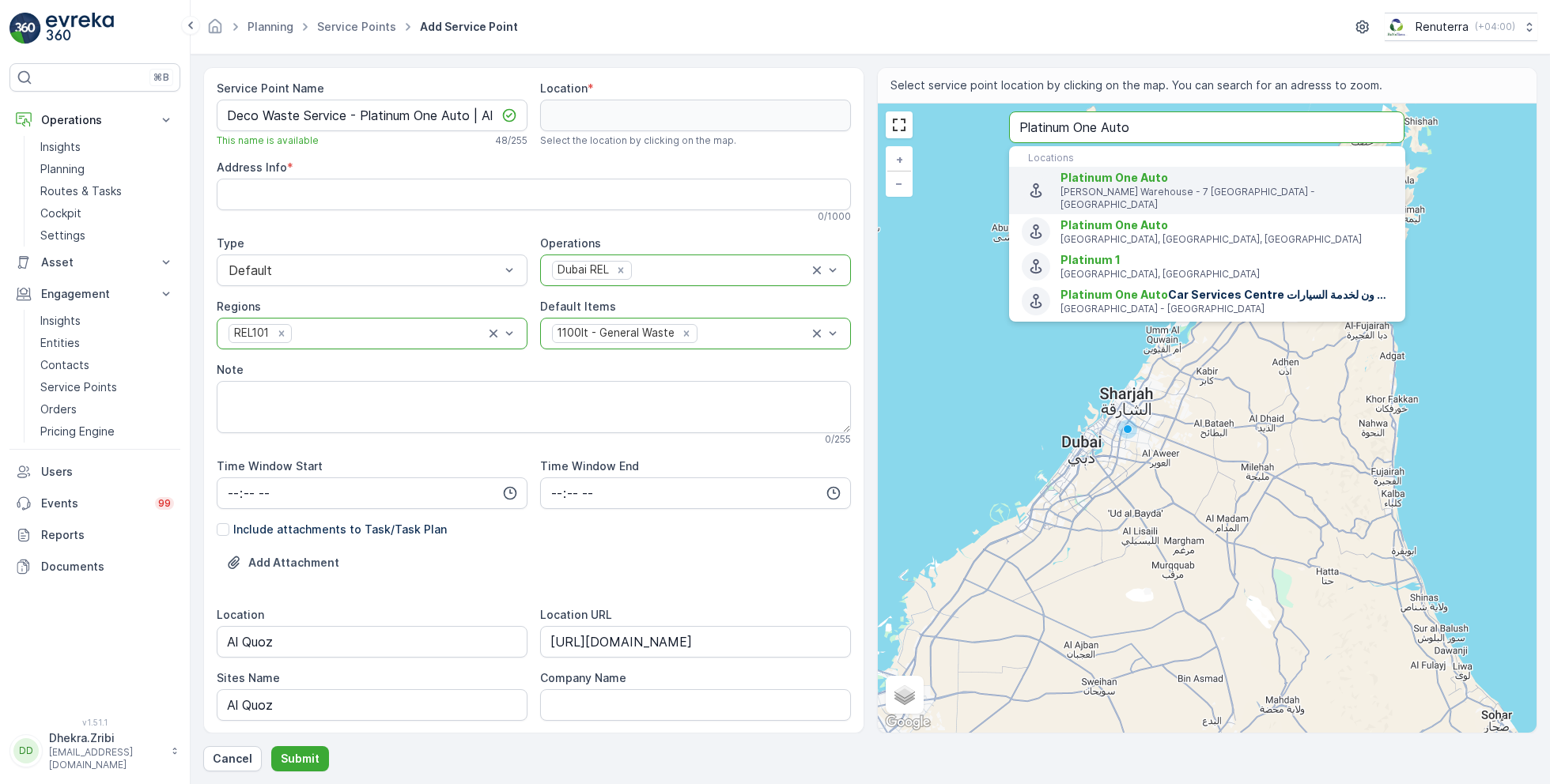
type input "Platinum One Auto"
click at [1120, 176] on span "Platinum One Auto" at bounding box center [1115, 178] width 108 height 13
type input "25.1333503,55.2220149"
type Info "[PERSON_NAME] Warehouse - 6 7 St - Al Quoz - Al Quoz Industrial Area 3 - [GEOGR…"
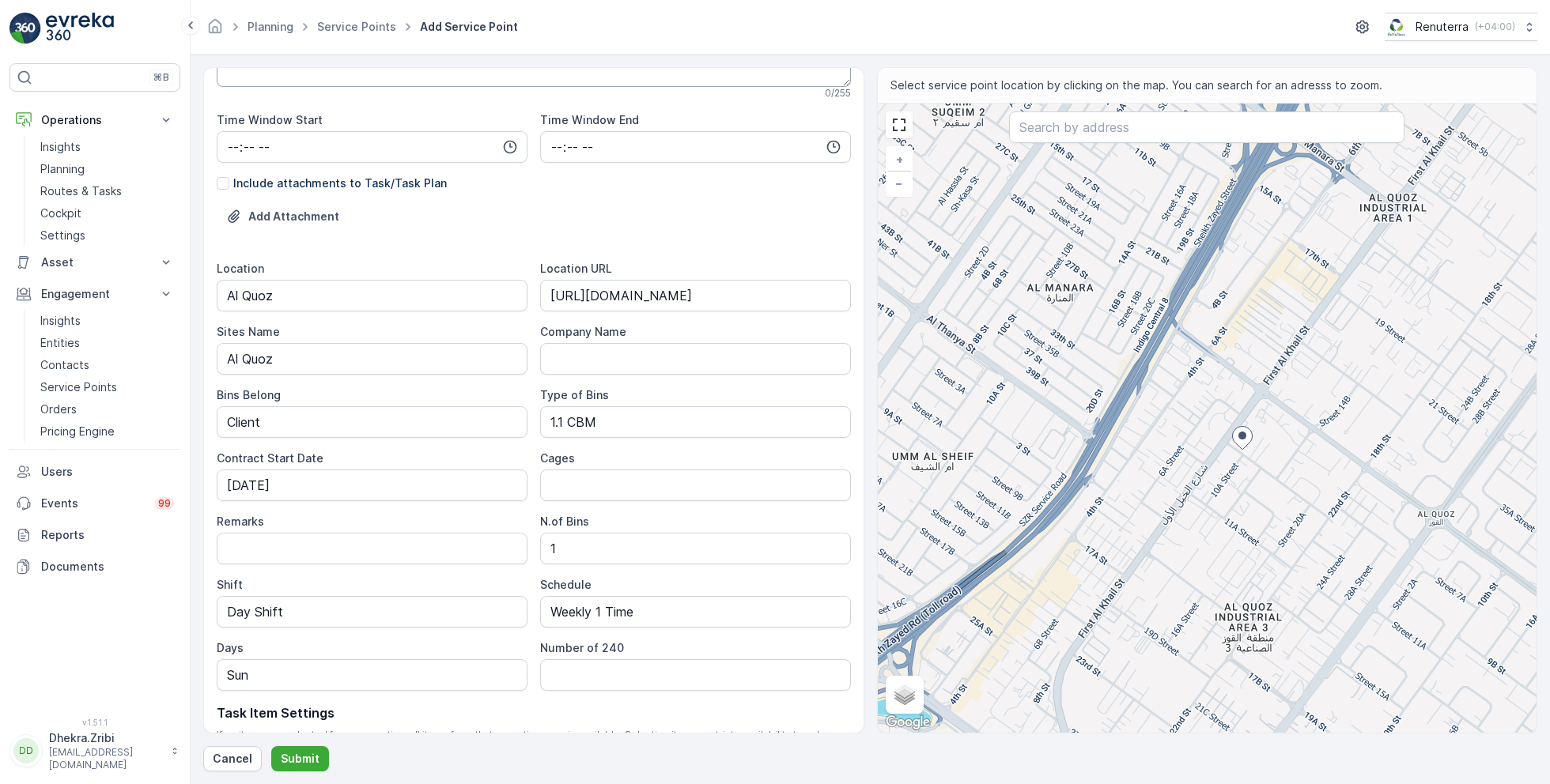
scroll to position [454, 0]
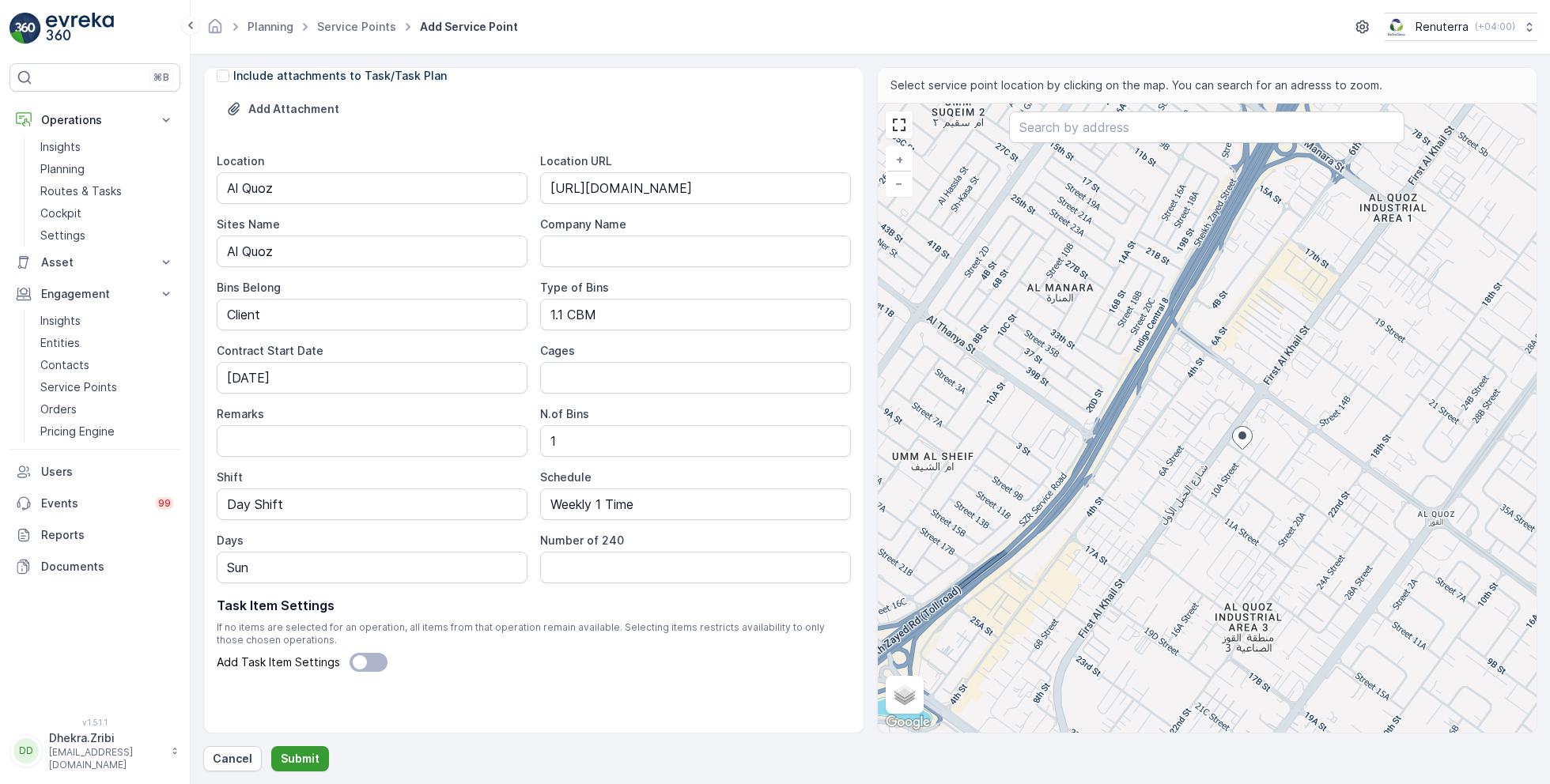
click at [295, 747] on button "Submit" at bounding box center [300, 758] width 58 height 26
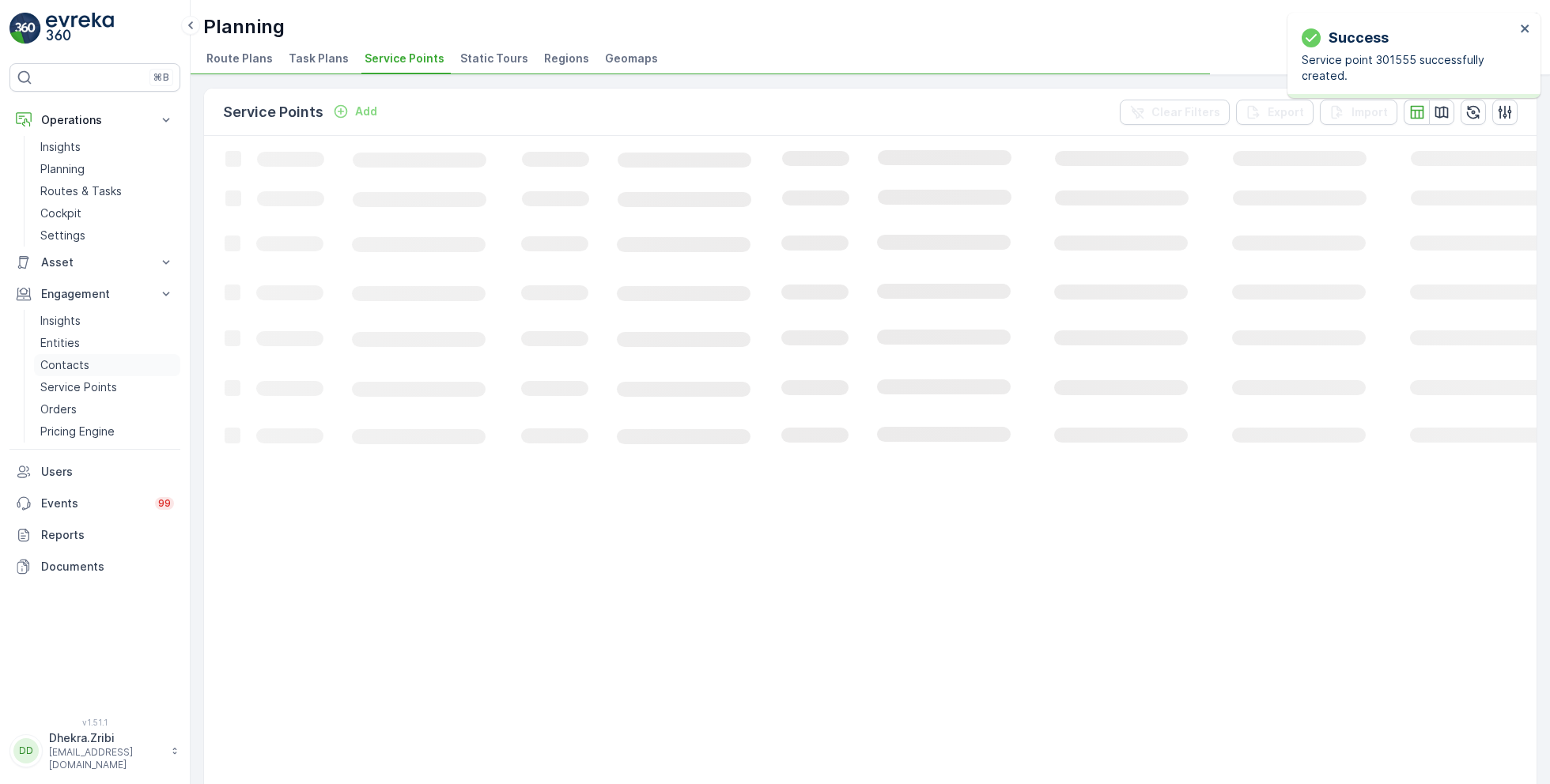
click at [77, 363] on p "Contacts" at bounding box center [65, 365] width 49 height 16
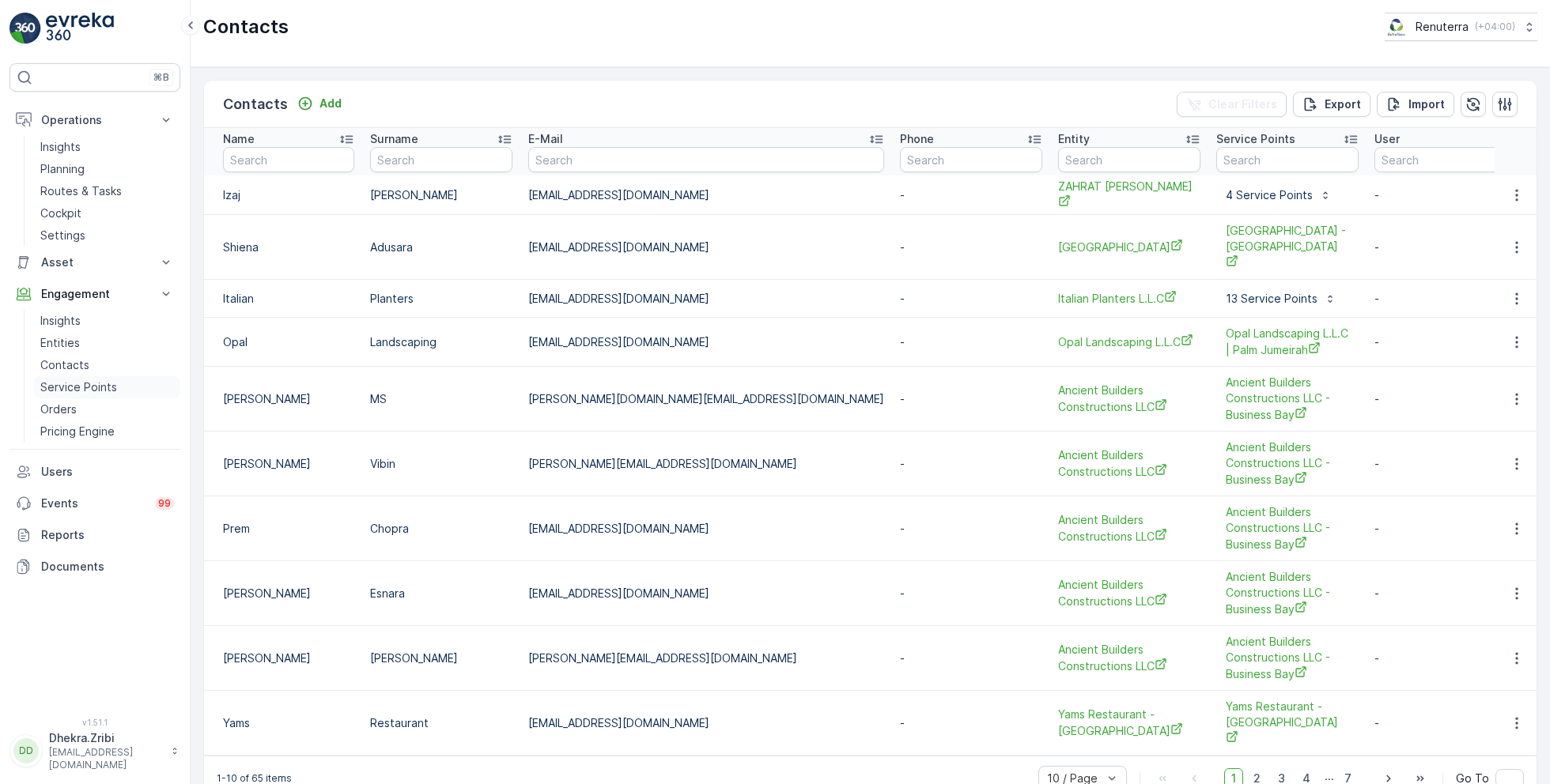
click at [81, 387] on p "Service Points" at bounding box center [79, 387] width 77 height 16
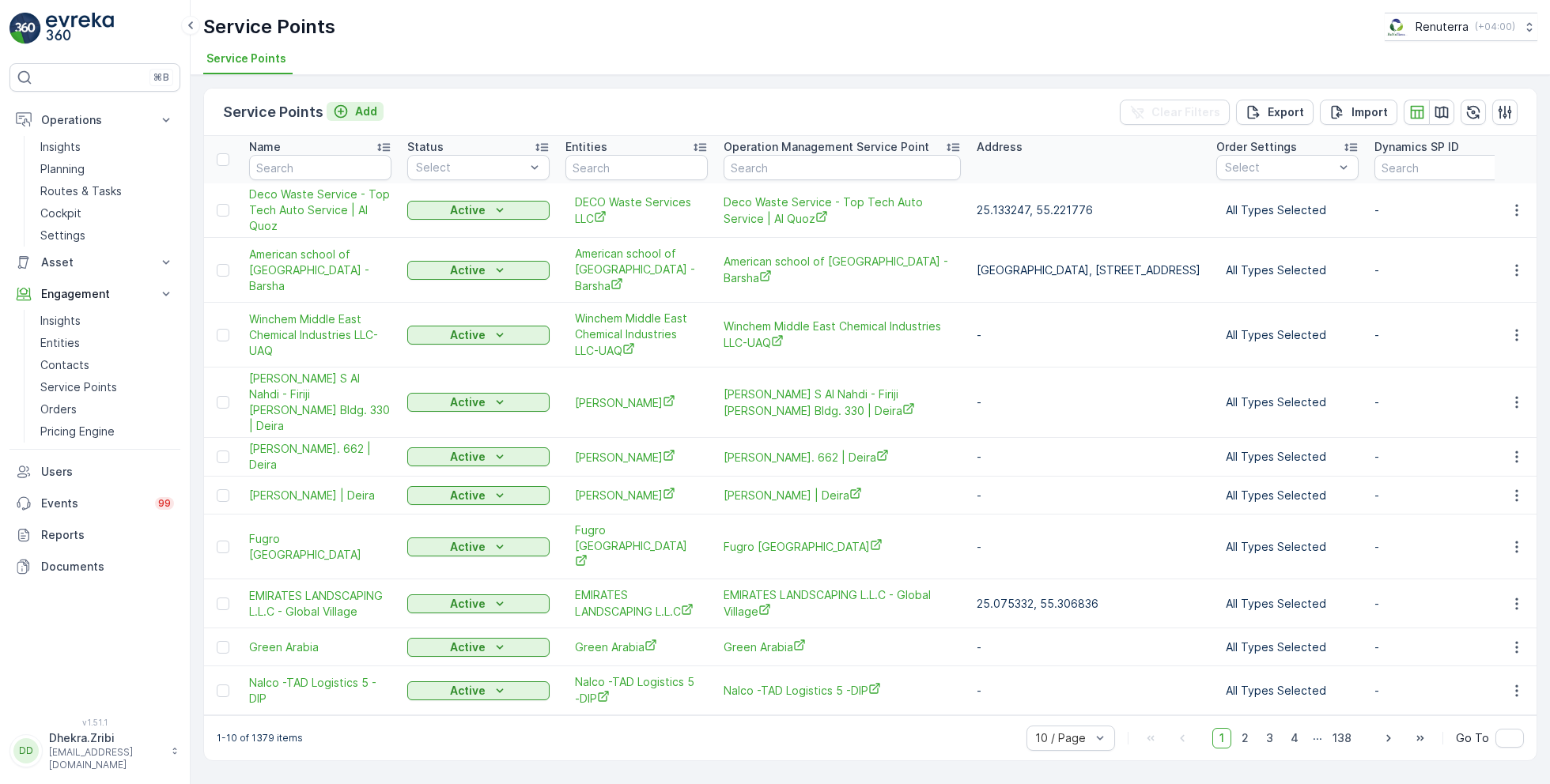
click at [355, 110] on p "Add" at bounding box center [365, 111] width 22 height 16
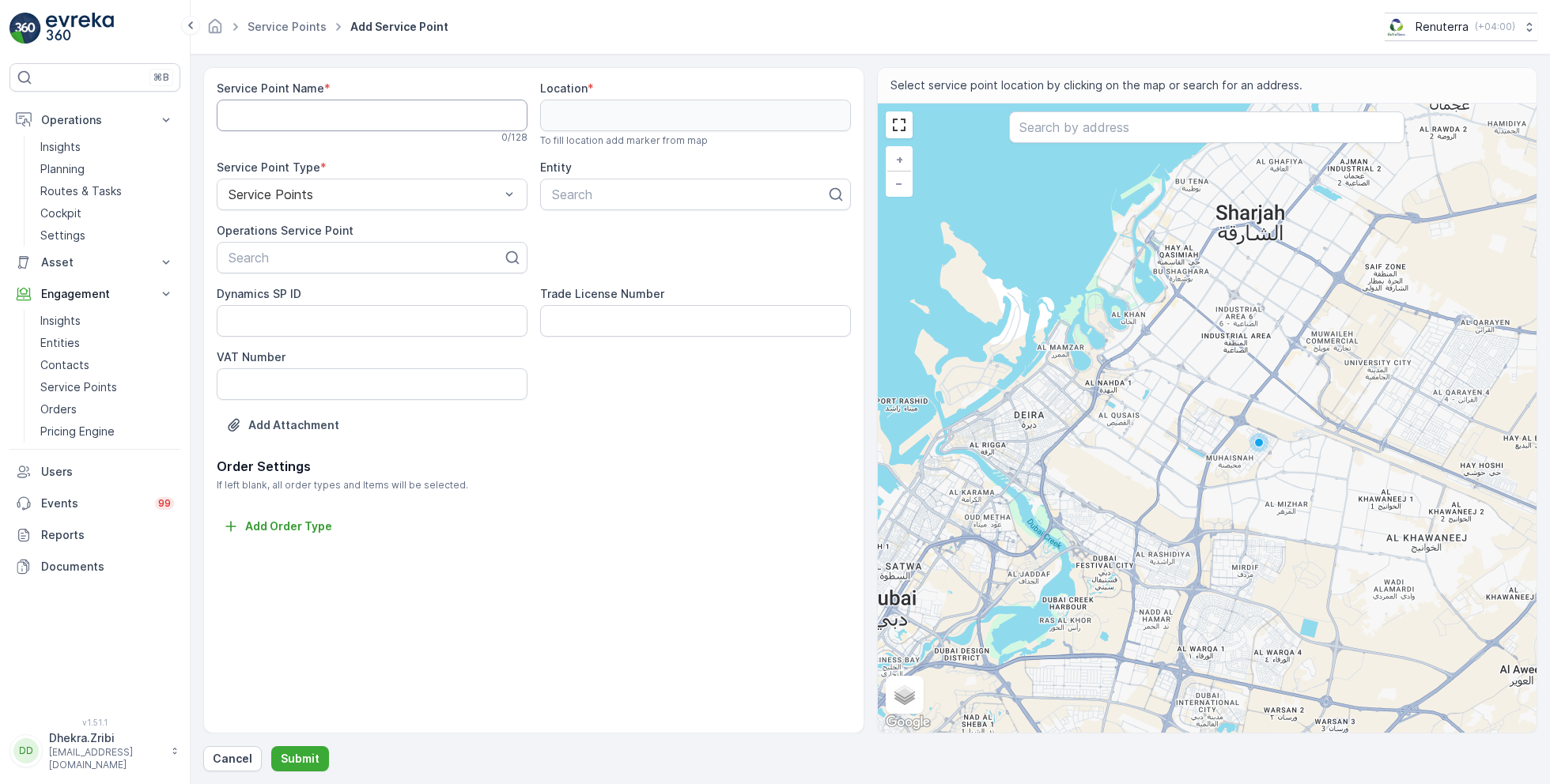
click at [399, 110] on Name "Service Point Name" at bounding box center [372, 114] width 310 height 31
paste Name "Deco Waste Service - Platinum One Auto | Al Quoz"
type Name "Deco Waste Service - Platinum One Auto | Al Quoz"
click at [284, 258] on div at bounding box center [365, 257] width 277 height 14
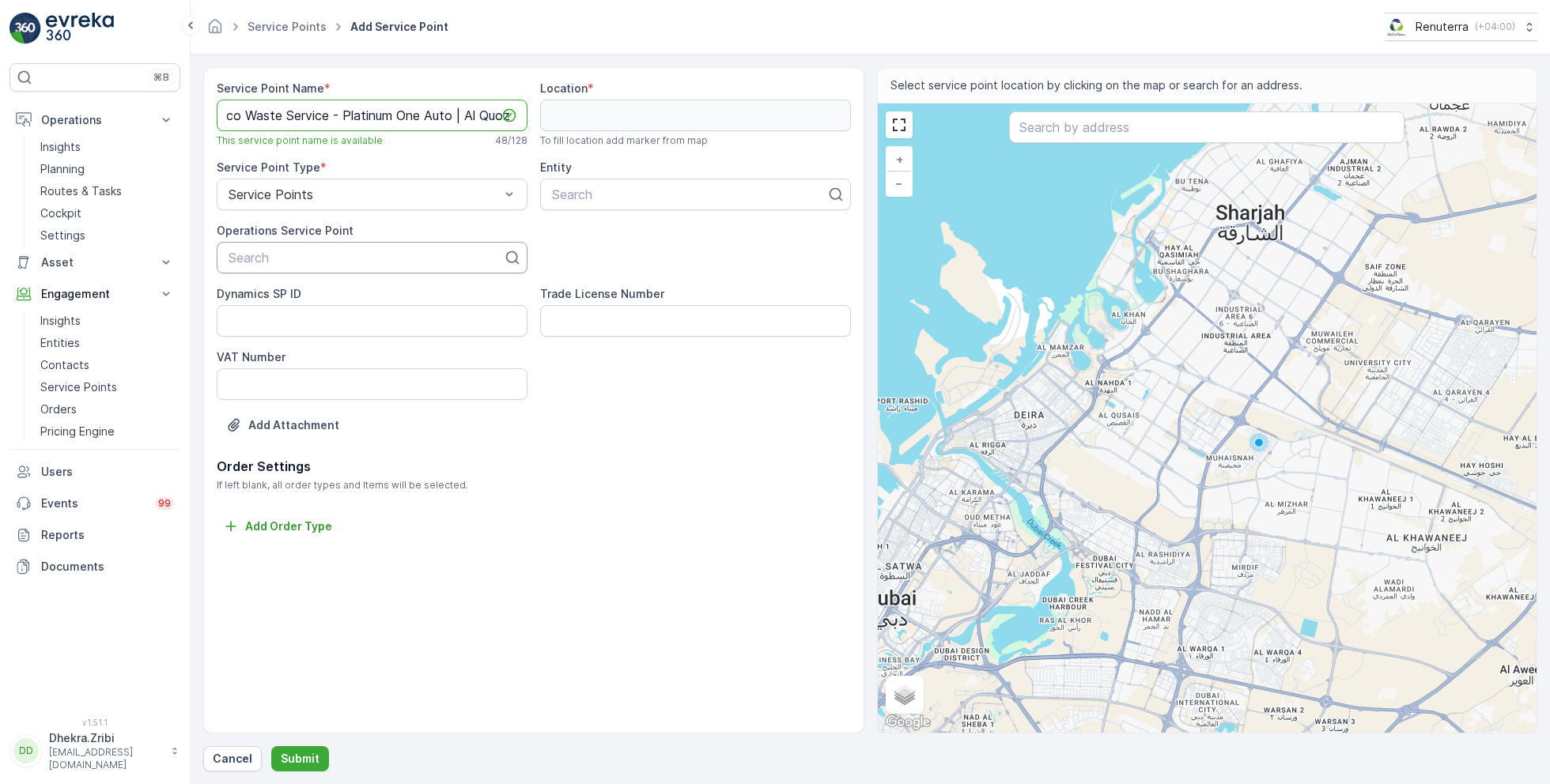
scroll to position [0, 0]
paste input "Deco Waste Service - Platinum One Auto | Al Quoz"
type input "Deco Waste Service - Platinum One Auto | Al Quoz"
click at [323, 301] on span "Deco Waste Service - Platinum One Auto | Al Quoz" at bounding box center [372, 304] width 291 height 28
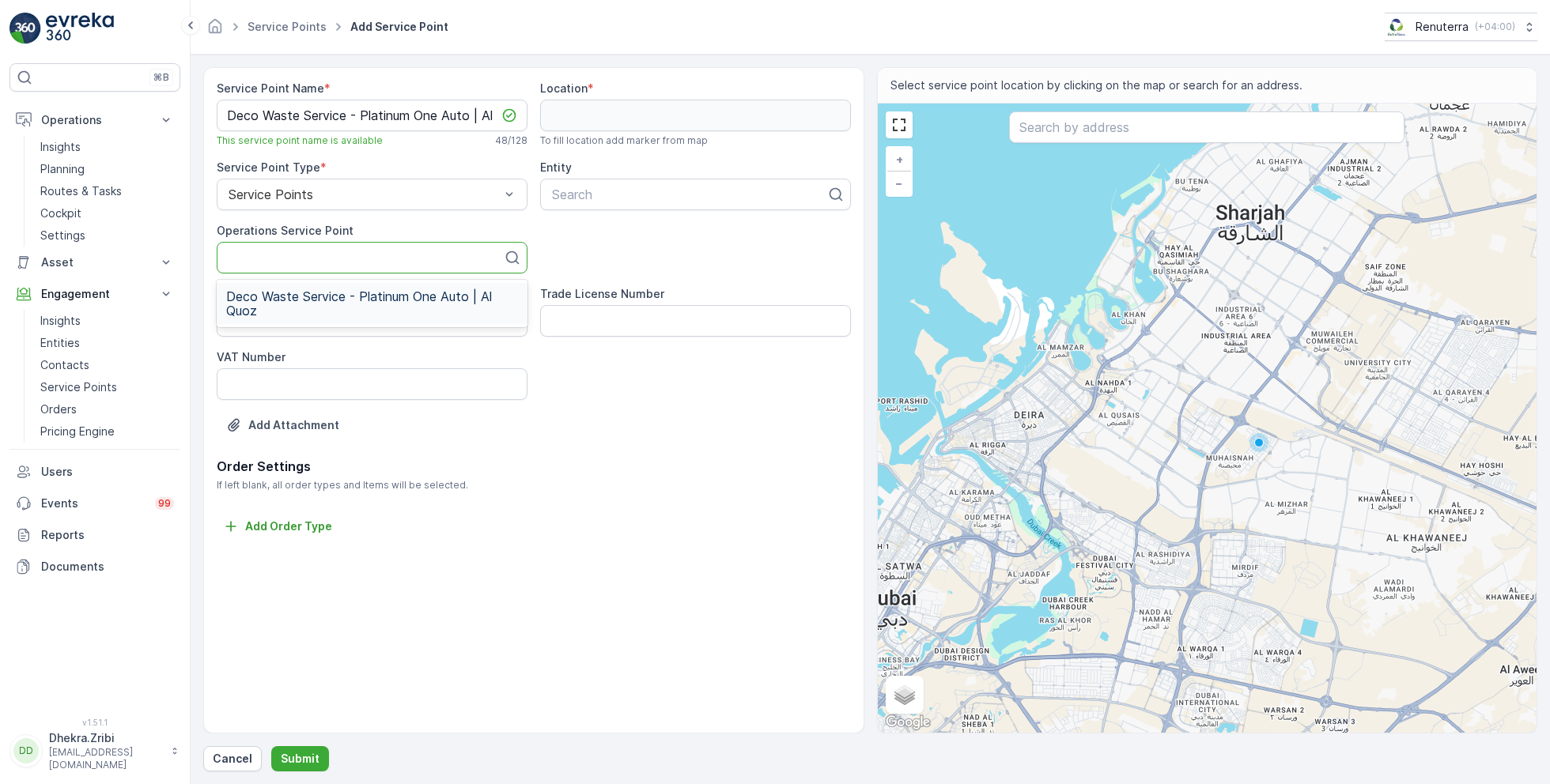
scroll to position [0, 0]
click at [608, 187] on div at bounding box center [689, 194] width 277 height 14
type input "deco"
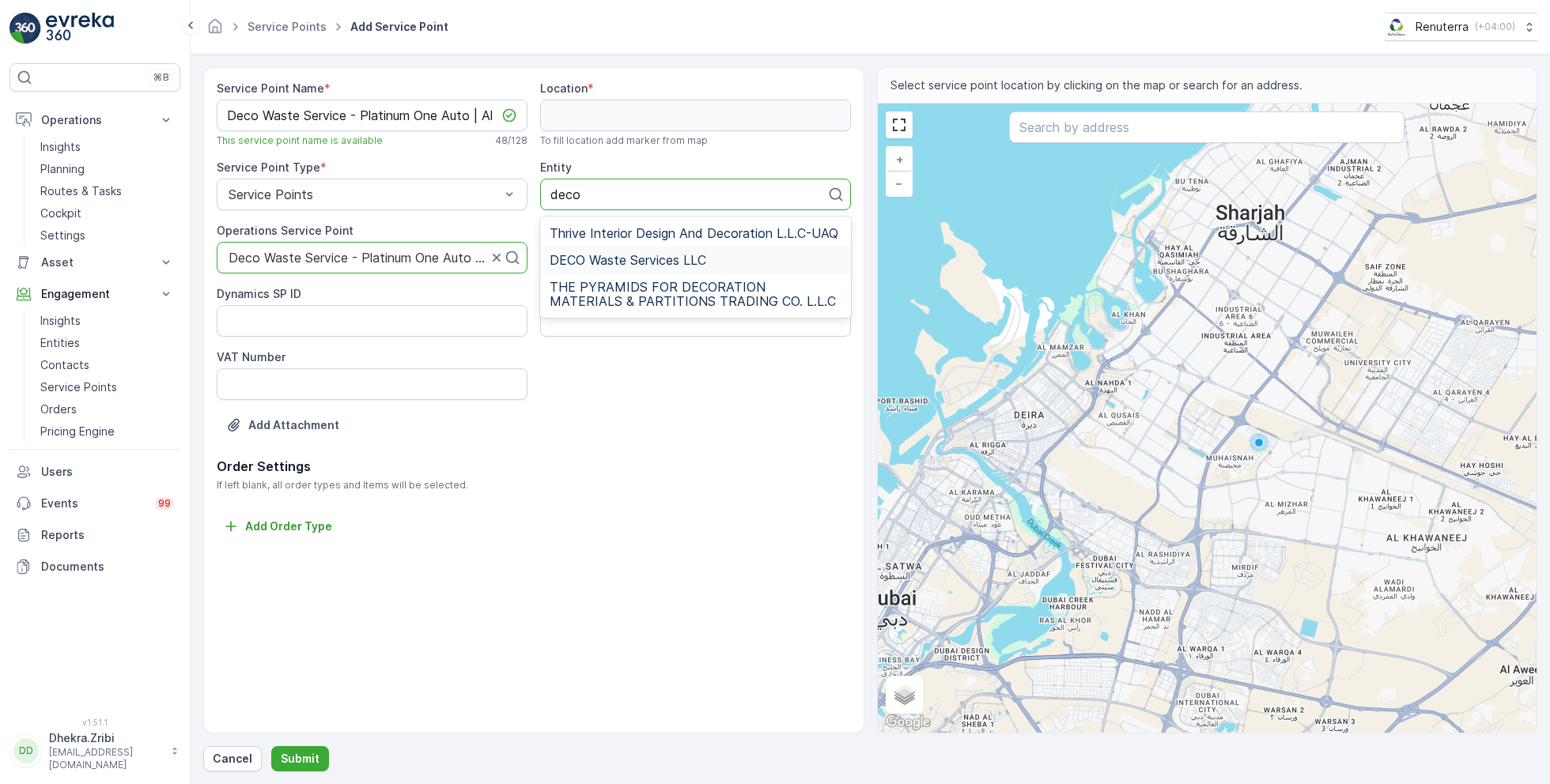
click at [648, 257] on span "DECO Waste Services LLC" at bounding box center [627, 259] width 156 height 14
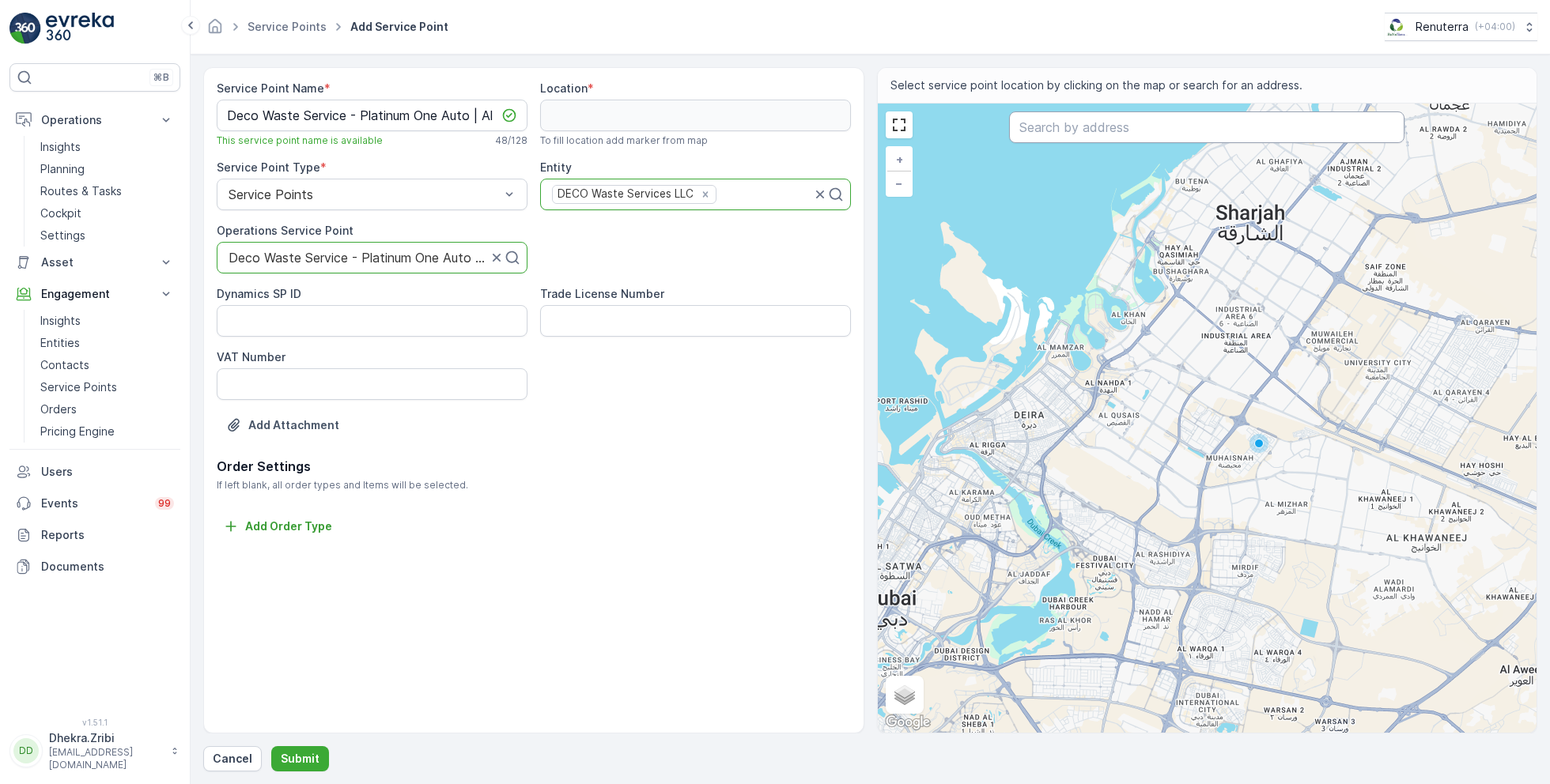
click at [1101, 131] on input "text" at bounding box center [1207, 127] width 396 height 31
paste input "Platinum One Auto"
type input "Platinum One Auto"
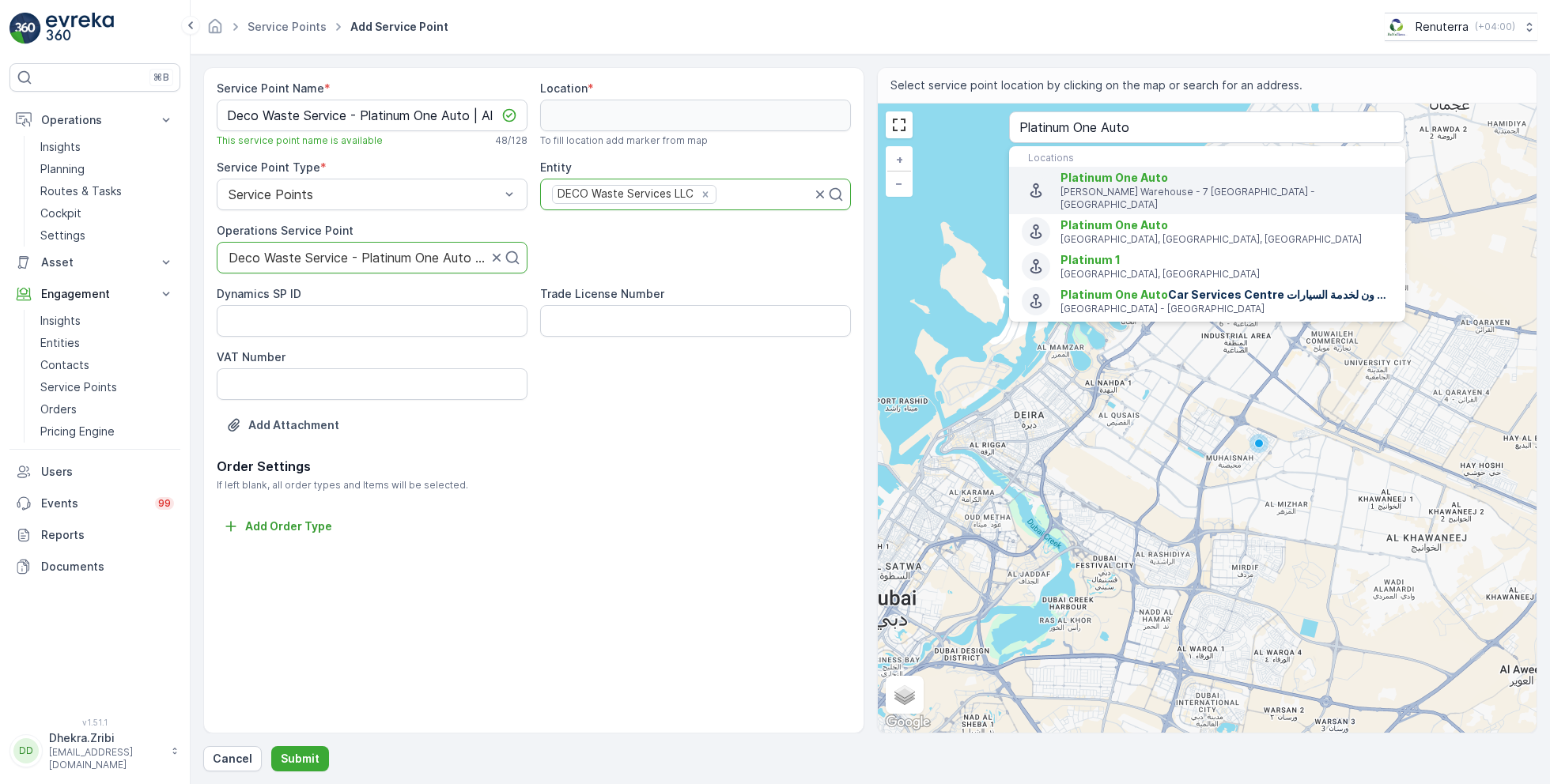
click at [1131, 178] on span "Platinum One Auto" at bounding box center [1115, 178] width 108 height 13
type input "25.1333503,55.2220149"
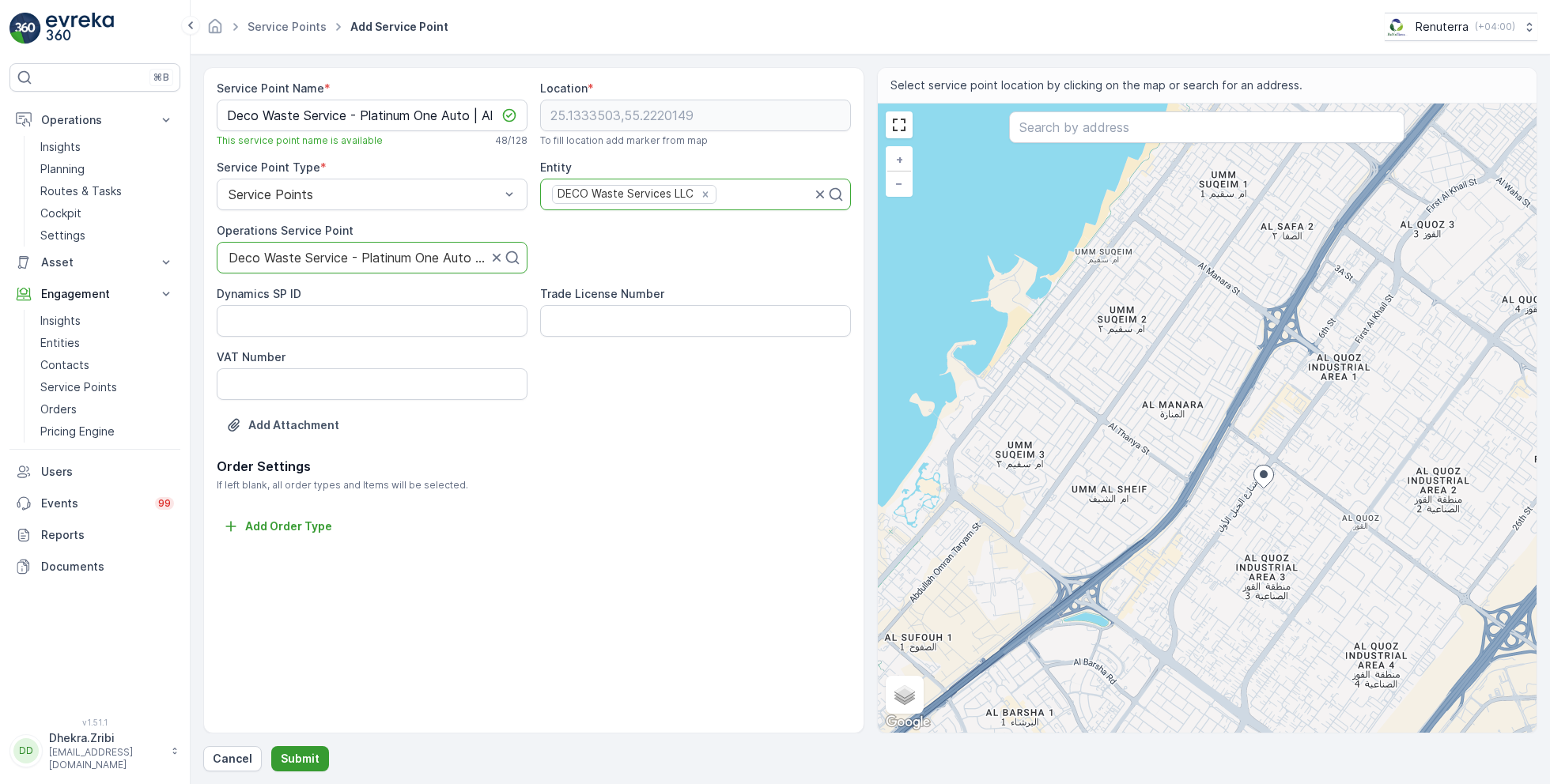
click at [295, 760] on p "Submit" at bounding box center [300, 758] width 39 height 16
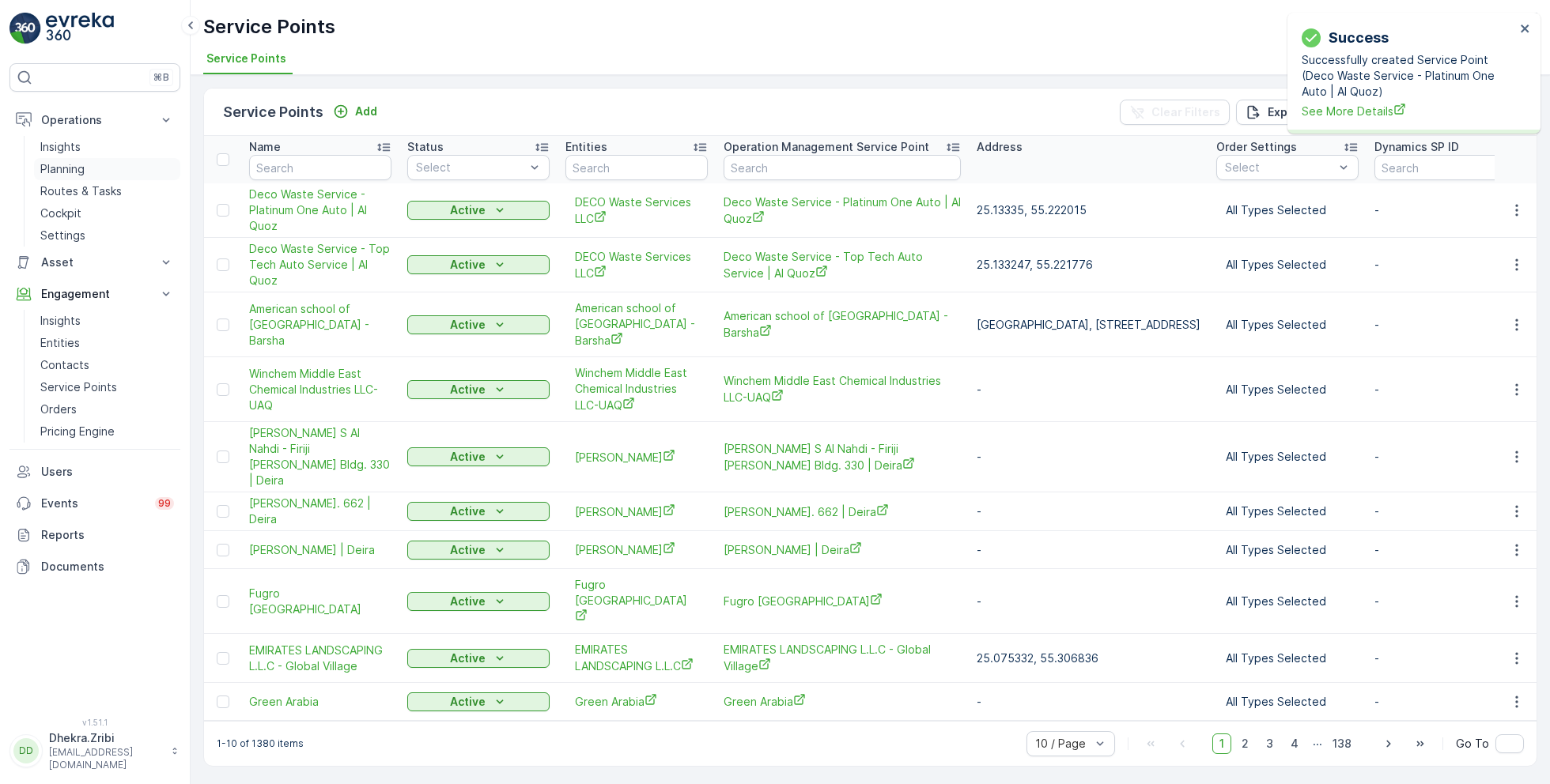
click at [70, 166] on p "Planning" at bounding box center [62, 169] width 44 height 16
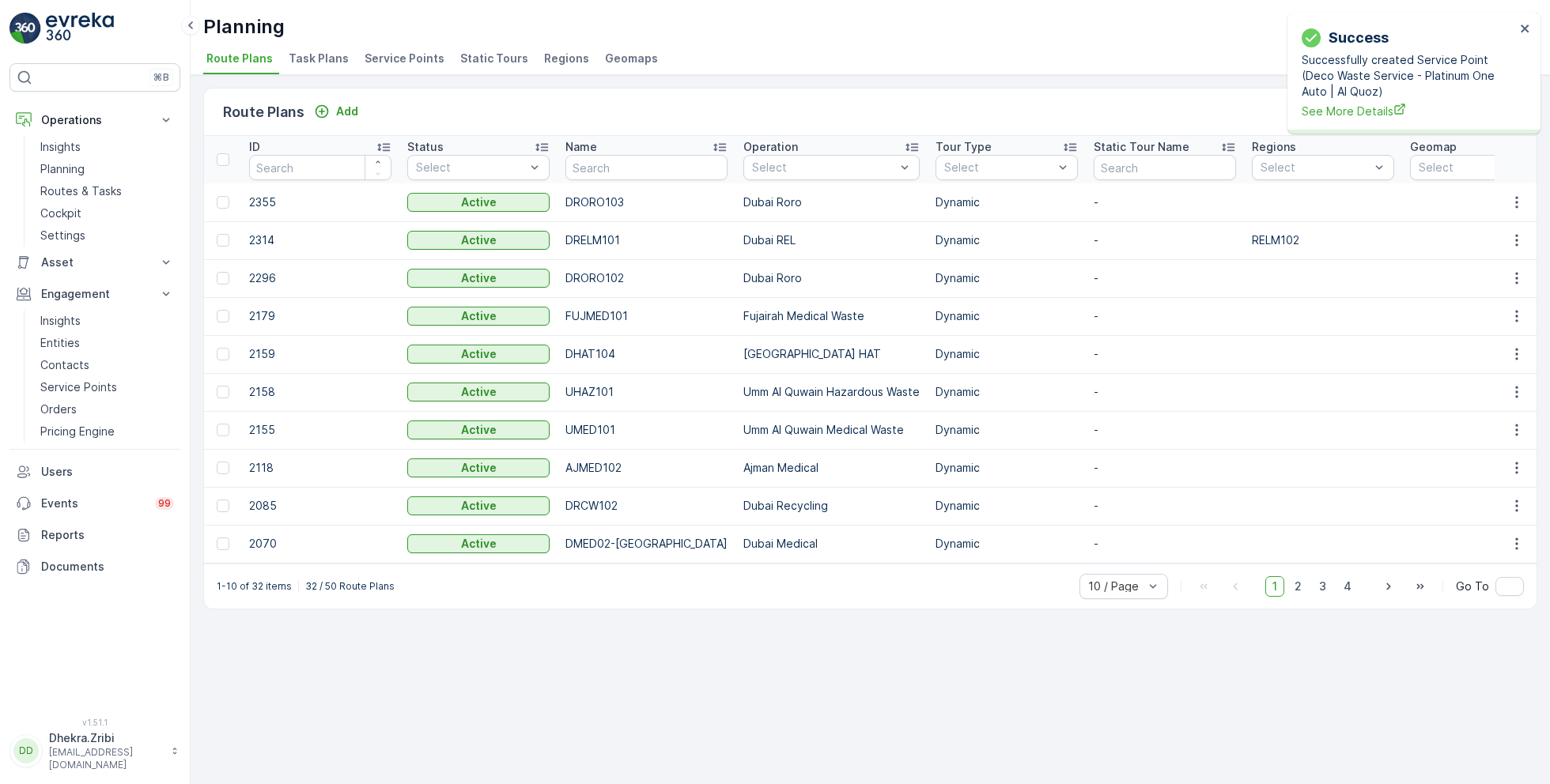
click at [395, 62] on span "Service Points" at bounding box center [404, 58] width 79 height 16
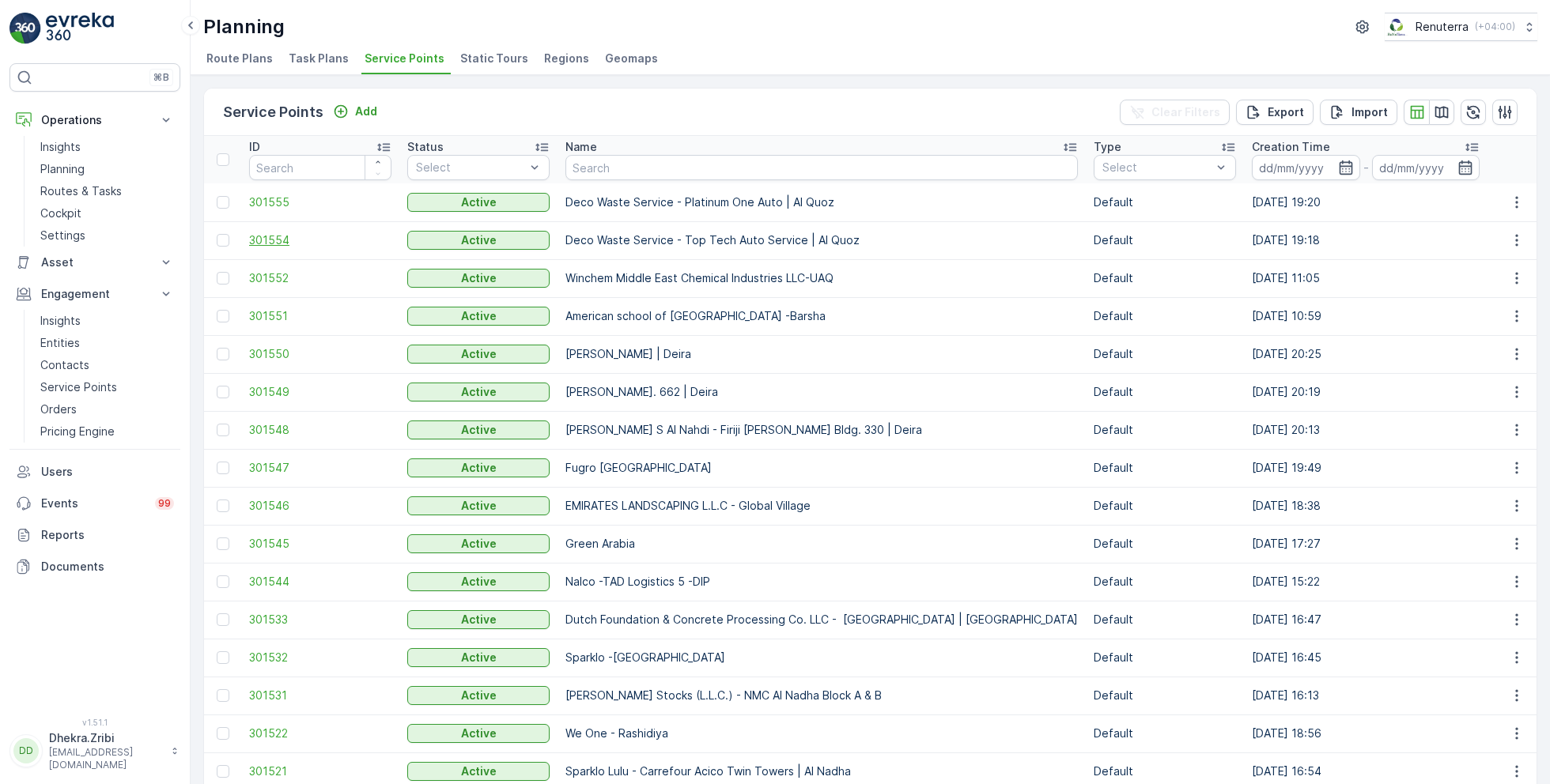
click at [271, 241] on span "301554" at bounding box center [320, 240] width 142 height 16
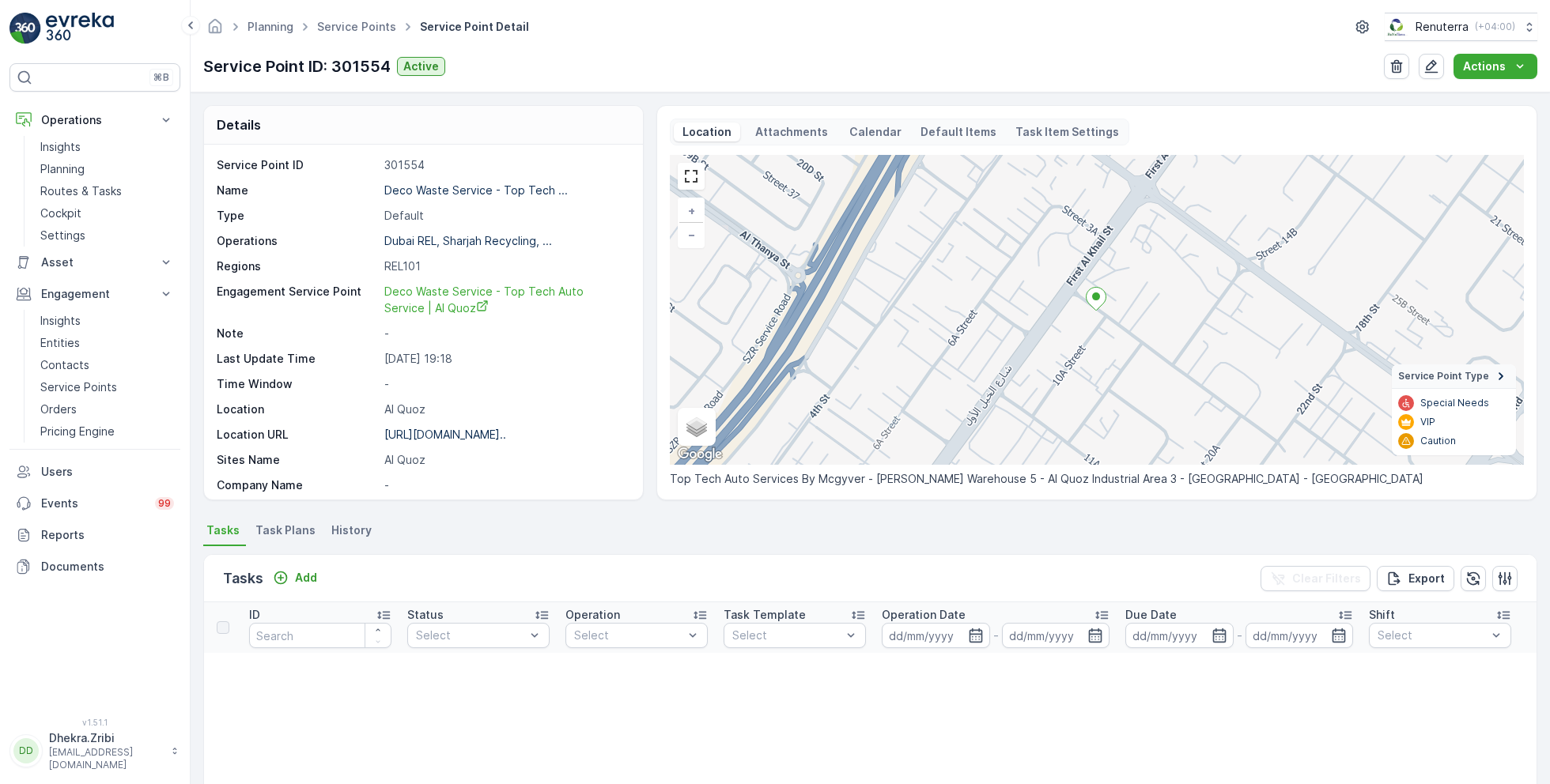
click at [287, 528] on span "Task Plans" at bounding box center [286, 530] width 61 height 16
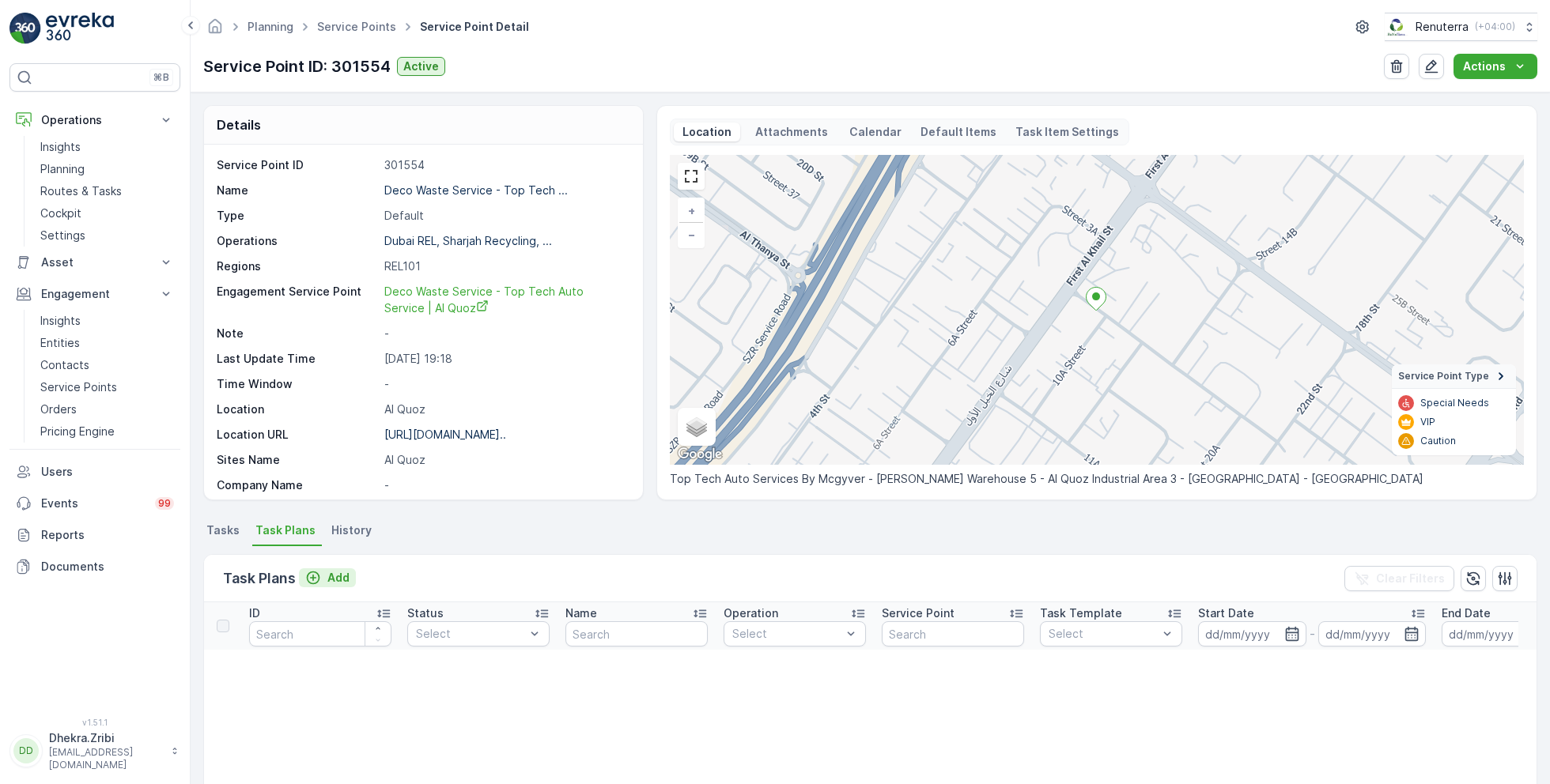
click at [330, 575] on p "Add" at bounding box center [338, 578] width 22 height 16
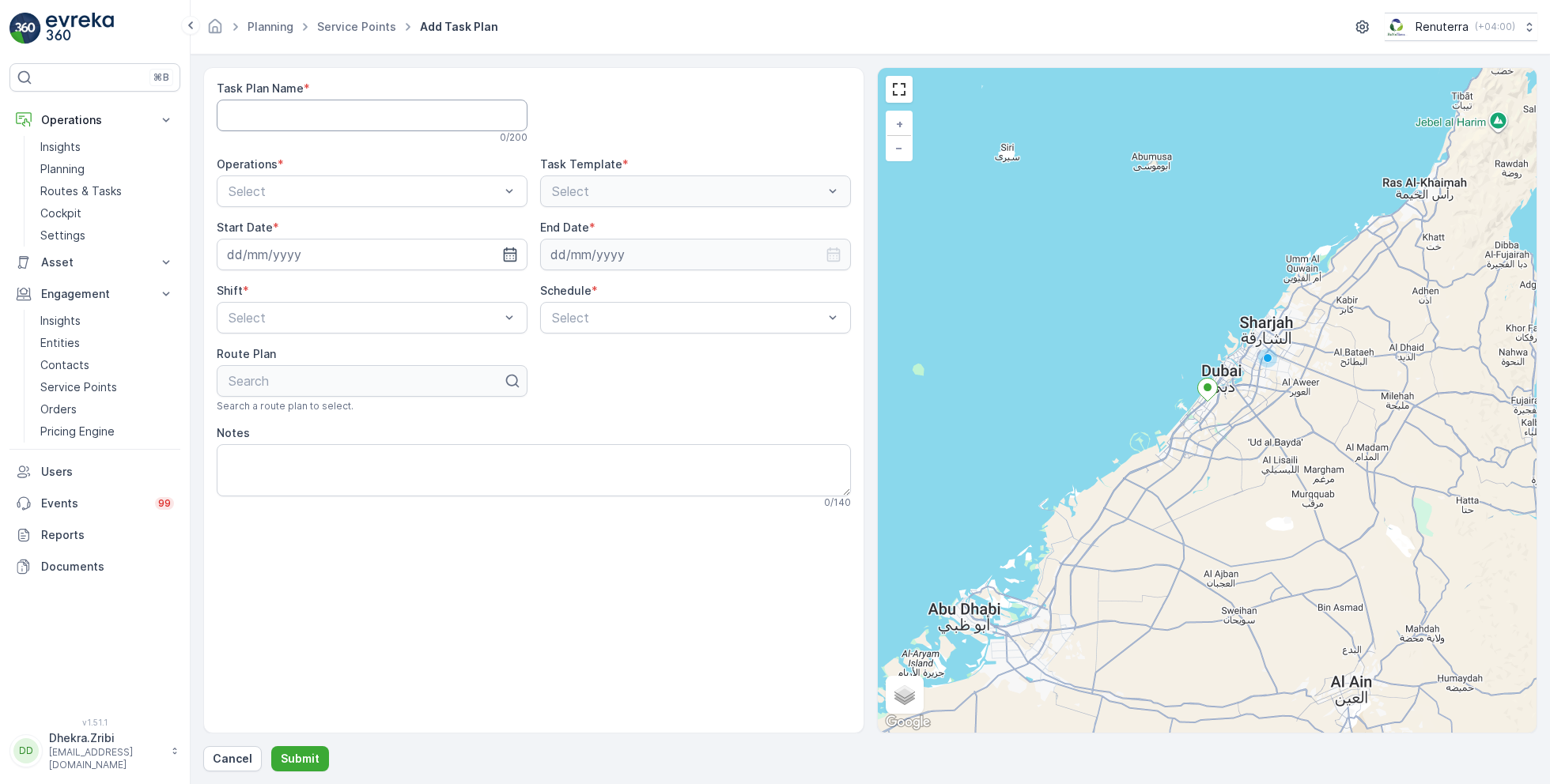
click at [323, 111] on Name "Task Plan Name" at bounding box center [372, 114] width 310 height 31
type Name "REL001"
click at [384, 202] on div "Select" at bounding box center [372, 191] width 310 height 31
click at [296, 258] on div "Dubai REL" at bounding box center [372, 256] width 291 height 14
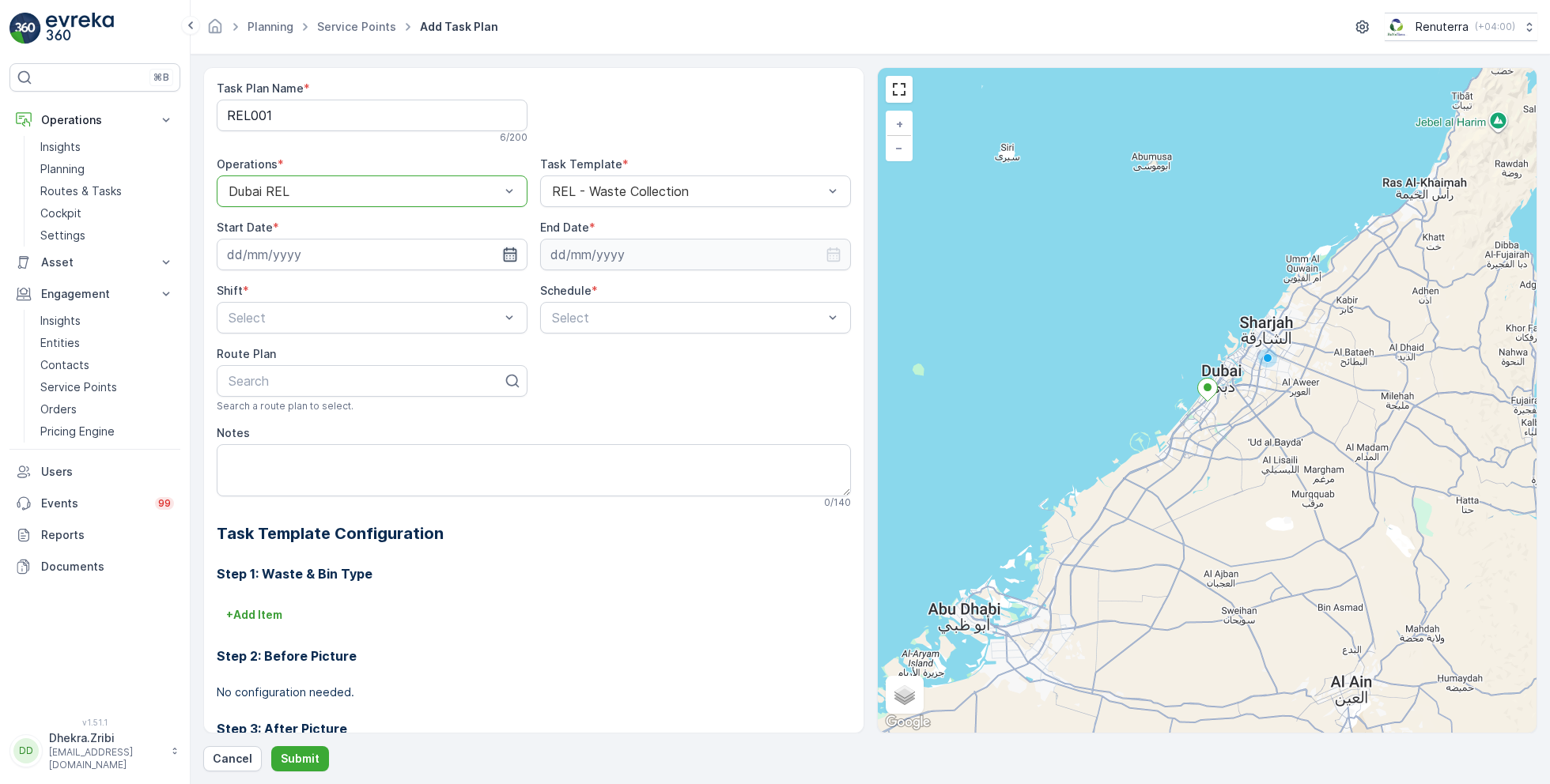
click at [503, 257] on icon "button" at bounding box center [510, 254] width 13 height 14
click at [240, 480] on div "28" at bounding box center [243, 480] width 26 height 26
type input "[DATE]"
click at [619, 261] on input at bounding box center [696, 253] width 310 height 31
click at [581, 292] on p "September" at bounding box center [588, 291] width 62 height 16
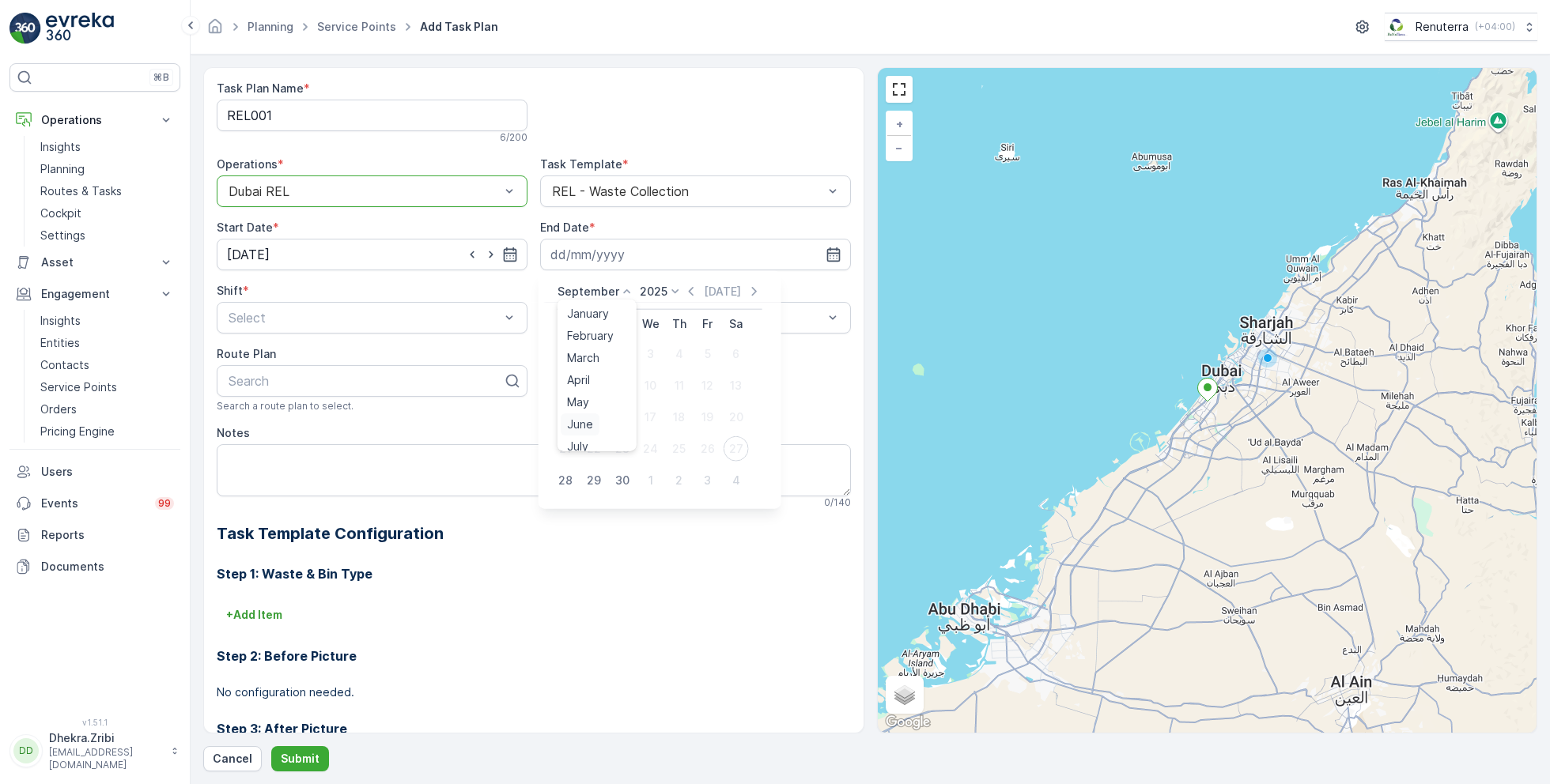
scroll to position [120, 0]
click at [586, 436] on span "December" at bounding box center [594, 437] width 56 height 16
click at [650, 296] on p "2025" at bounding box center [648, 291] width 27 height 16
click at [660, 353] on span "2026" at bounding box center [658, 348] width 26 height 16
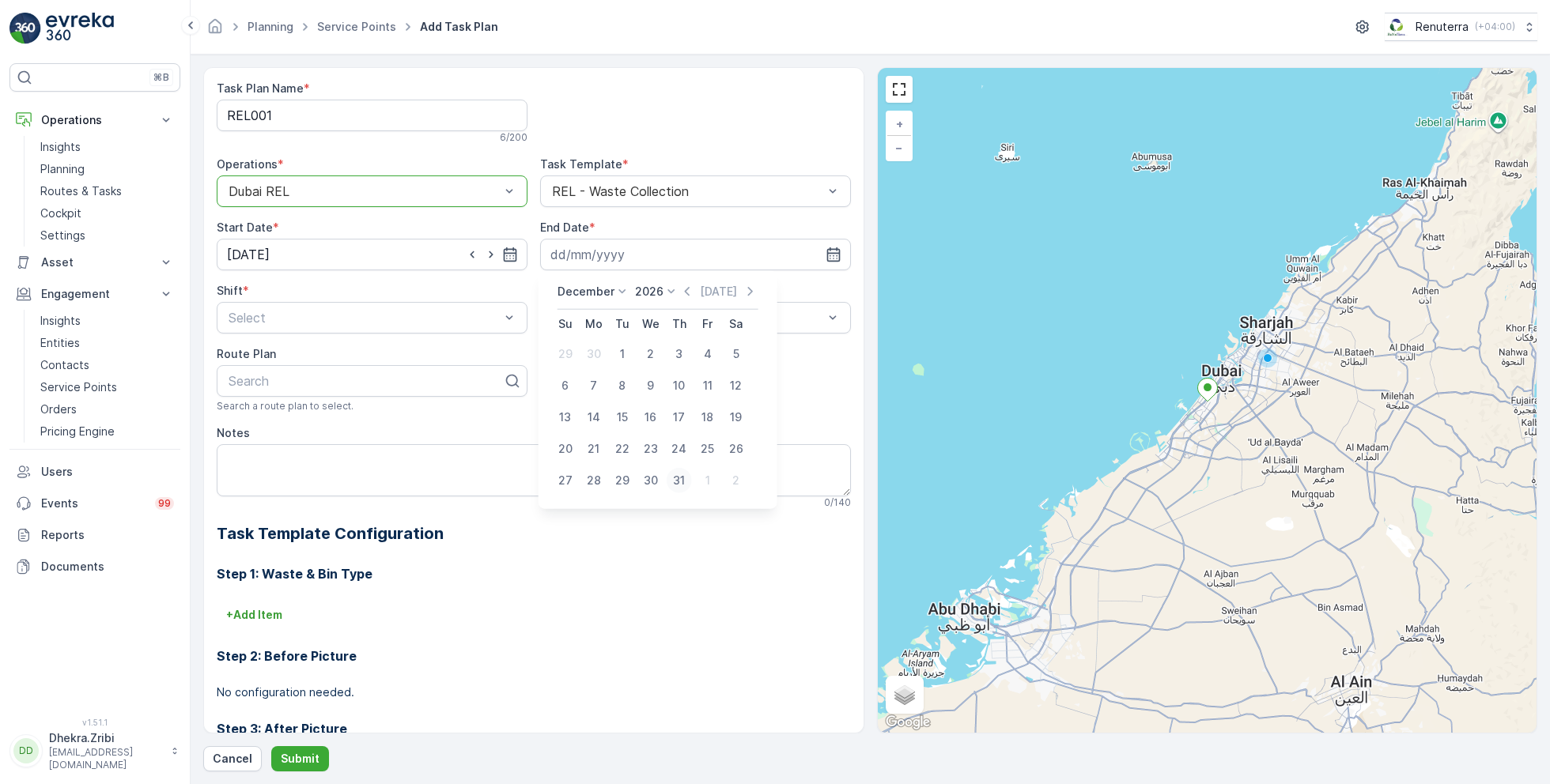
click at [679, 472] on div "31" at bounding box center [679, 480] width 26 height 26
type input "[DATE]"
click at [369, 326] on div "Select" at bounding box center [372, 317] width 310 height 31
click at [282, 353] on div "Day Shift" at bounding box center [372, 356] width 291 height 14
click at [586, 378] on span "Weekly" at bounding box center [570, 383] width 41 height 14
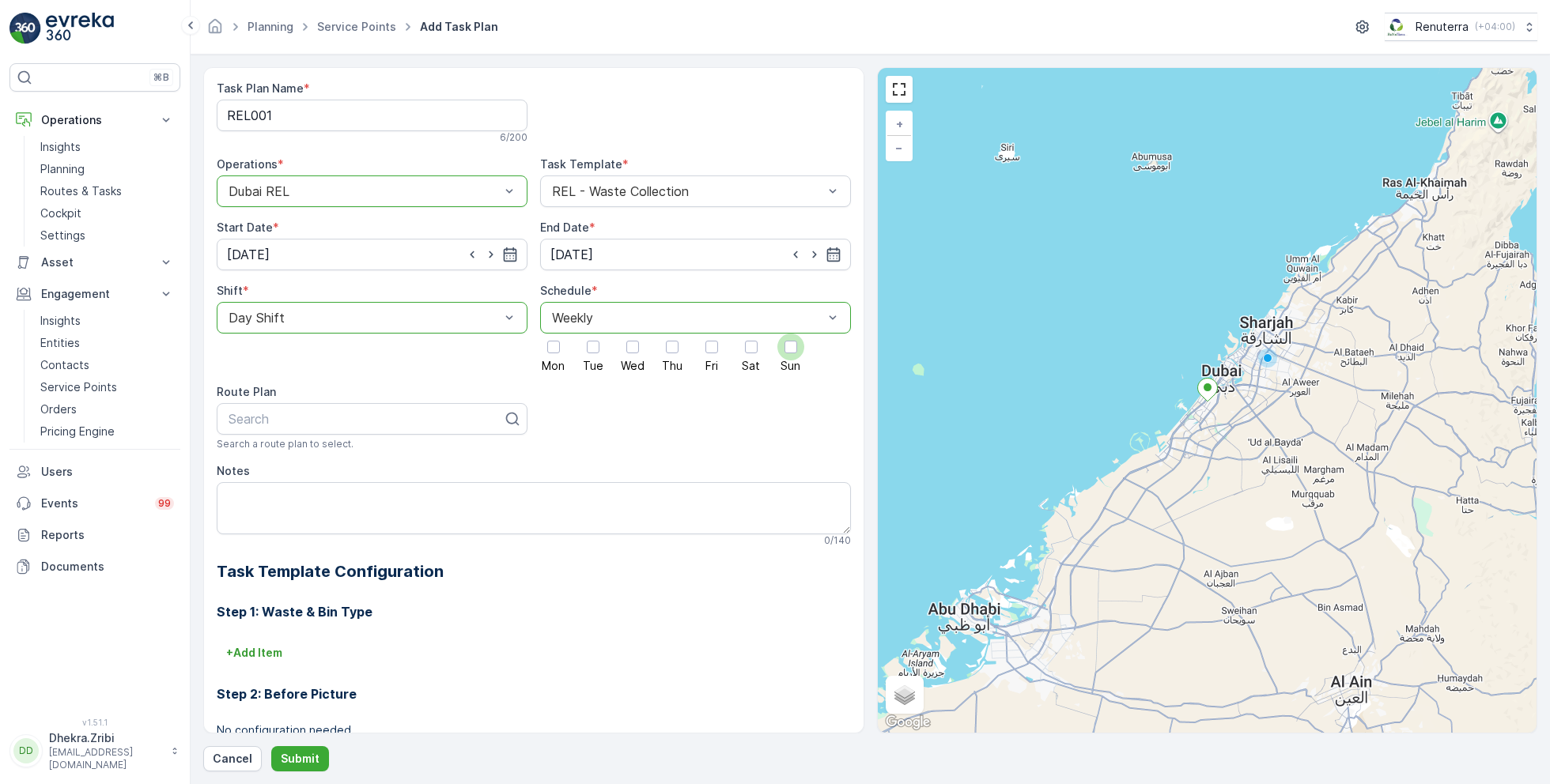
click at [787, 346] on div at bounding box center [790, 346] width 12 height 12
click at [791, 334] on input "Sun" at bounding box center [791, 334] width 0 height 0
click at [419, 411] on div at bounding box center [365, 418] width 277 height 14
type input "rel101"
click at [317, 455] on div "DREL101" at bounding box center [372, 457] width 291 height 14
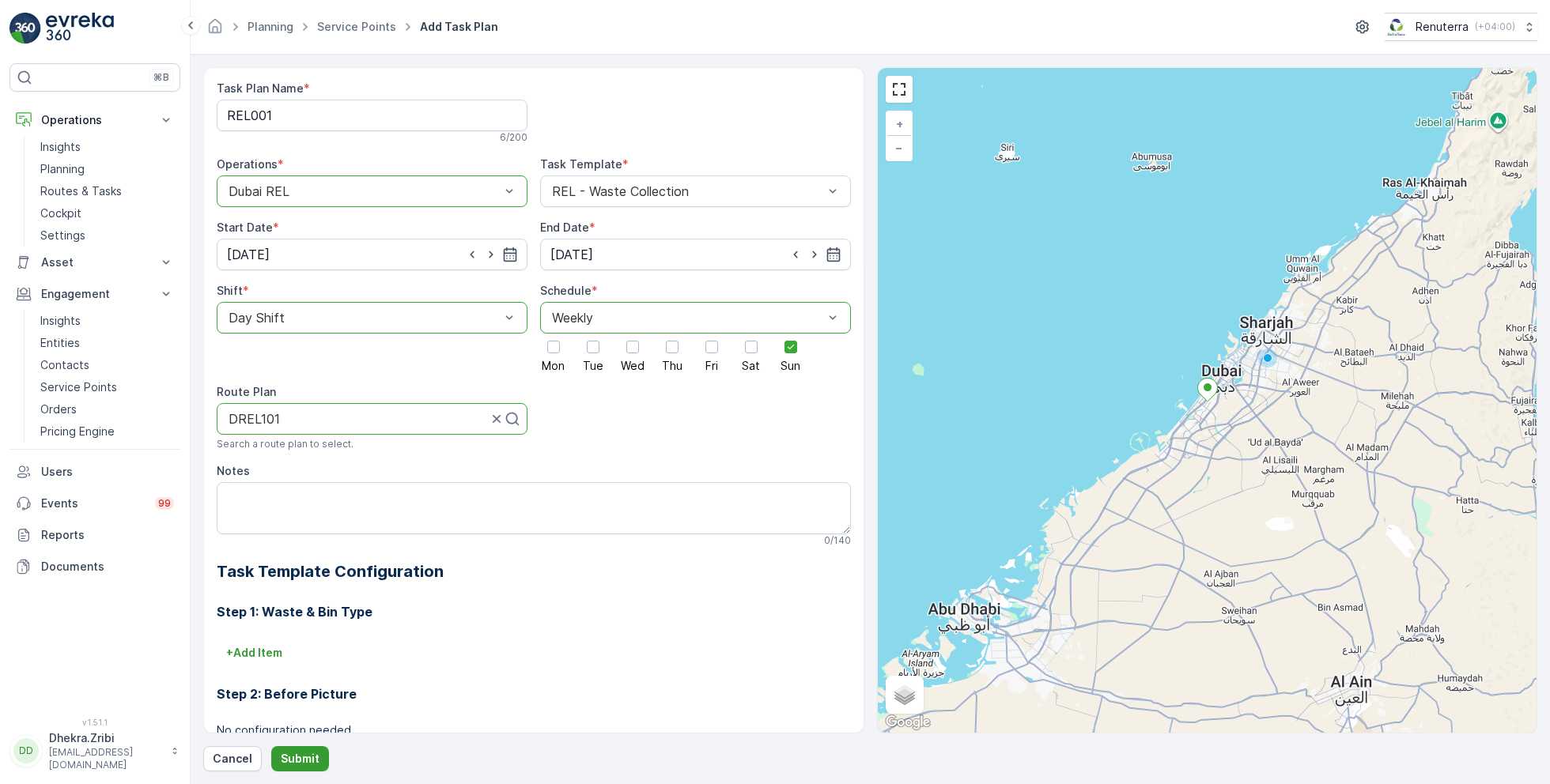
click at [297, 756] on p "Submit" at bounding box center [300, 758] width 39 height 16
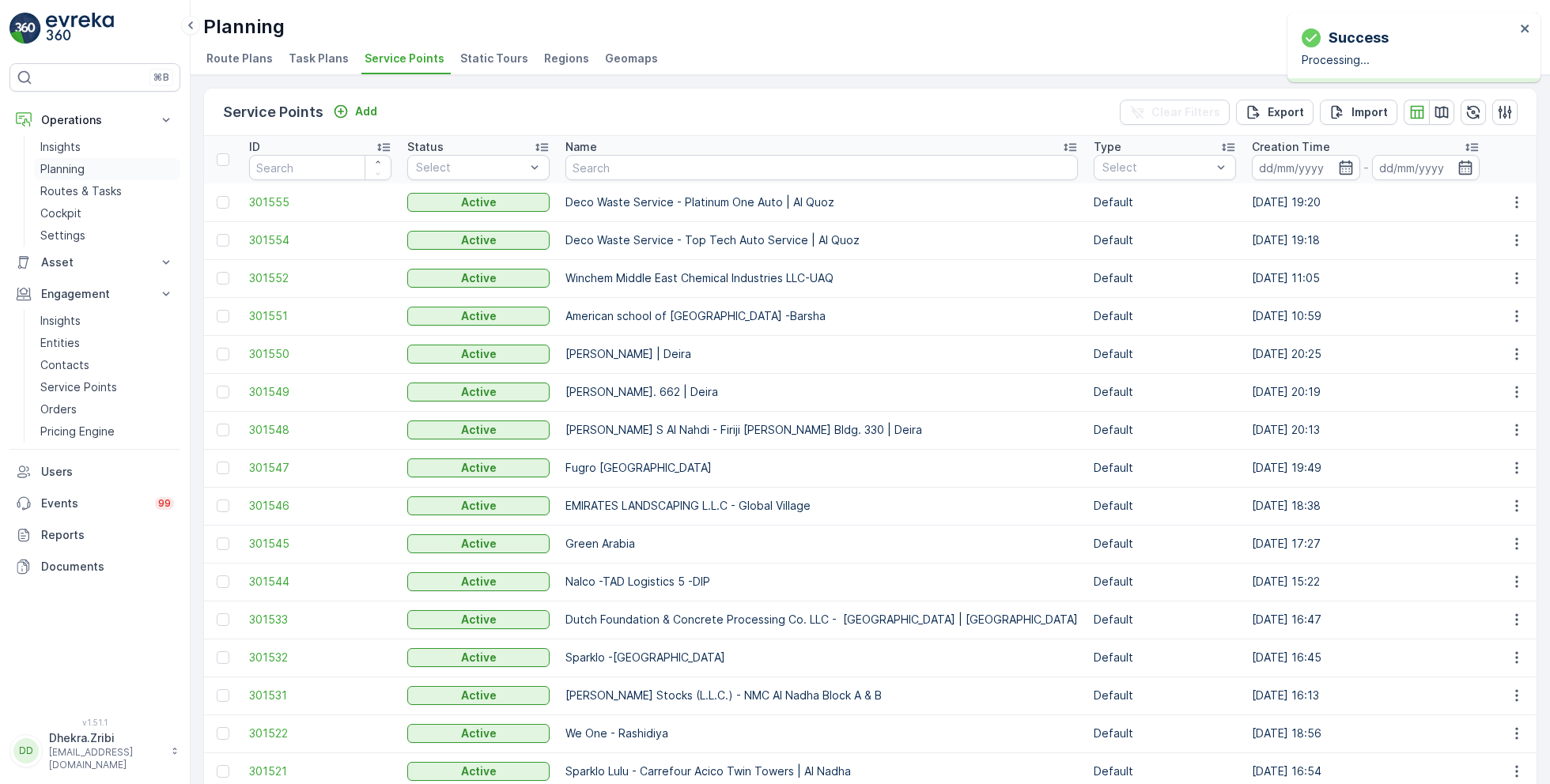
click at [67, 165] on p "Planning" at bounding box center [62, 169] width 44 height 16
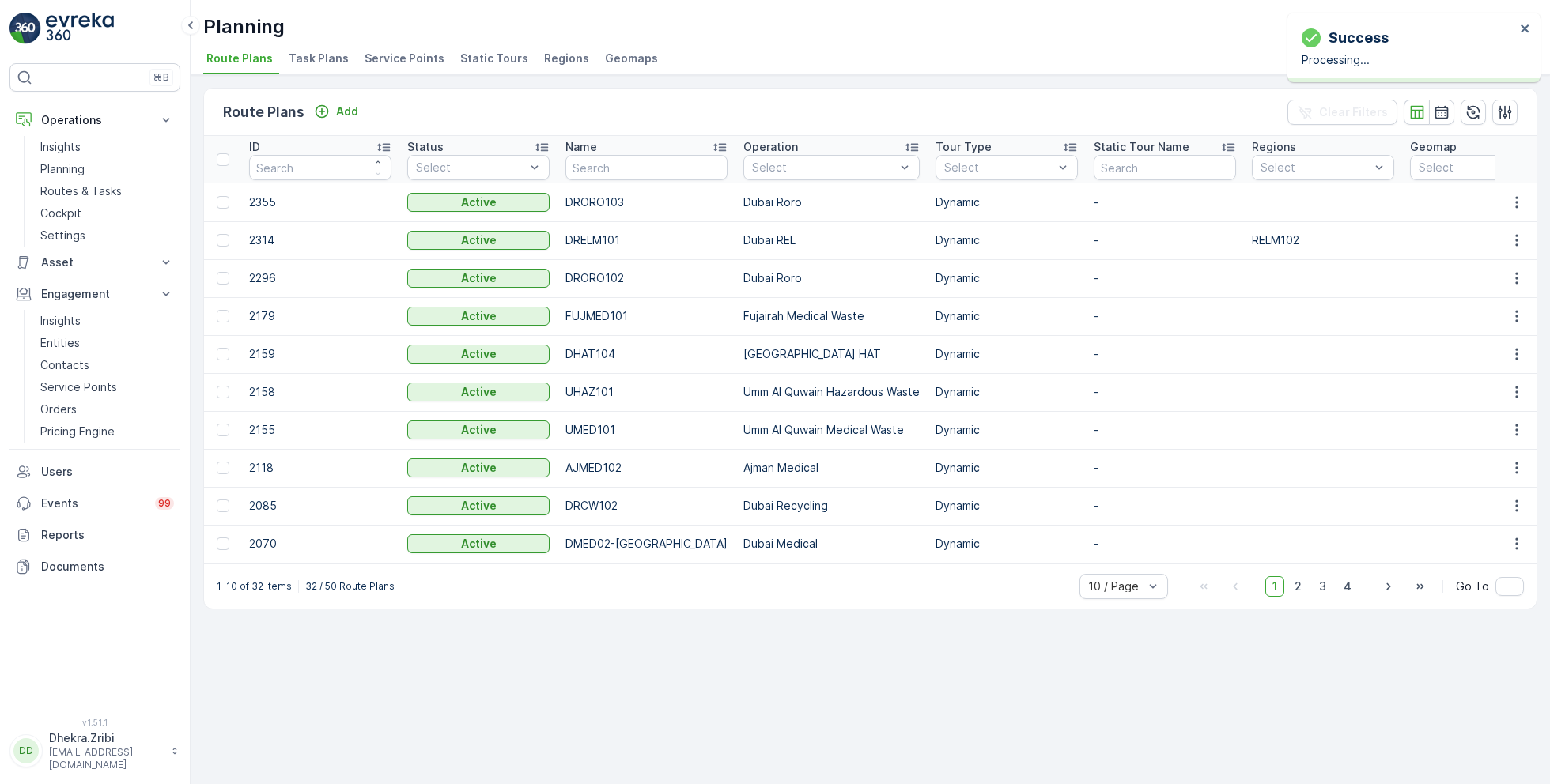
click at [392, 50] on span "Service Points" at bounding box center [404, 58] width 79 height 16
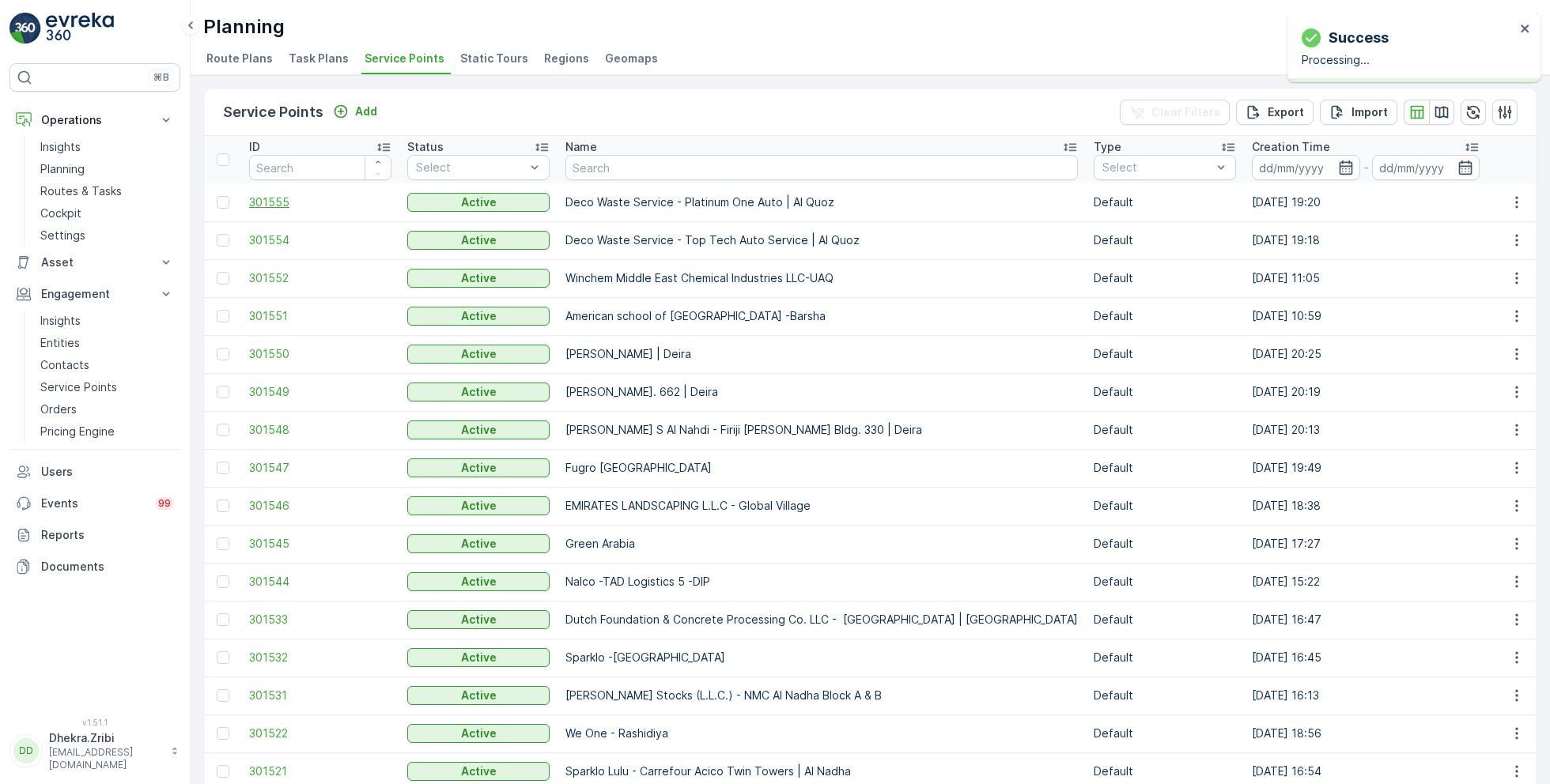
click at [267, 200] on span "301555" at bounding box center [320, 202] width 142 height 16
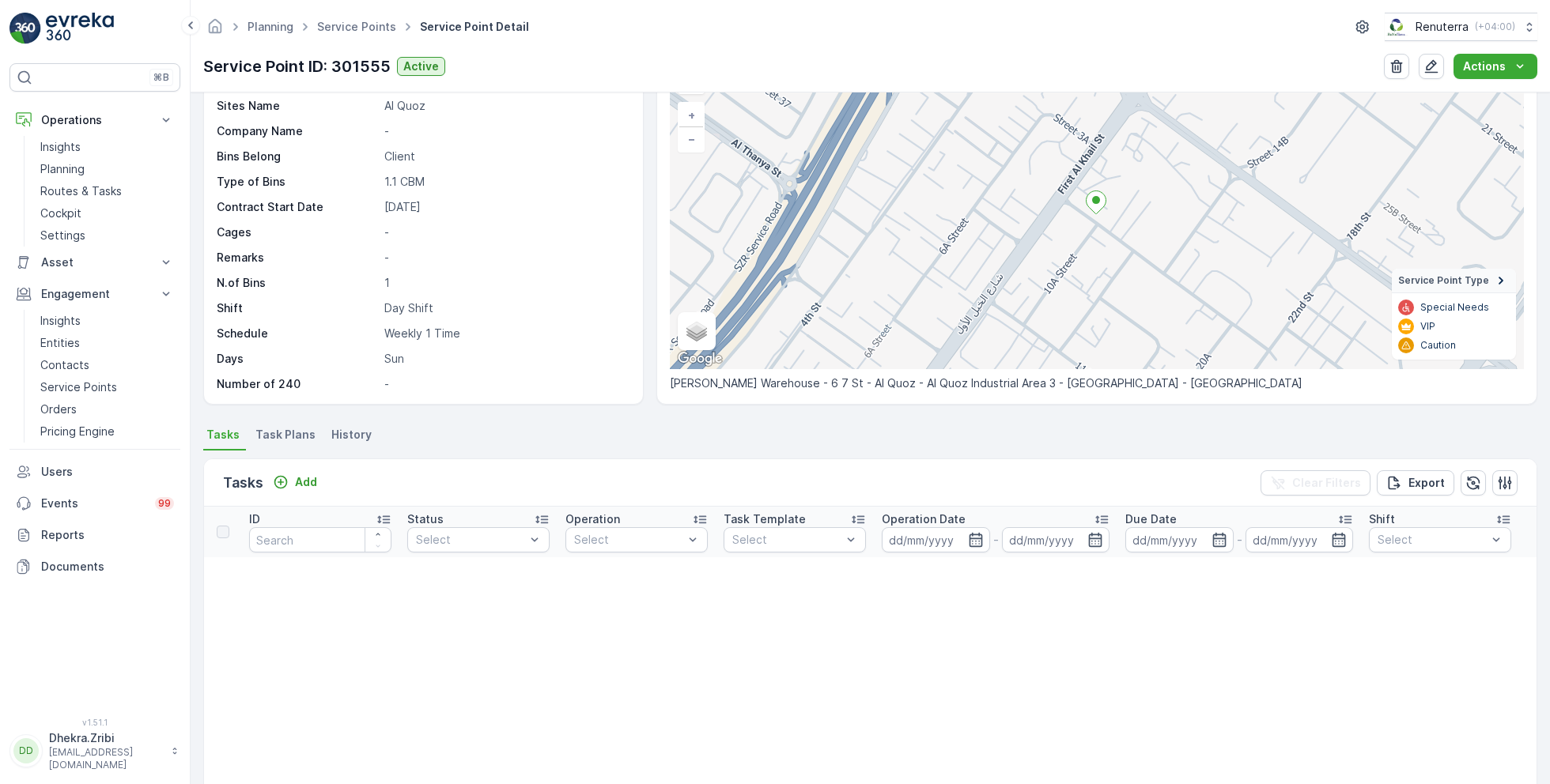
scroll to position [105, 0]
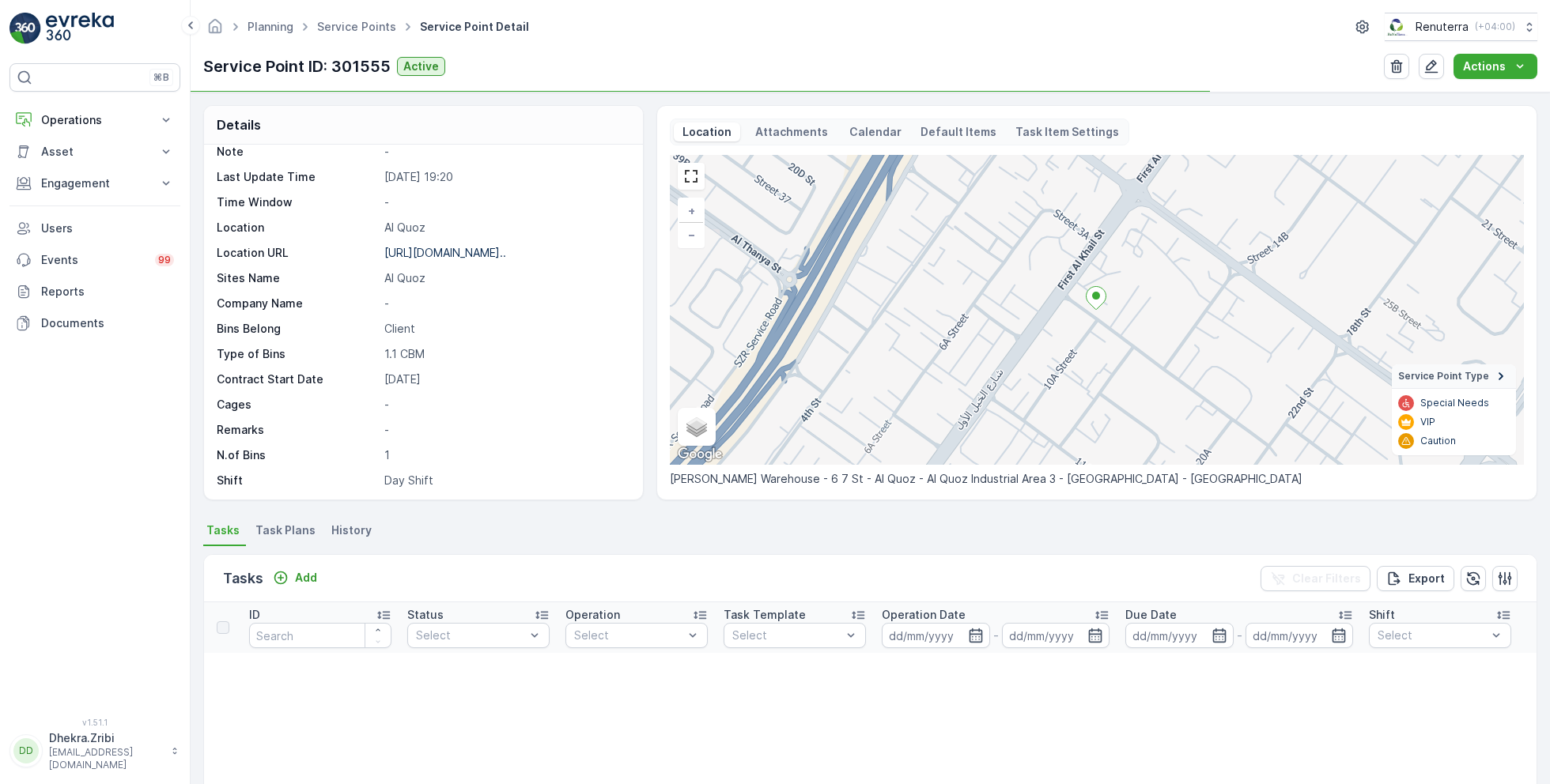
scroll to position [197, 0]
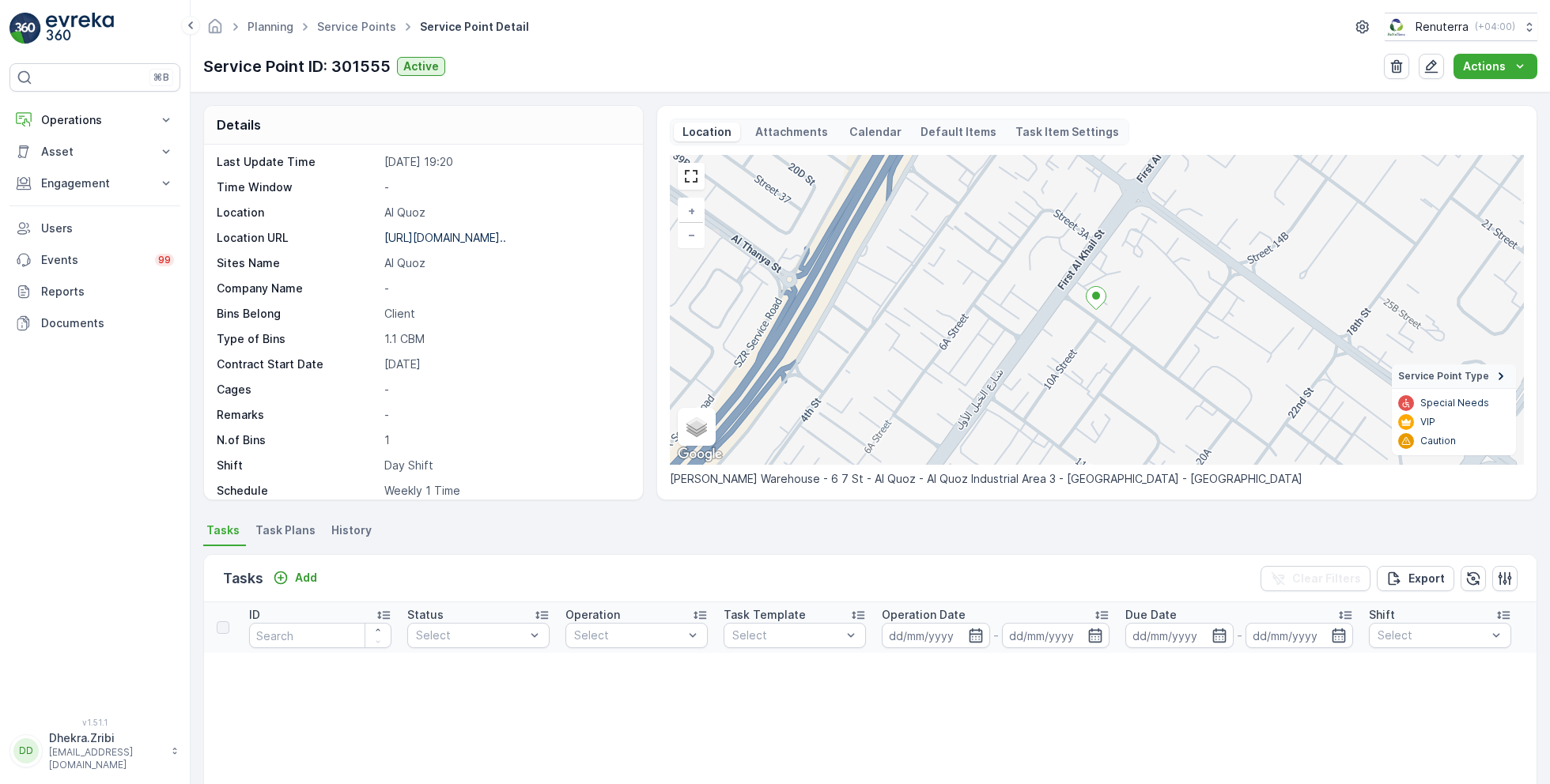
click at [279, 530] on span "Task Plans" at bounding box center [286, 530] width 61 height 16
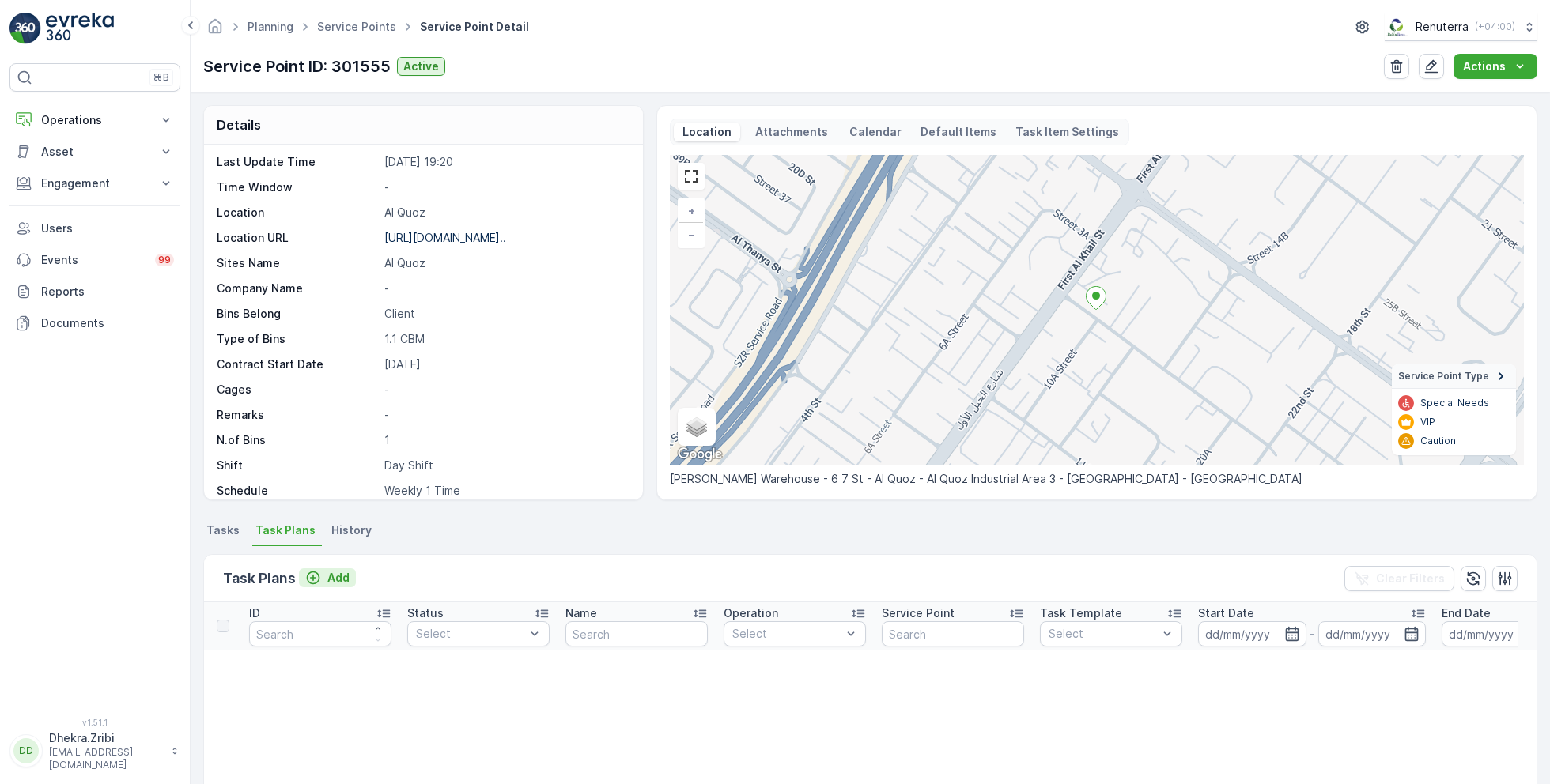
click at [337, 576] on p "Add" at bounding box center [338, 578] width 22 height 16
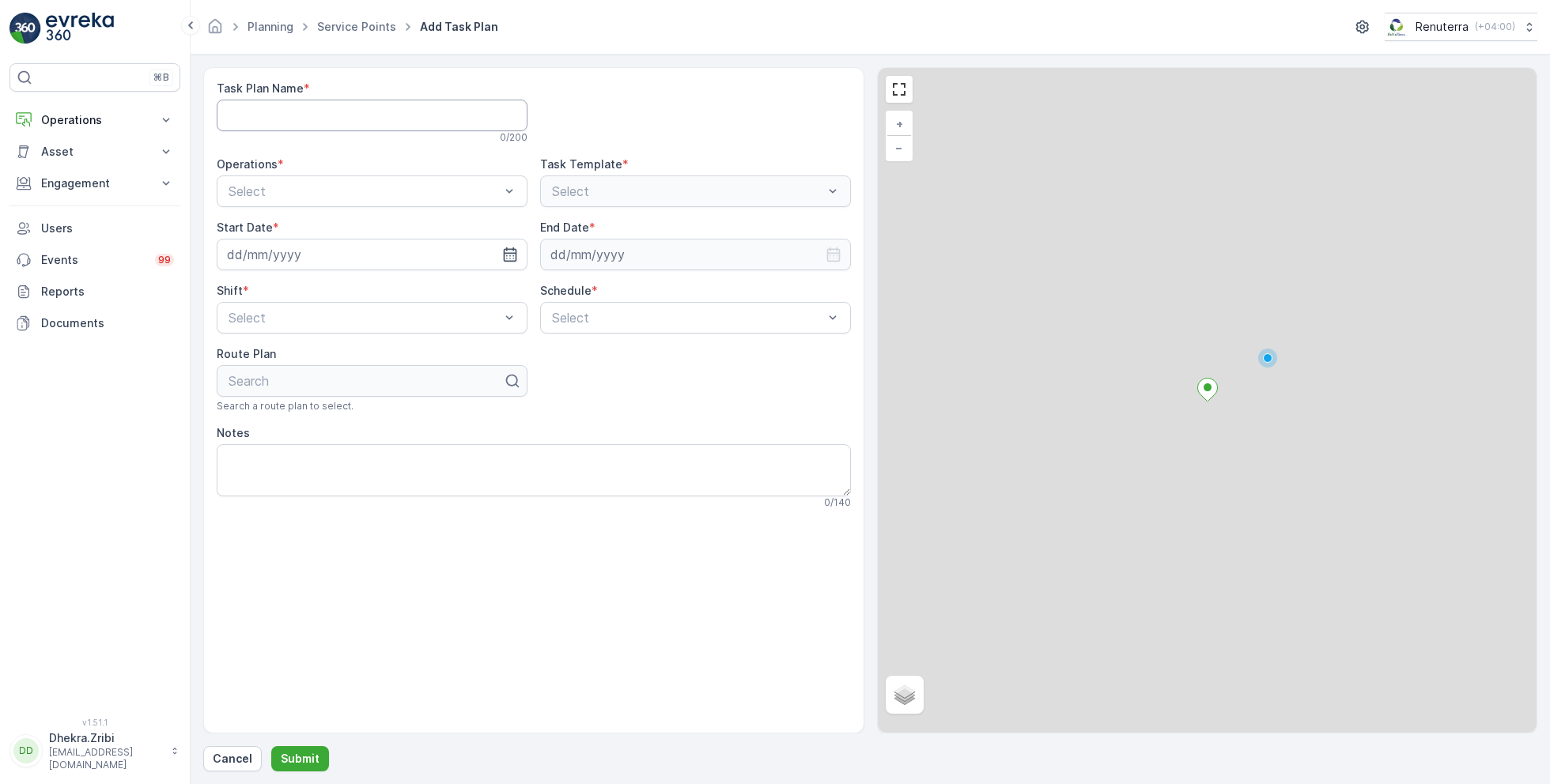
click at [365, 116] on Name "Task Plan Name" at bounding box center [372, 114] width 310 height 31
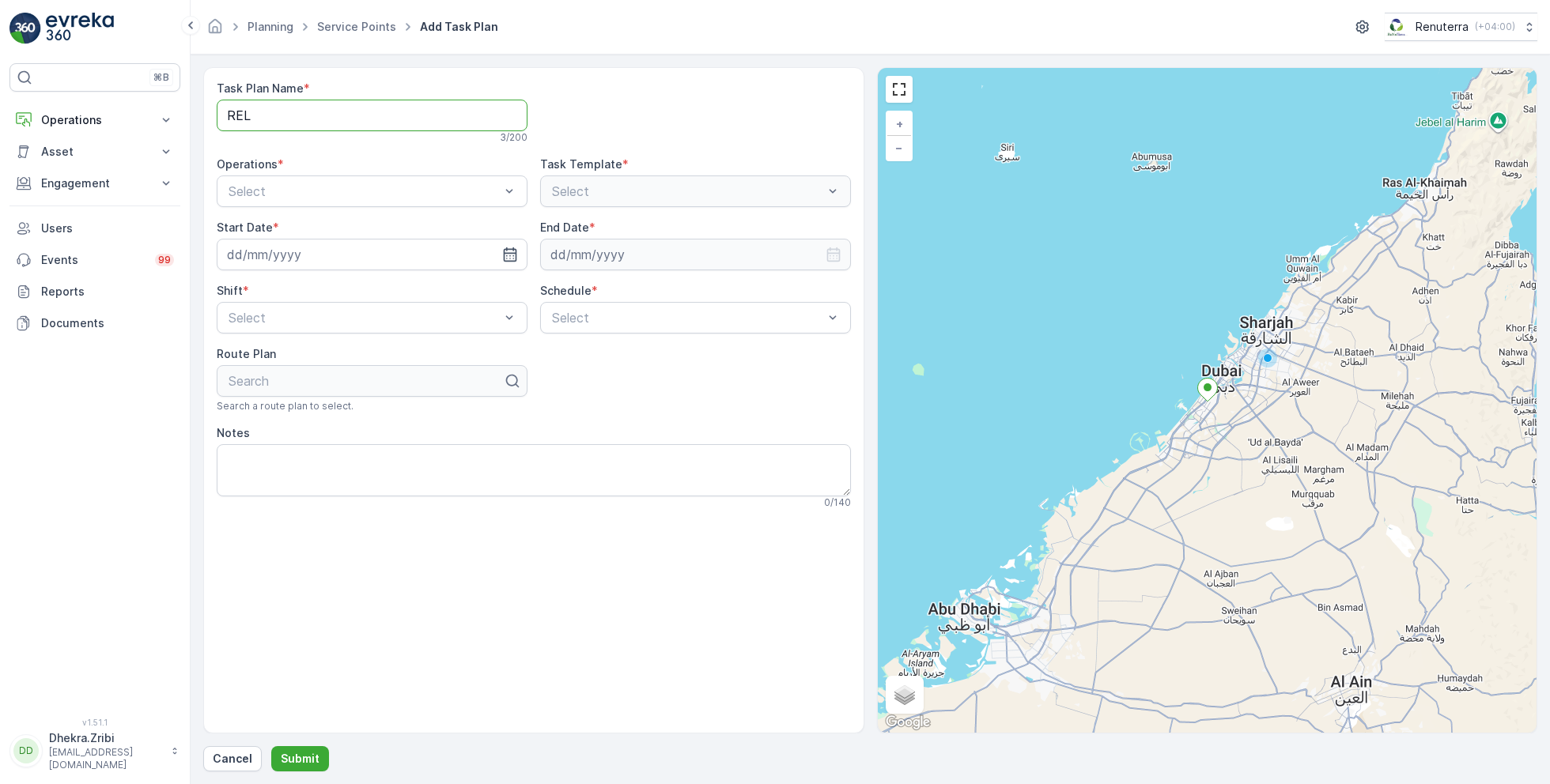
type Name "REL001"
click at [287, 257] on div "Dubai REL" at bounding box center [372, 256] width 291 height 14
click at [452, 253] on input at bounding box center [372, 253] width 310 height 31
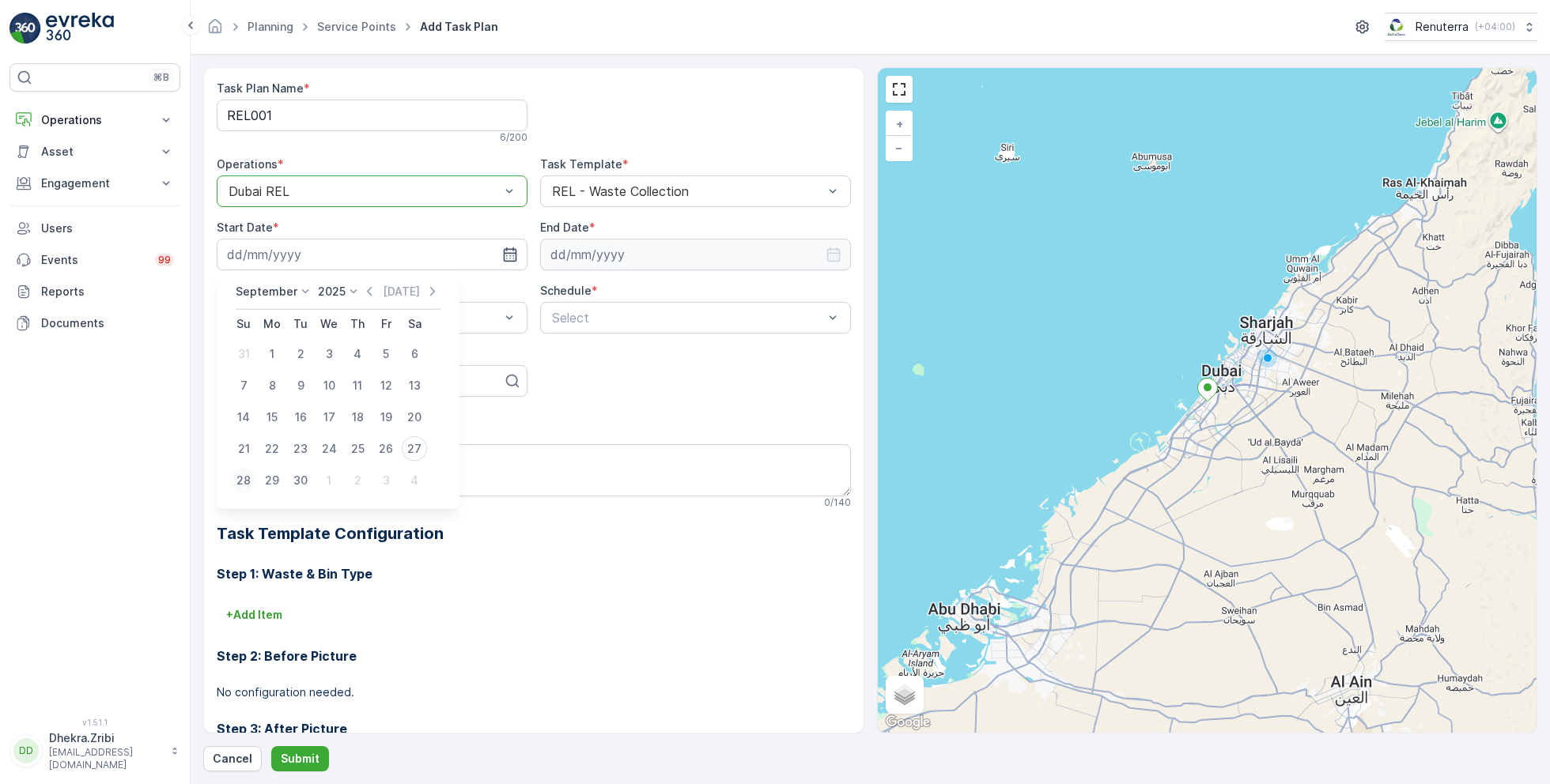
click at [241, 479] on div "28" at bounding box center [243, 480] width 26 height 26
type input "[DATE]"
click at [692, 253] on input at bounding box center [696, 253] width 310 height 31
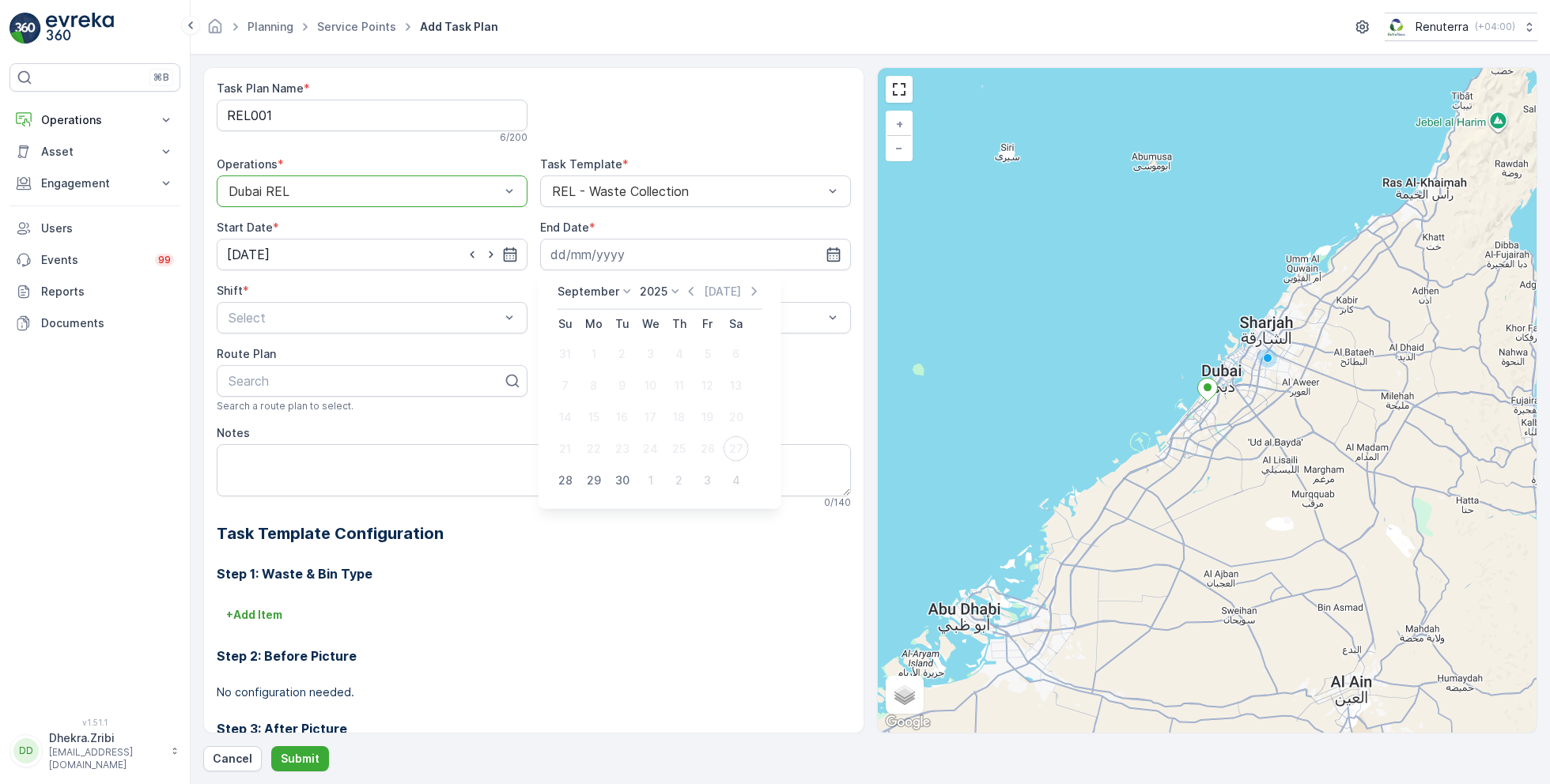
click at [592, 292] on p "September" at bounding box center [588, 291] width 62 height 16
click at [597, 439] on span "December" at bounding box center [594, 437] width 56 height 16
click at [664, 291] on icon at bounding box center [670, 291] width 16 height 16
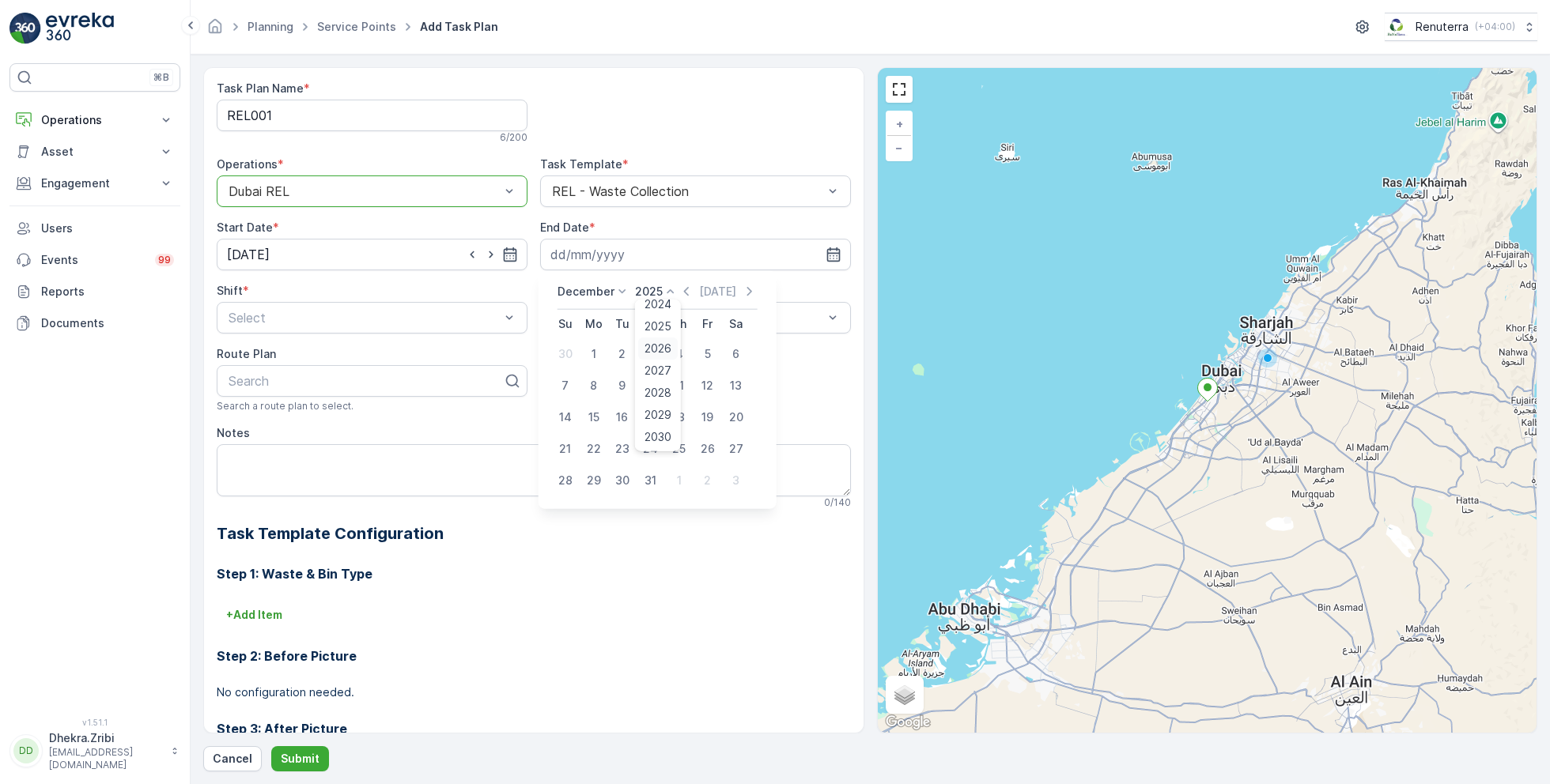
click at [658, 342] on span "2026" at bounding box center [658, 348] width 26 height 16
click at [673, 479] on div "31" at bounding box center [679, 480] width 26 height 26
type input "[DATE]"
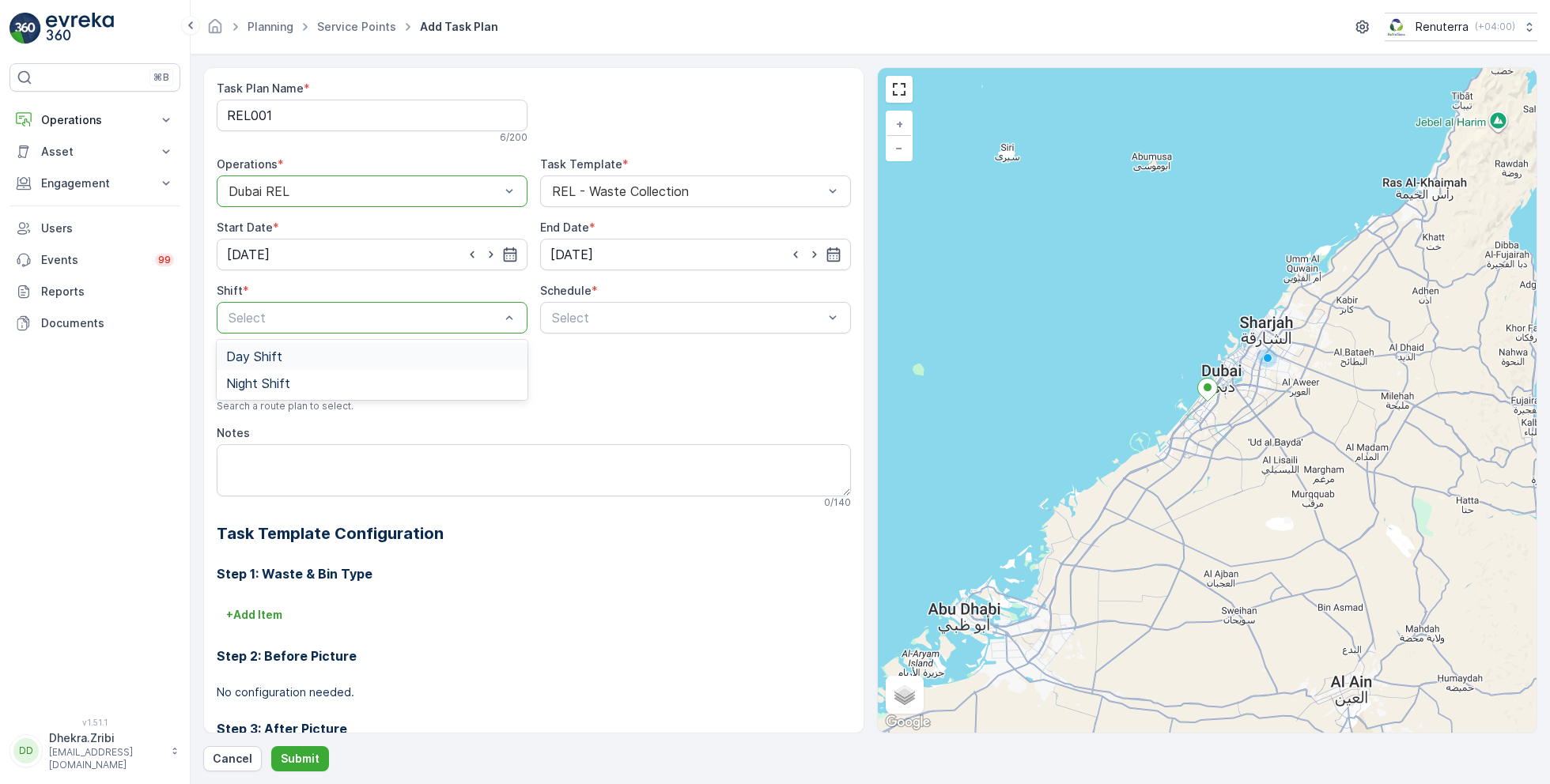
click at [286, 352] on div "Day Shift" at bounding box center [372, 356] width 291 height 14
click at [594, 377] on div "Weekly" at bounding box center [696, 383] width 291 height 14
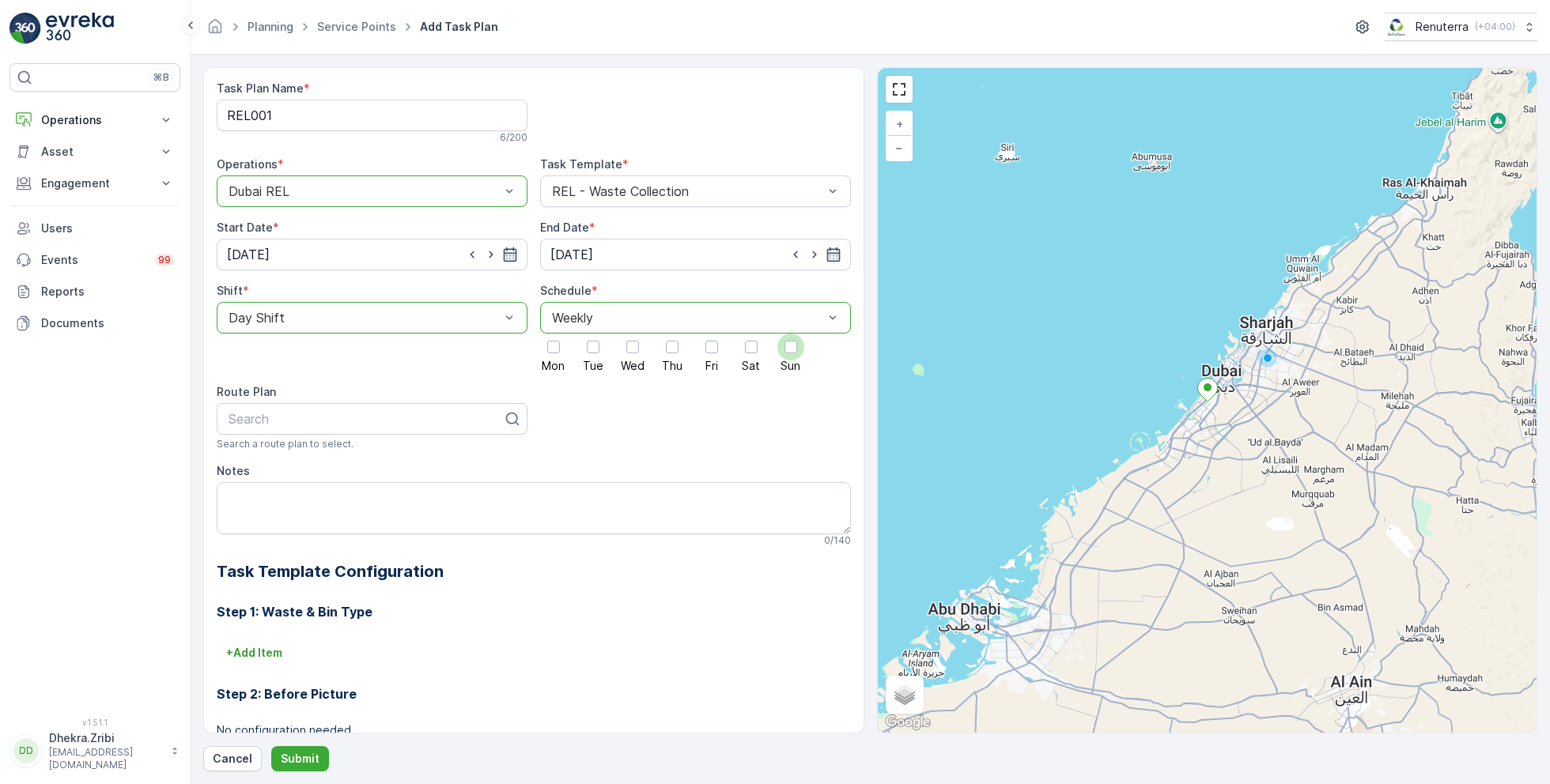
click at [788, 351] on div at bounding box center [790, 346] width 12 height 12
click at [791, 334] on input "Sun" at bounding box center [791, 334] width 0 height 0
click at [441, 413] on div at bounding box center [365, 418] width 277 height 14
type input "rel"
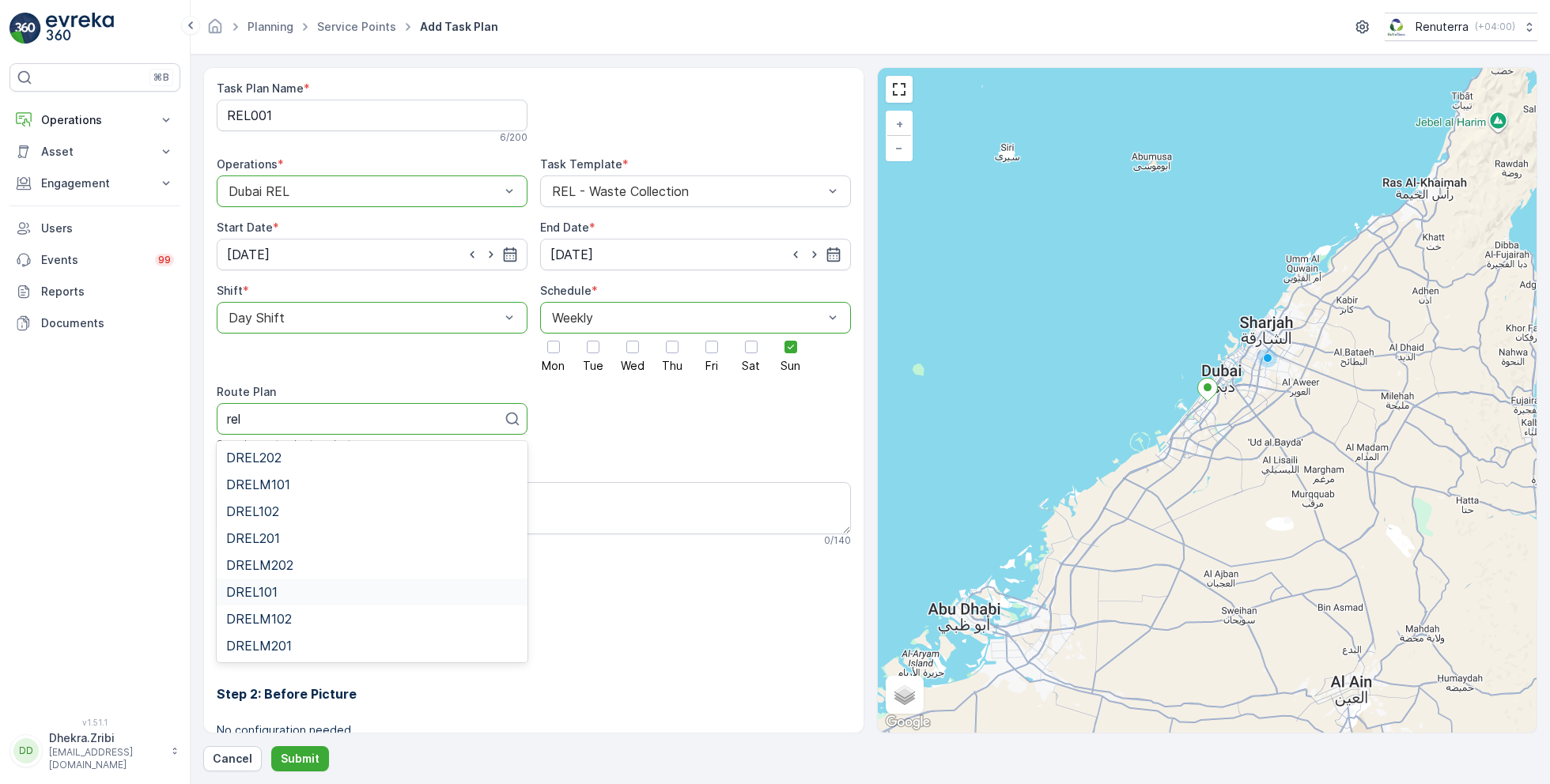
click at [287, 587] on div "DREL101" at bounding box center [372, 592] width 291 height 14
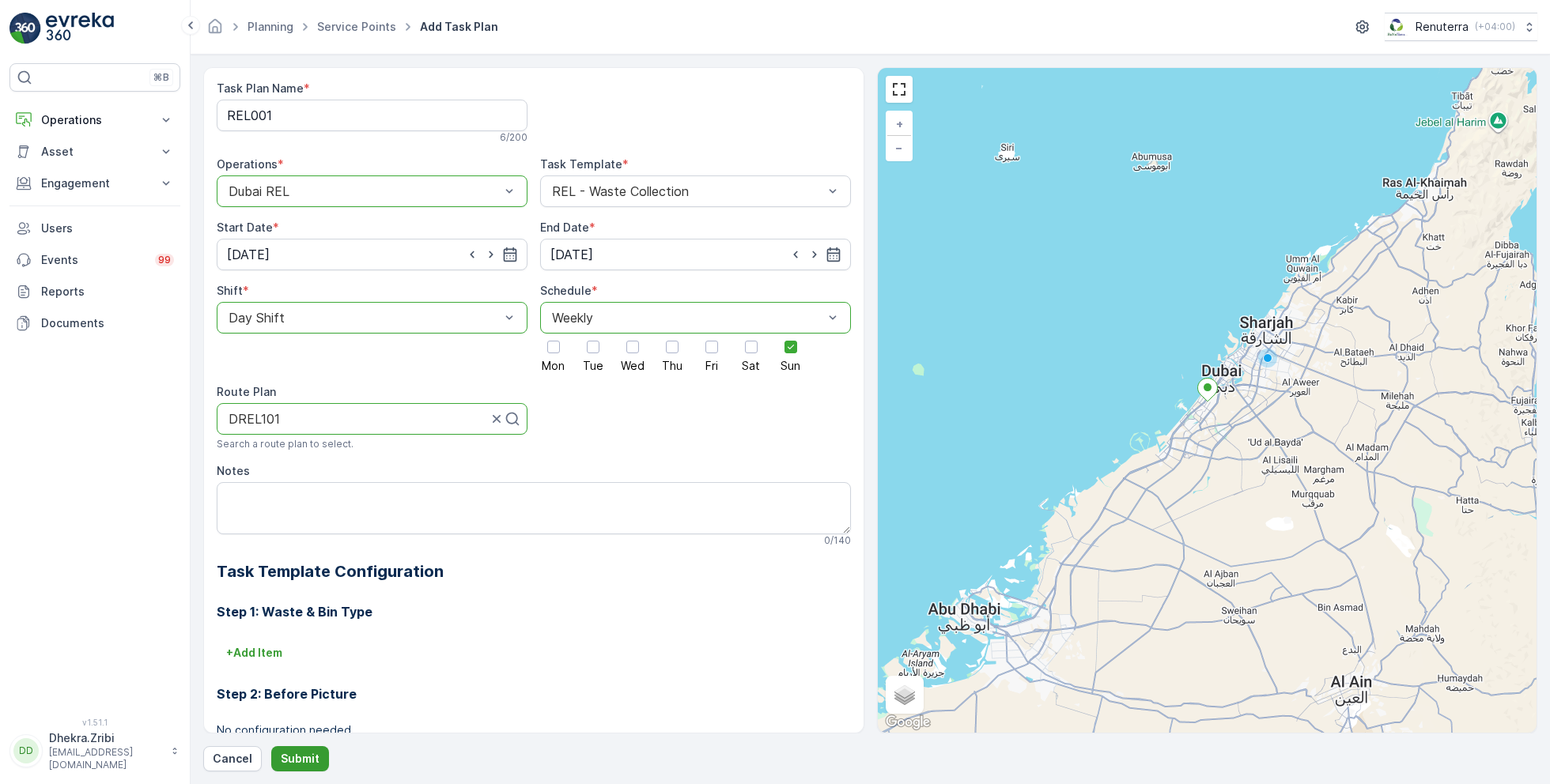
click at [300, 754] on p "Submit" at bounding box center [300, 758] width 39 height 16
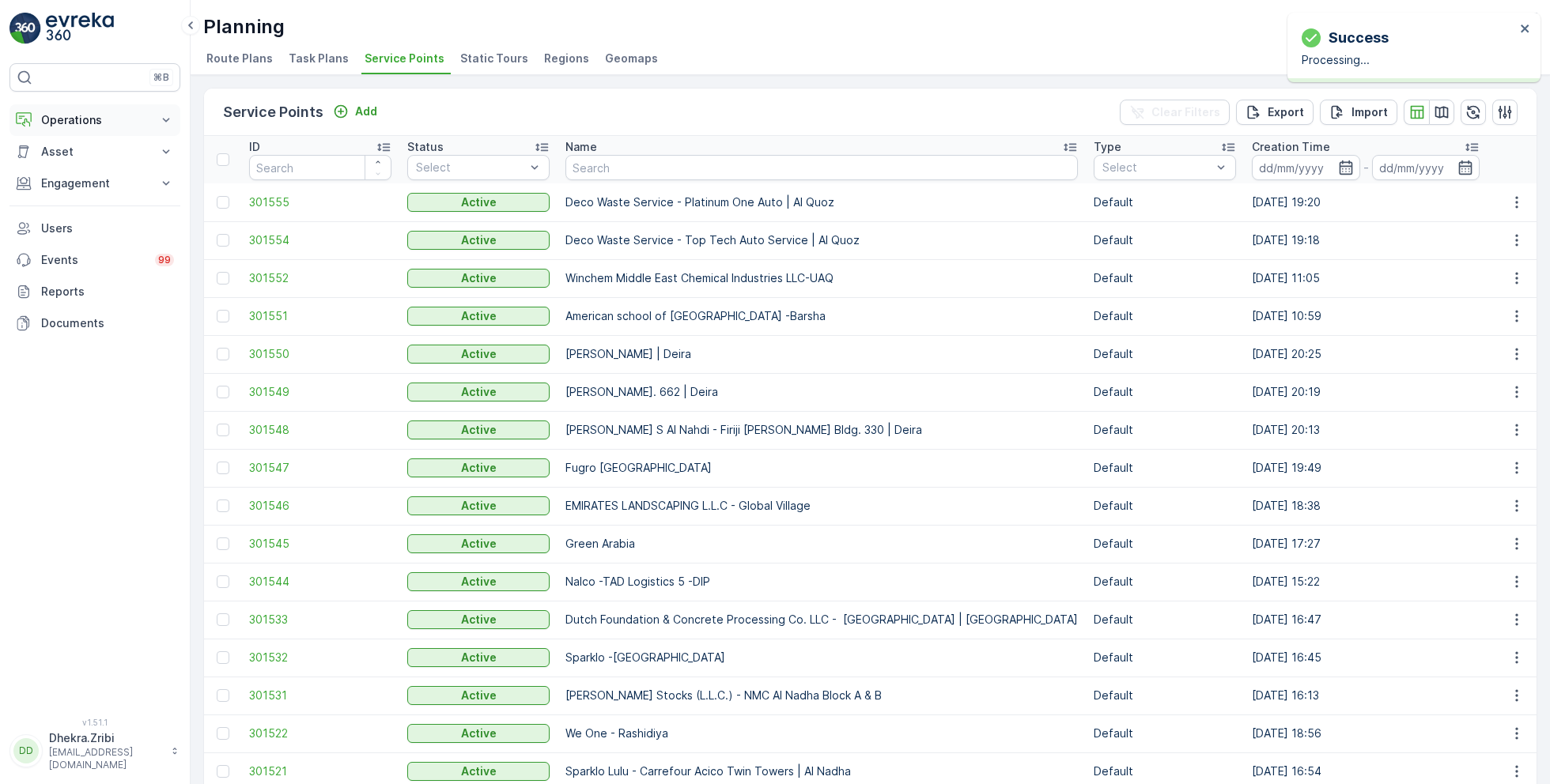
click at [84, 123] on p "Operations" at bounding box center [95, 120] width 108 height 16
click at [79, 168] on p "Planning" at bounding box center [62, 169] width 44 height 16
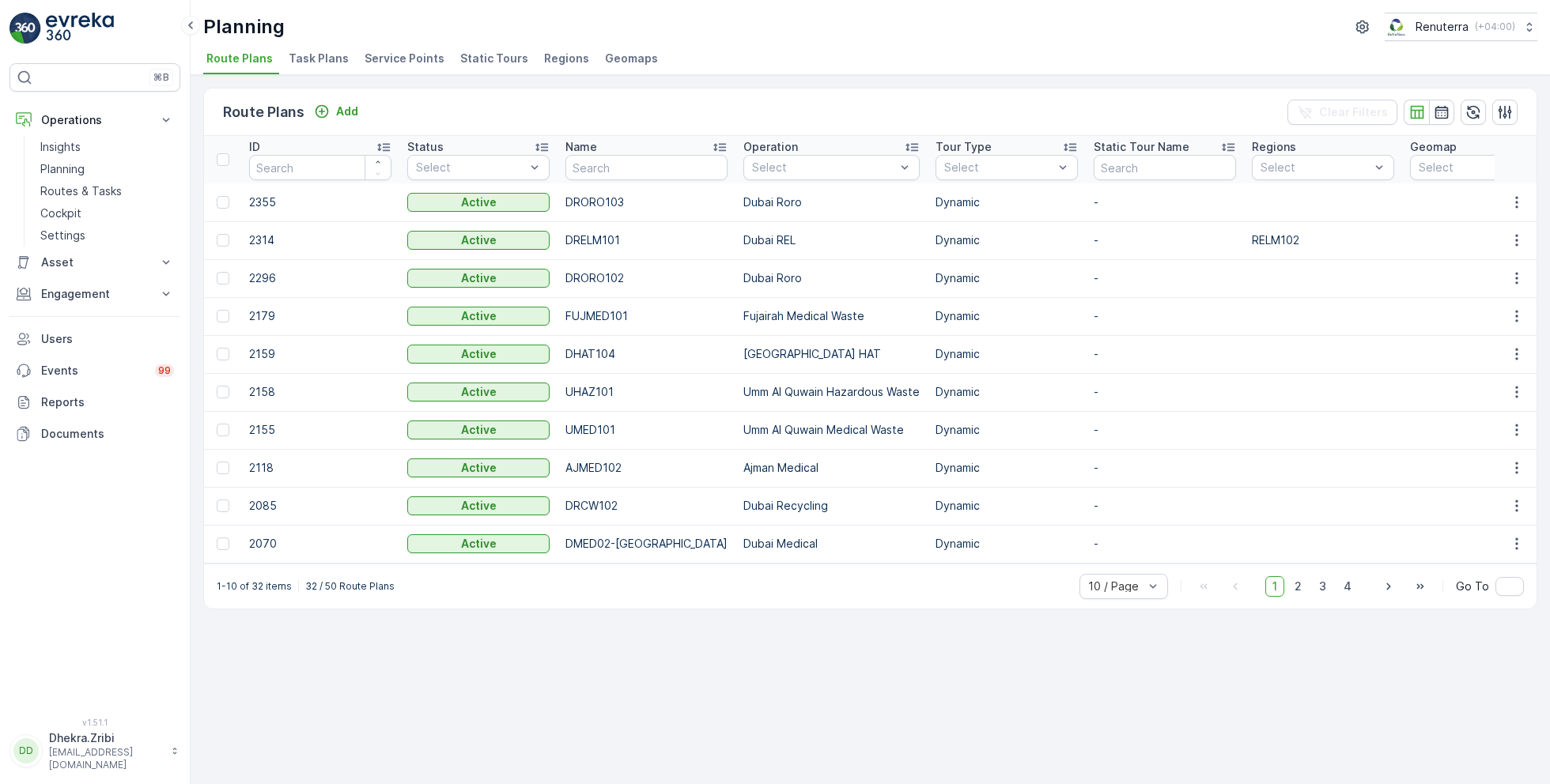
click at [400, 51] on span "Service Points" at bounding box center [404, 58] width 79 height 16
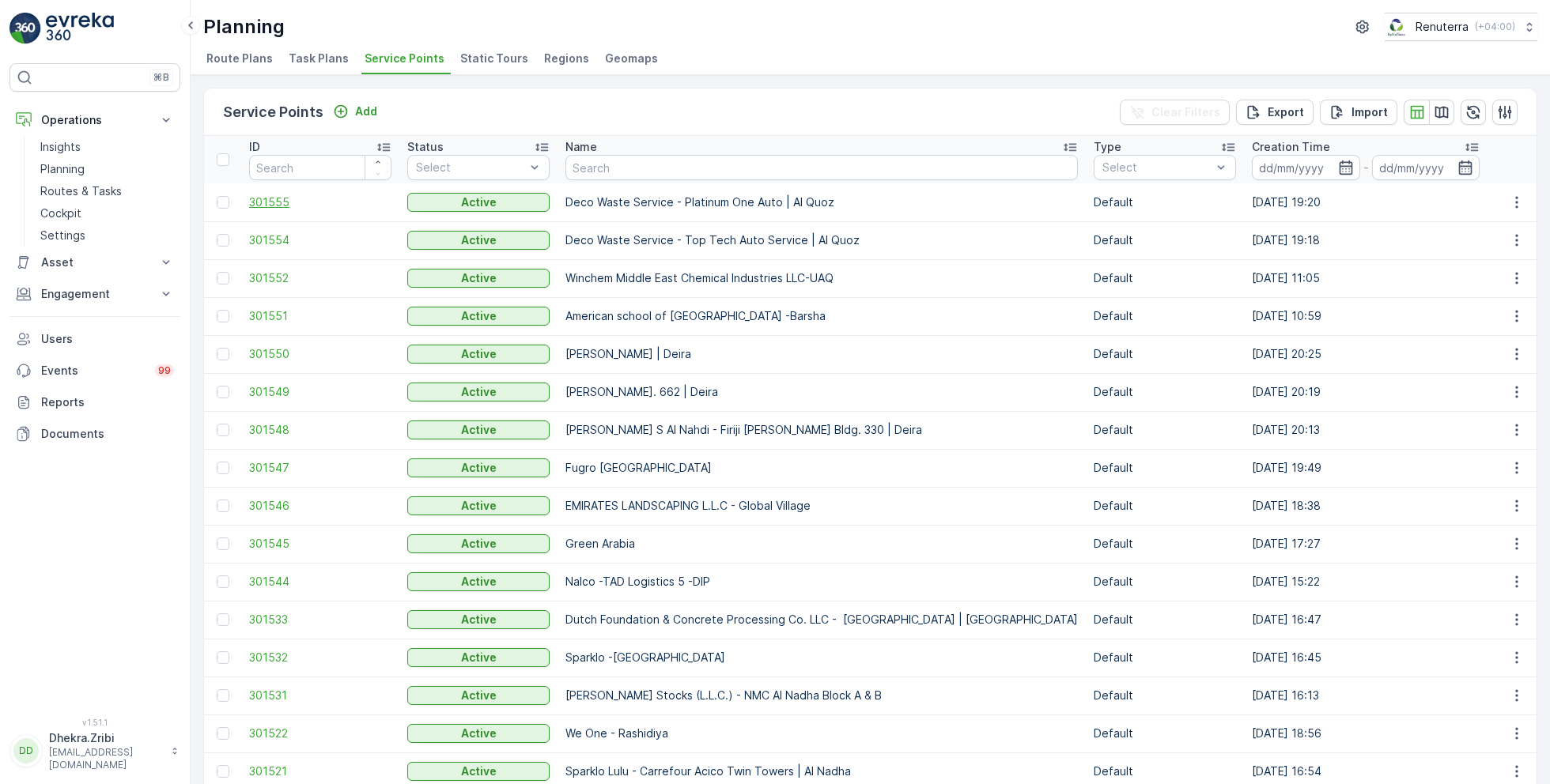
click at [270, 196] on span "301555" at bounding box center [320, 202] width 142 height 16
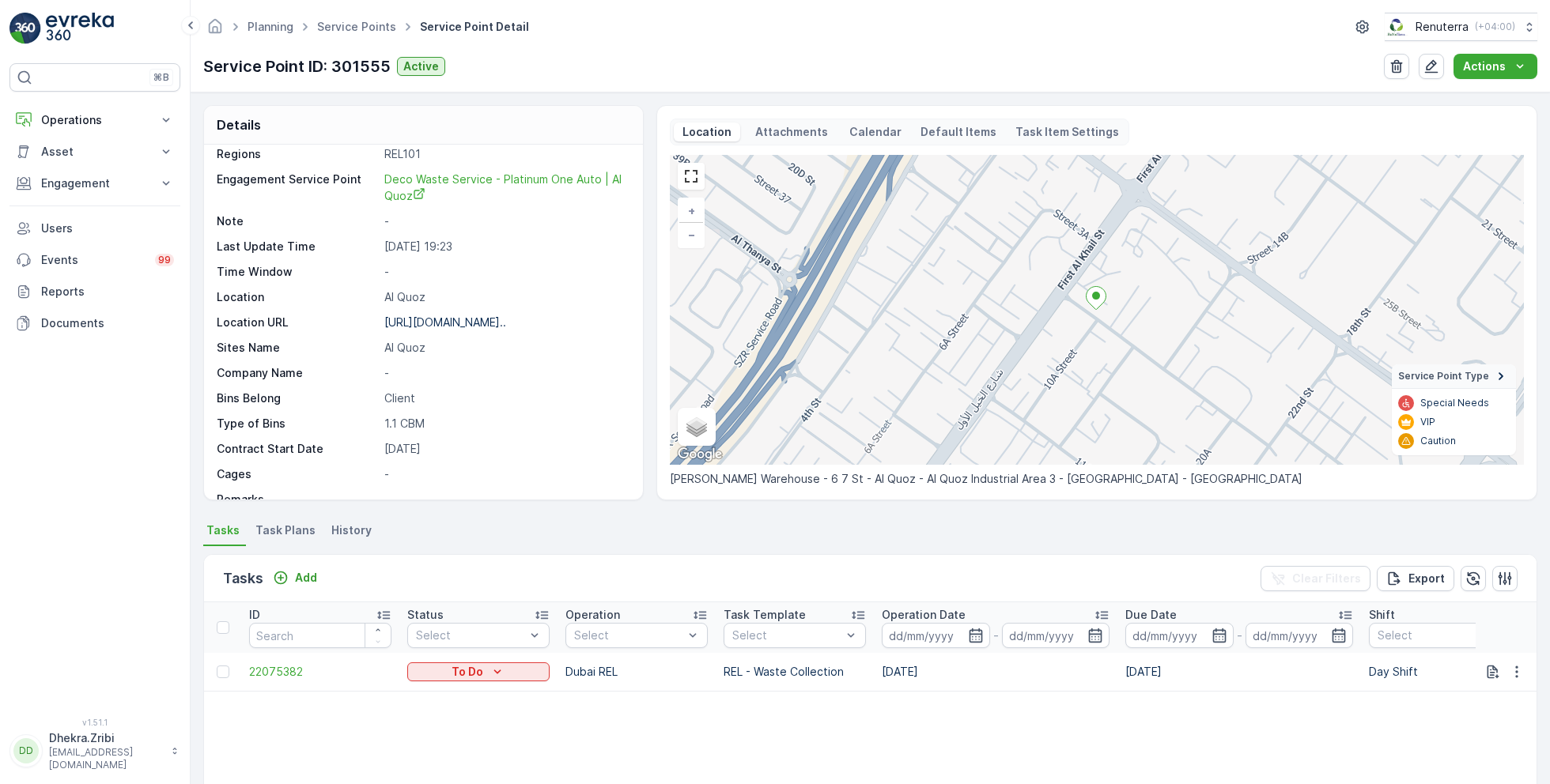
scroll to position [258, 0]
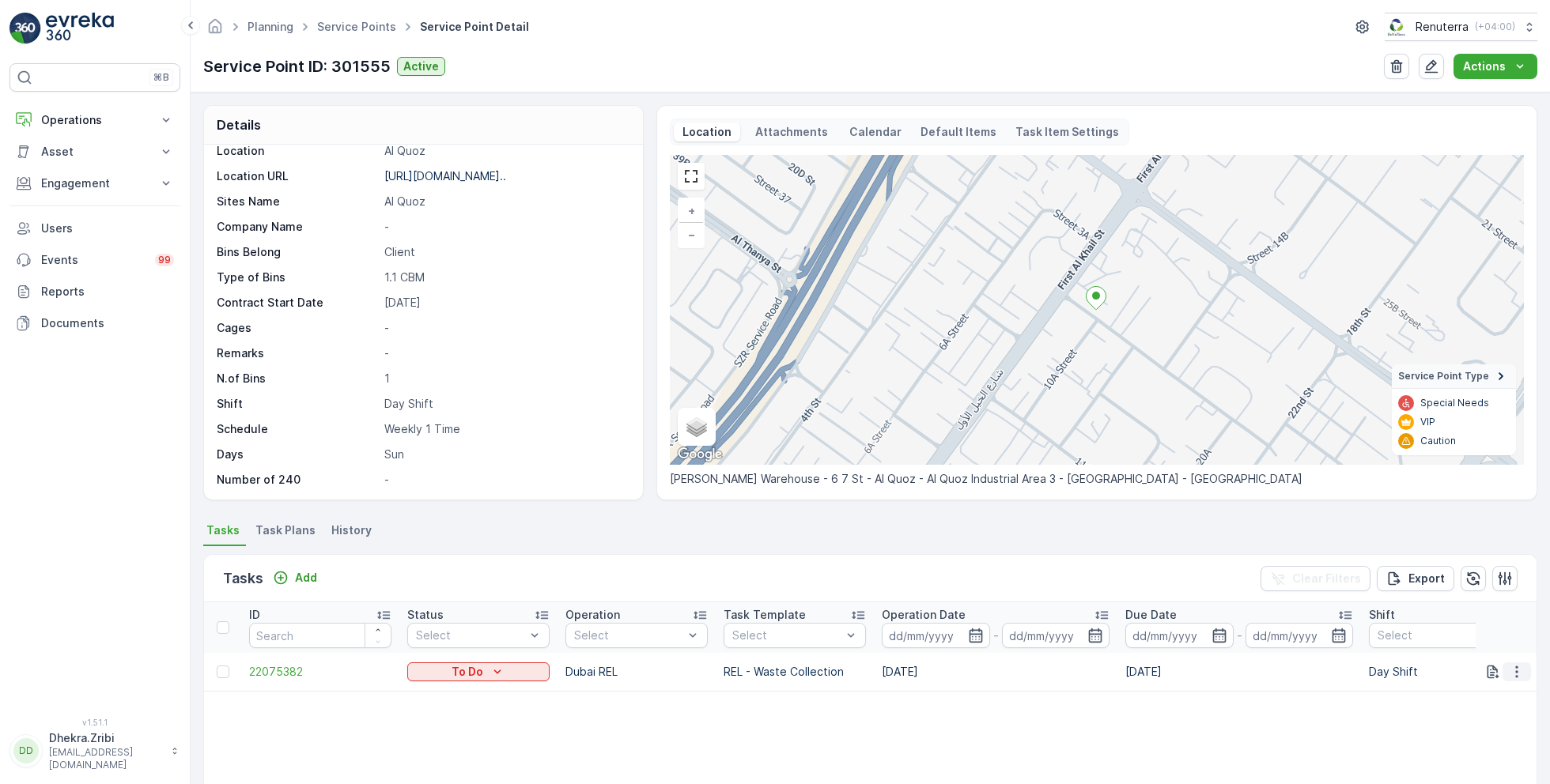
click at [1516, 677] on icon "button" at bounding box center [1517, 671] width 16 height 16
click at [1457, 600] on span "Change Route" at bounding box center [1476, 596] width 77 height 16
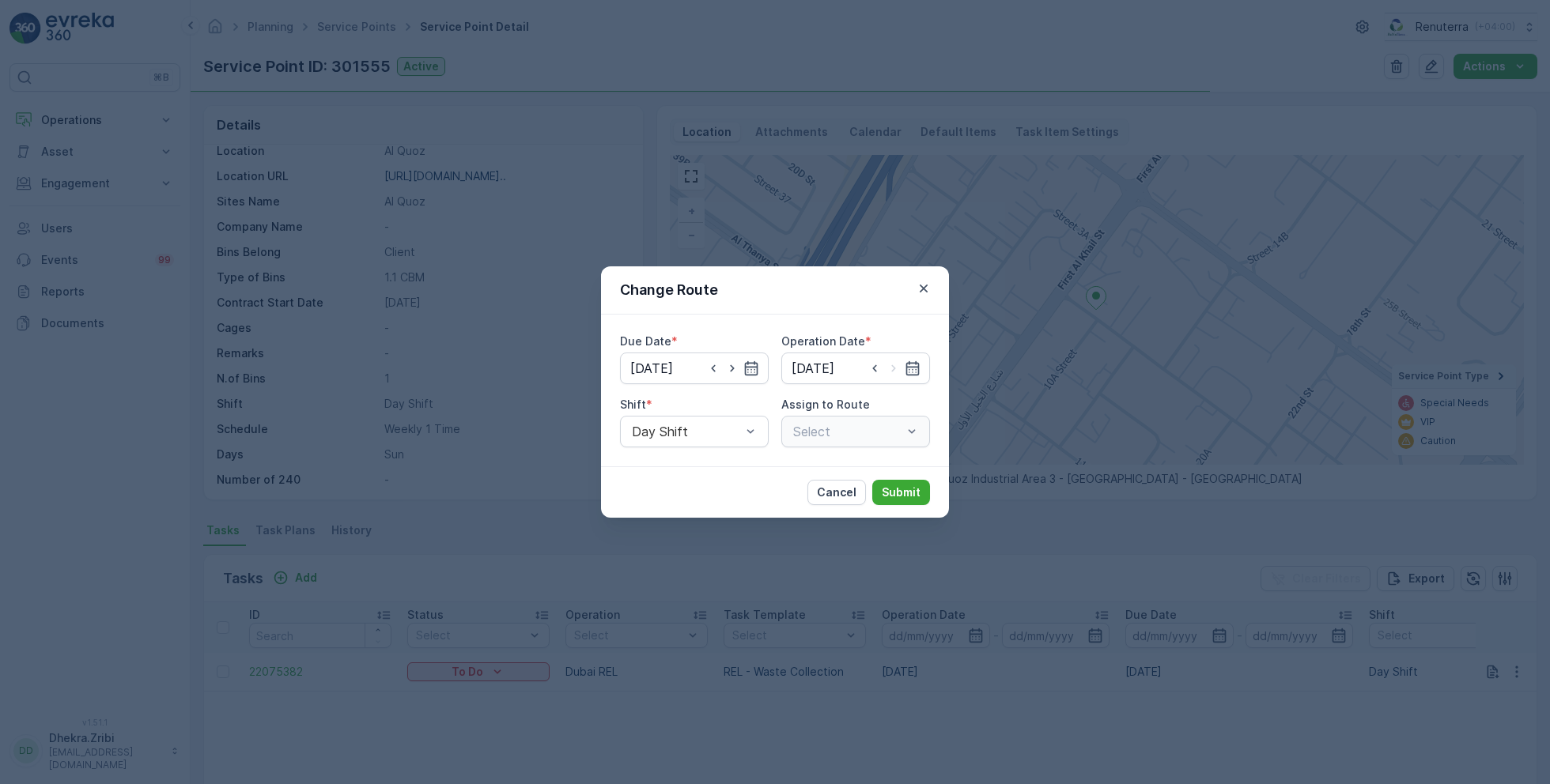
type input "[DATE]"
click at [924, 289] on icon "button" at bounding box center [924, 288] width 8 height 8
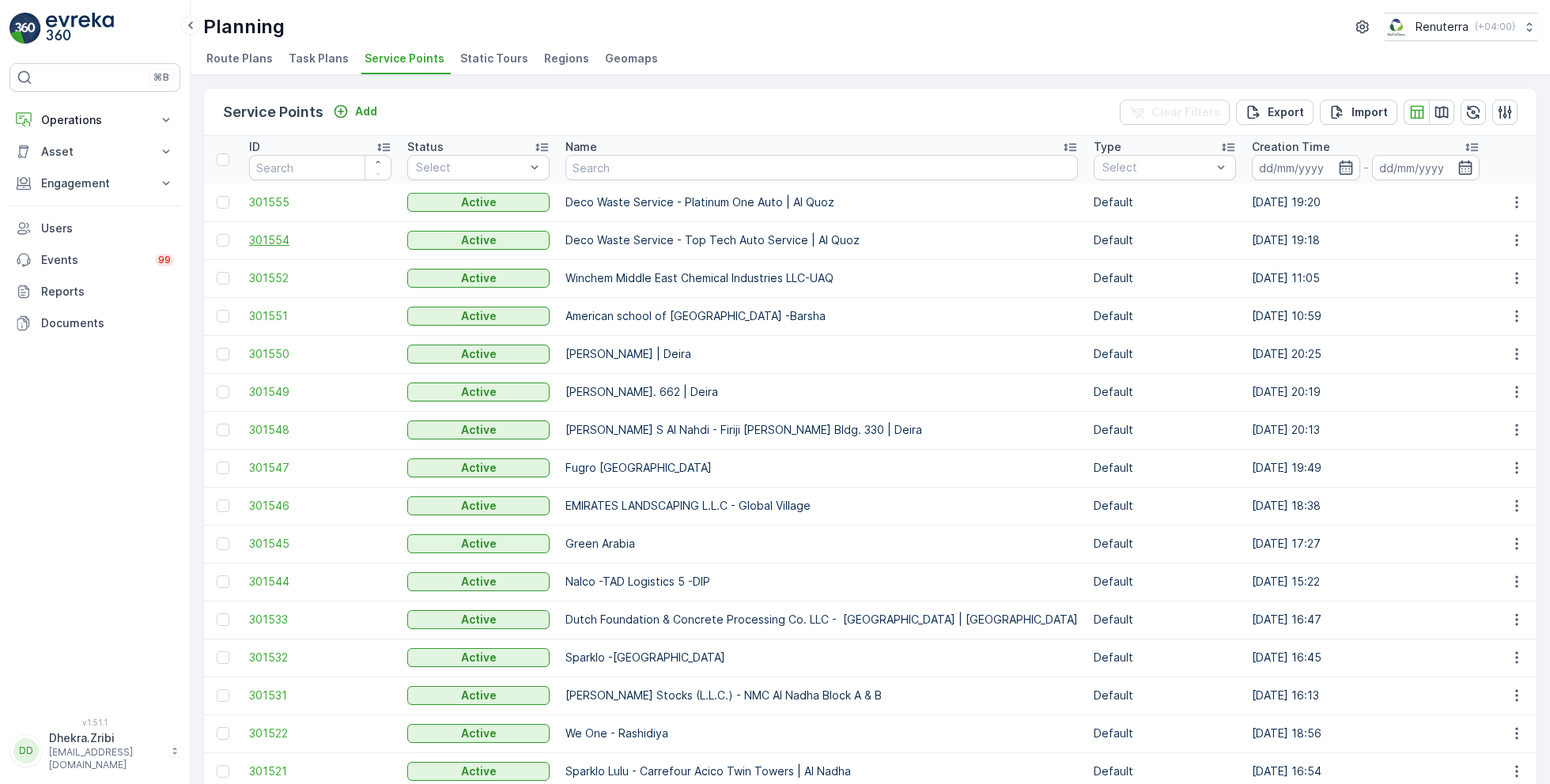
click at [270, 241] on span "301554" at bounding box center [320, 240] width 142 height 16
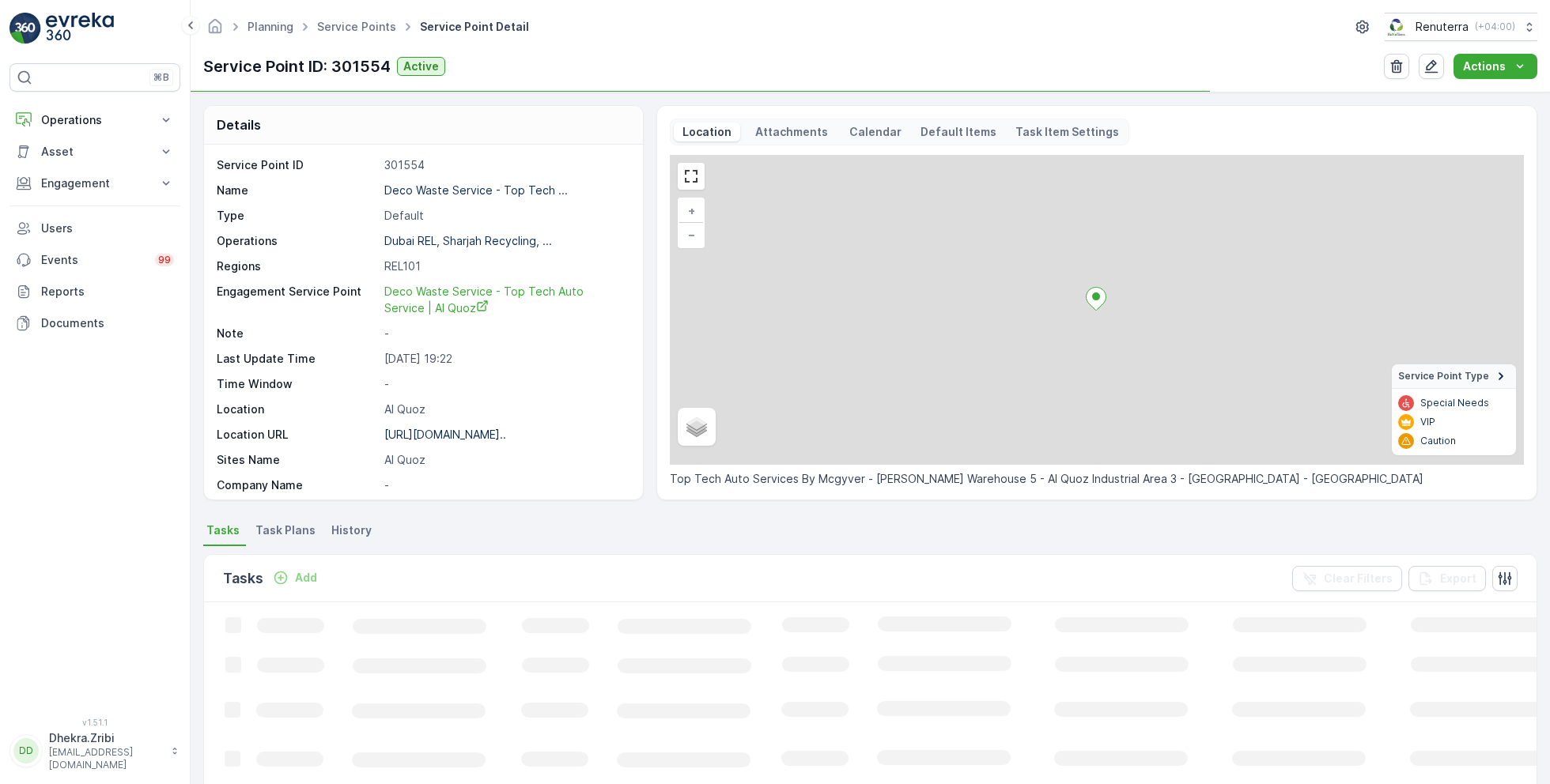
scroll to position [258, 0]
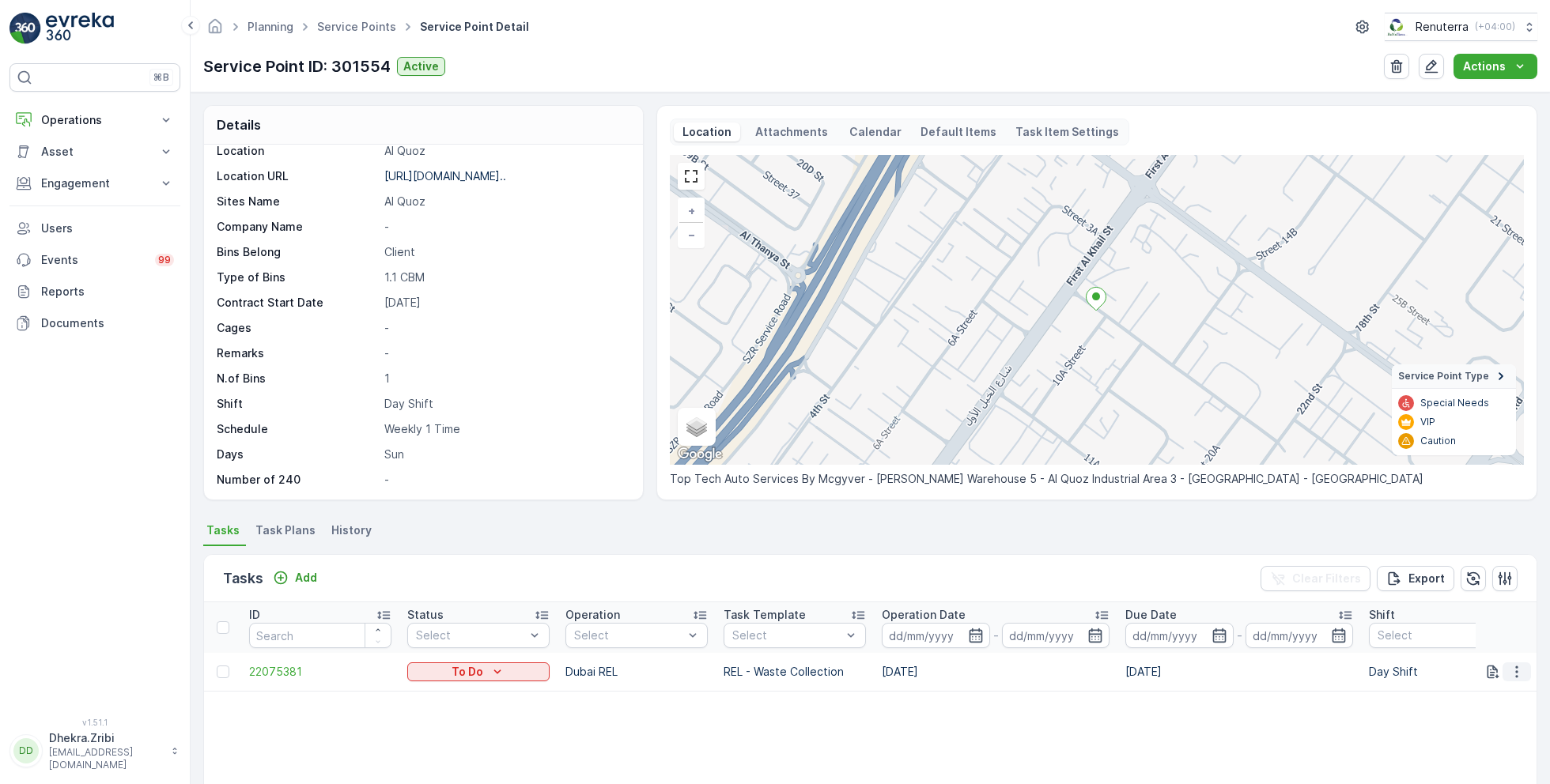
click at [1515, 673] on icon "button" at bounding box center [1517, 671] width 16 height 16
click at [1450, 596] on span "Change Route" at bounding box center [1476, 596] width 77 height 16
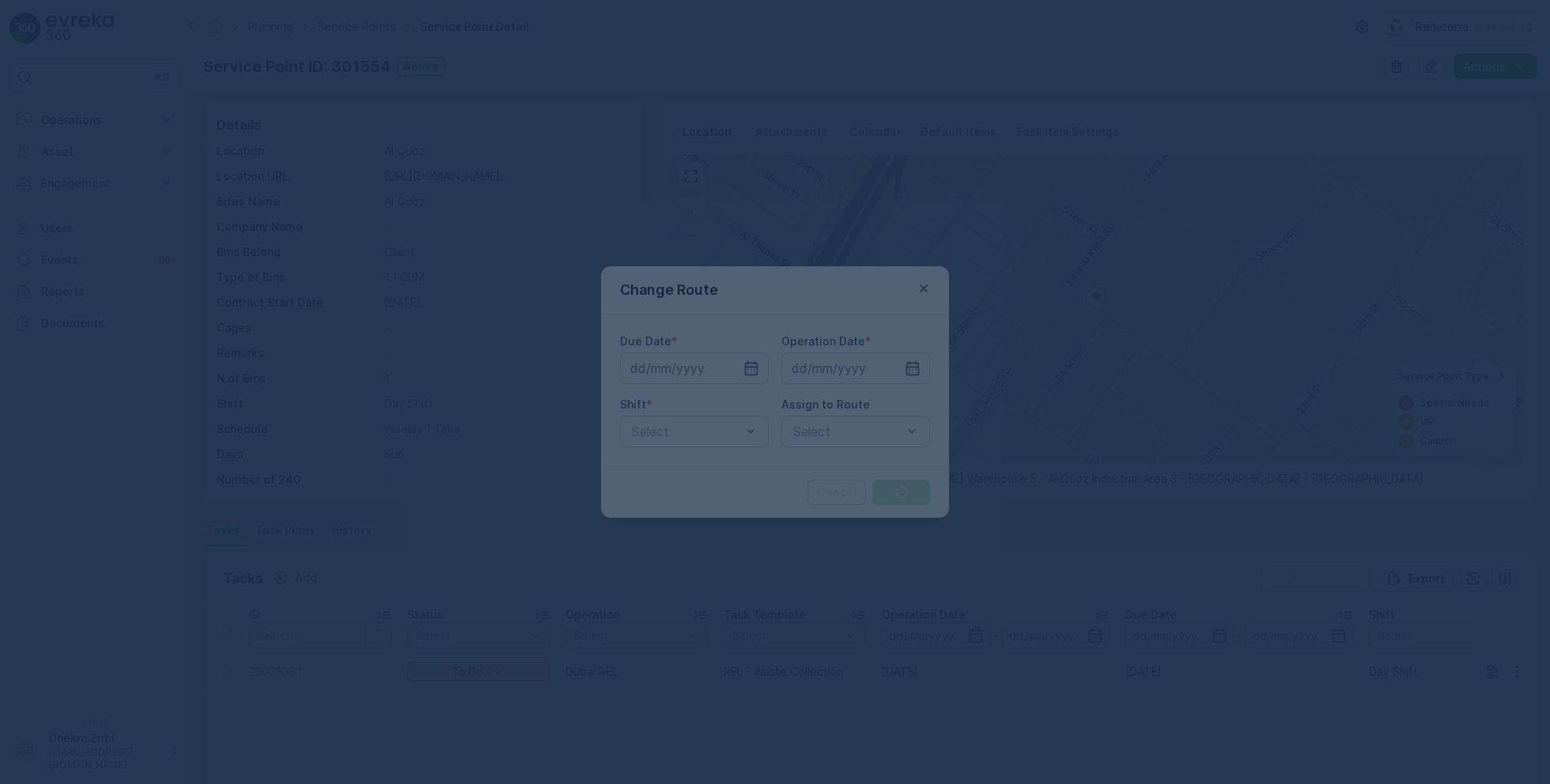
type input "[DATE]"
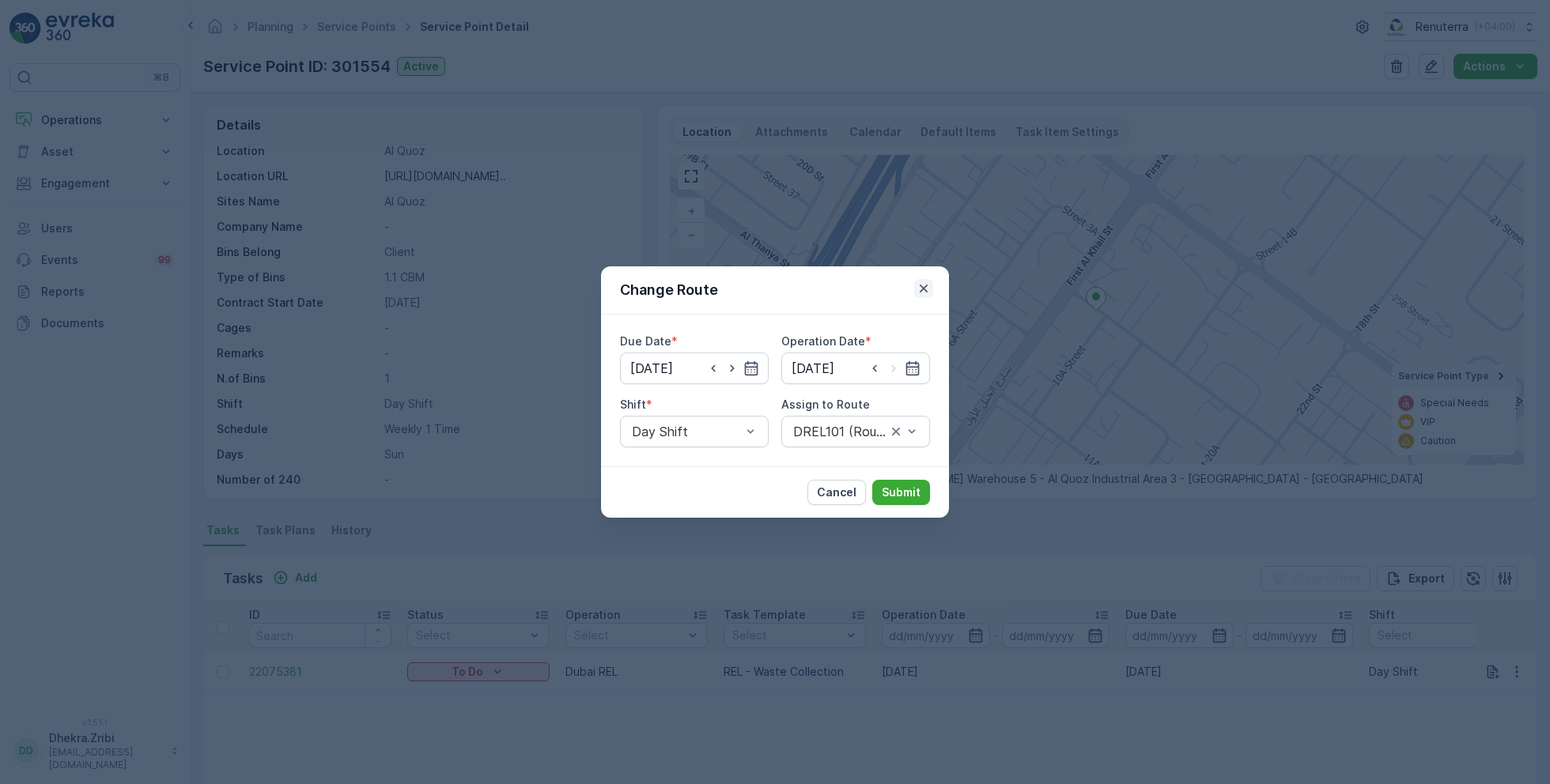
click at [926, 289] on icon "button" at bounding box center [924, 288] width 16 height 16
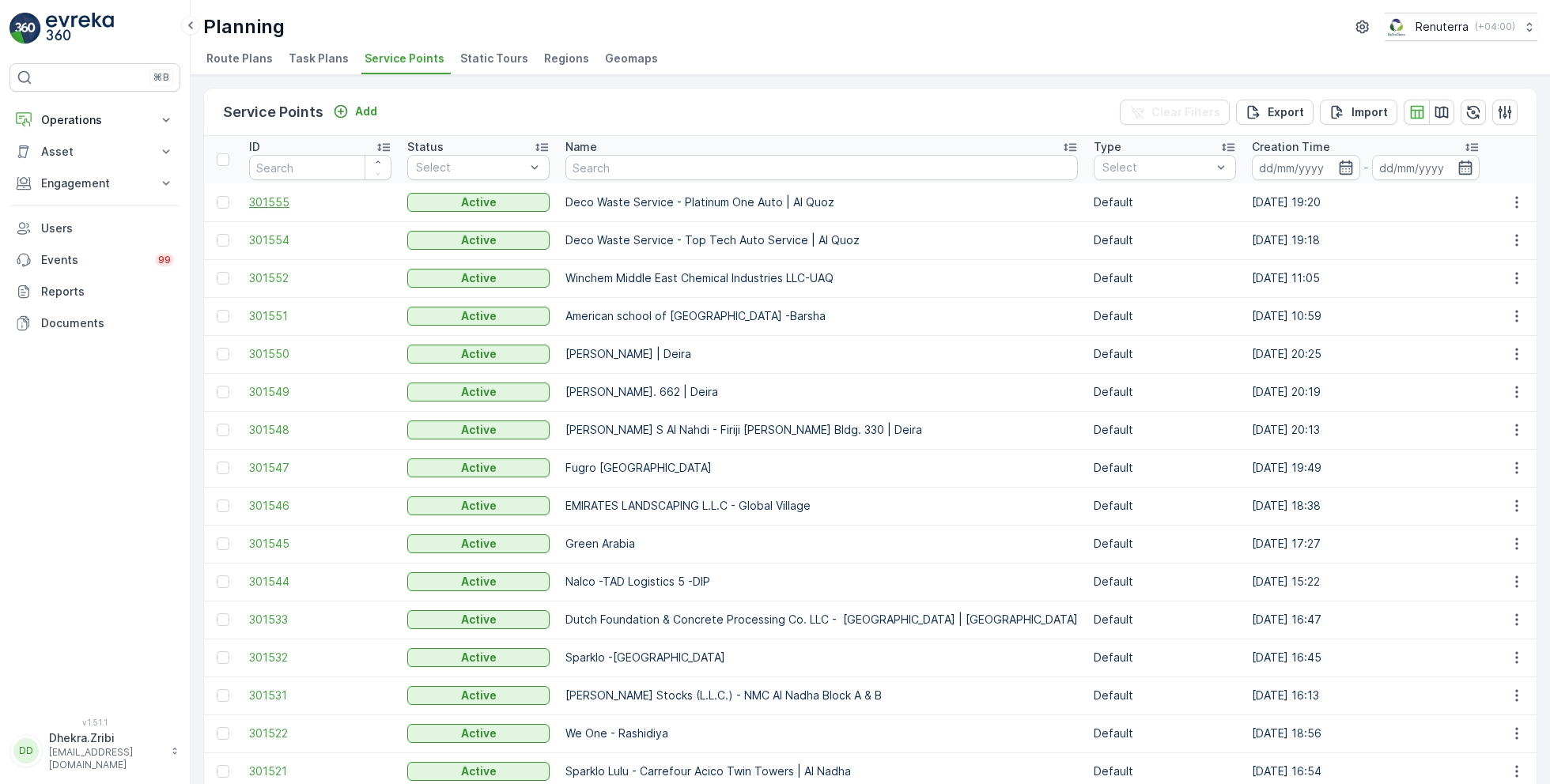
click at [263, 207] on span "301555" at bounding box center [320, 202] width 142 height 16
click at [617, 171] on input "text" at bounding box center [822, 167] width 513 height 26
type input "al tayer"
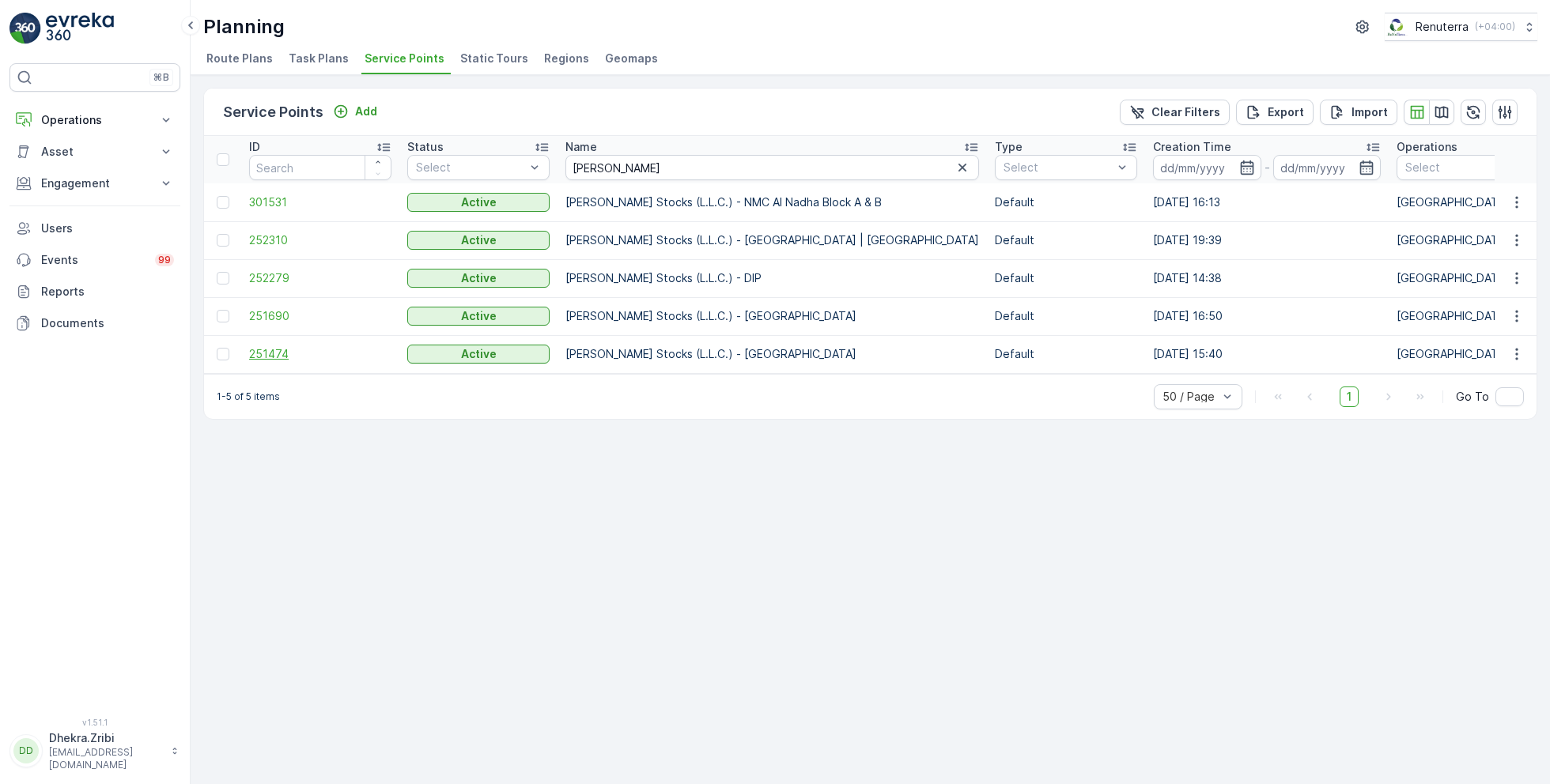
click at [265, 352] on span "251474" at bounding box center [320, 354] width 142 height 16
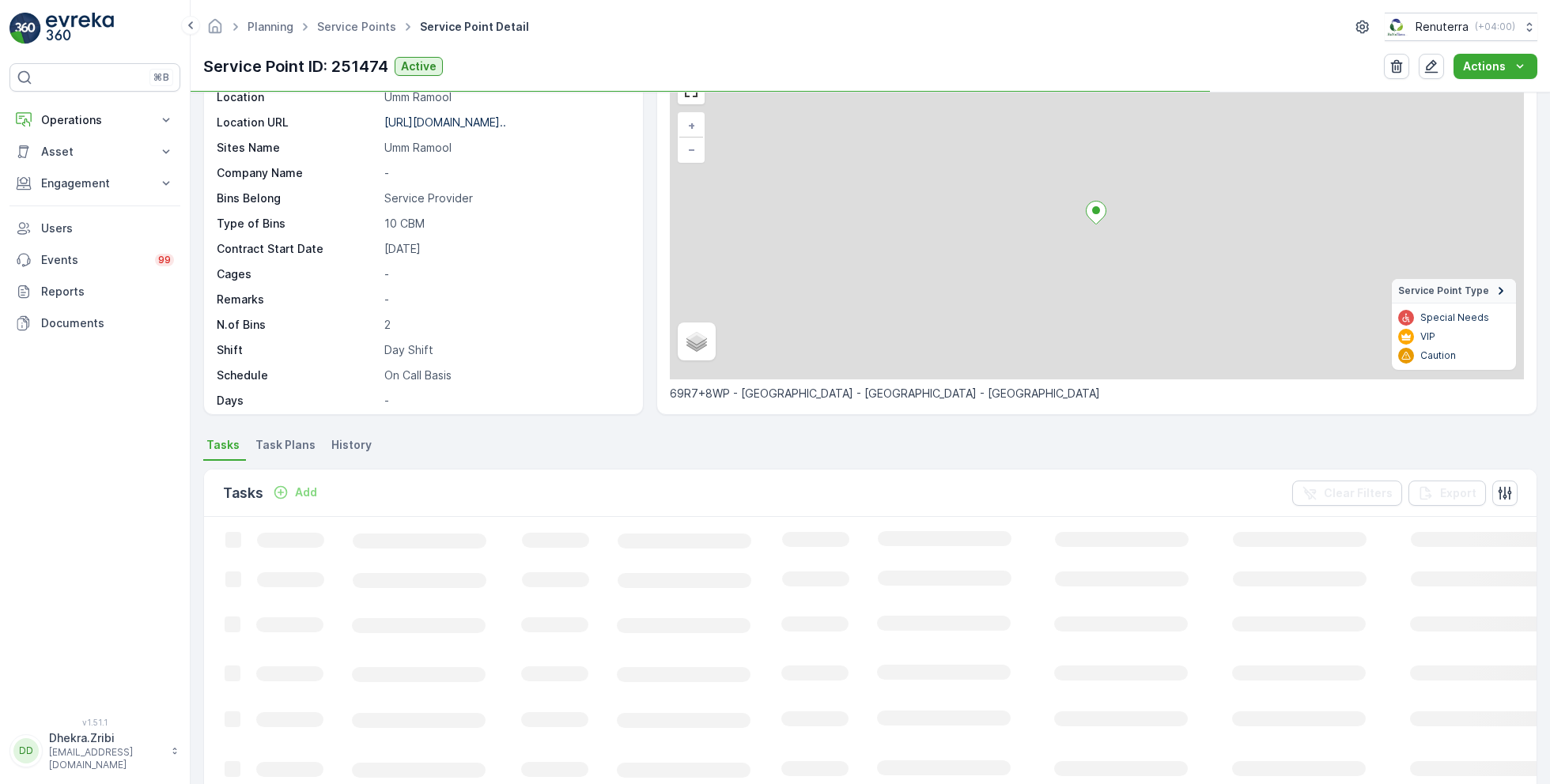
scroll to position [109, 0]
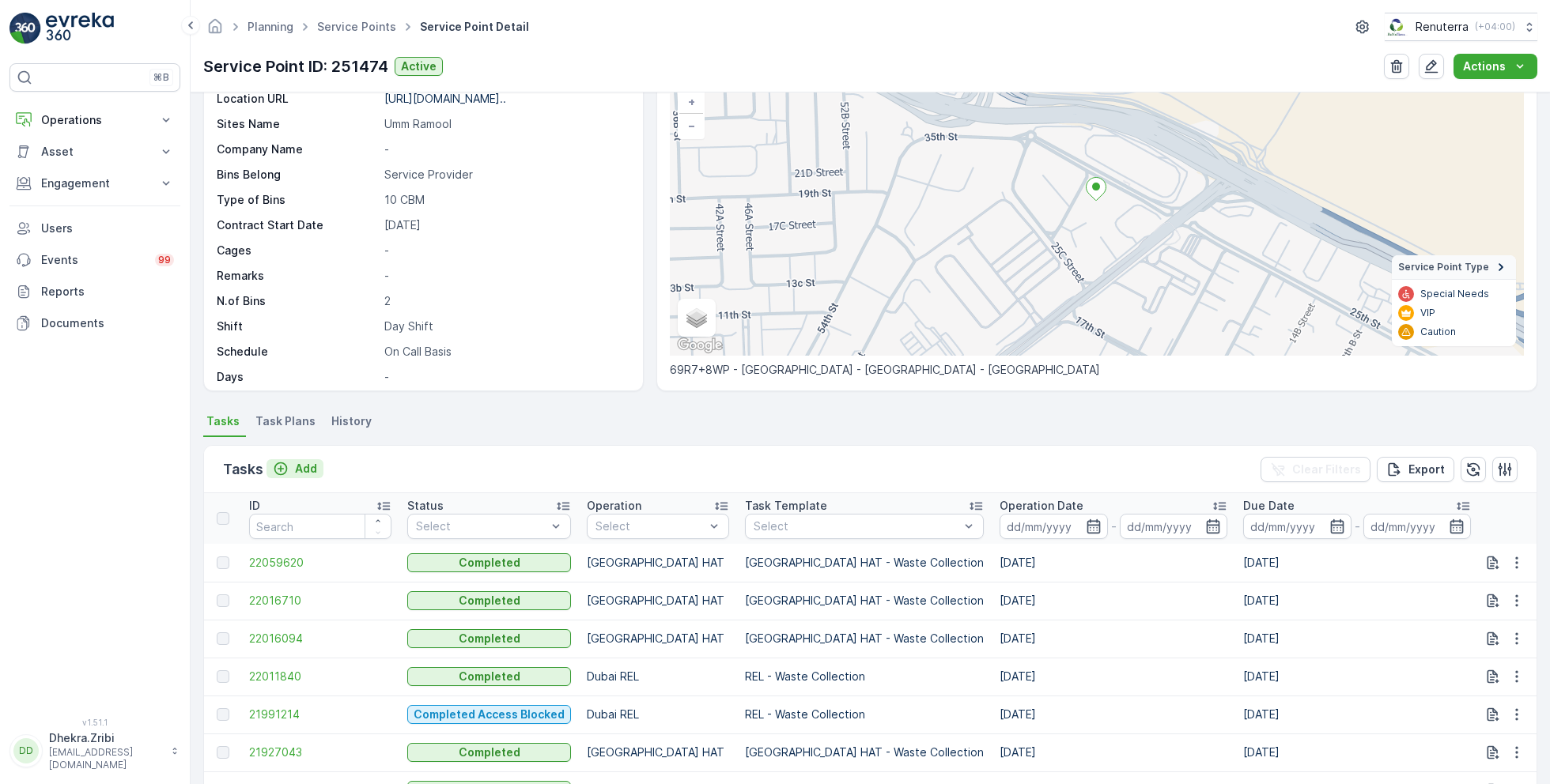
click at [291, 464] on div "Add" at bounding box center [294, 468] width 44 height 16
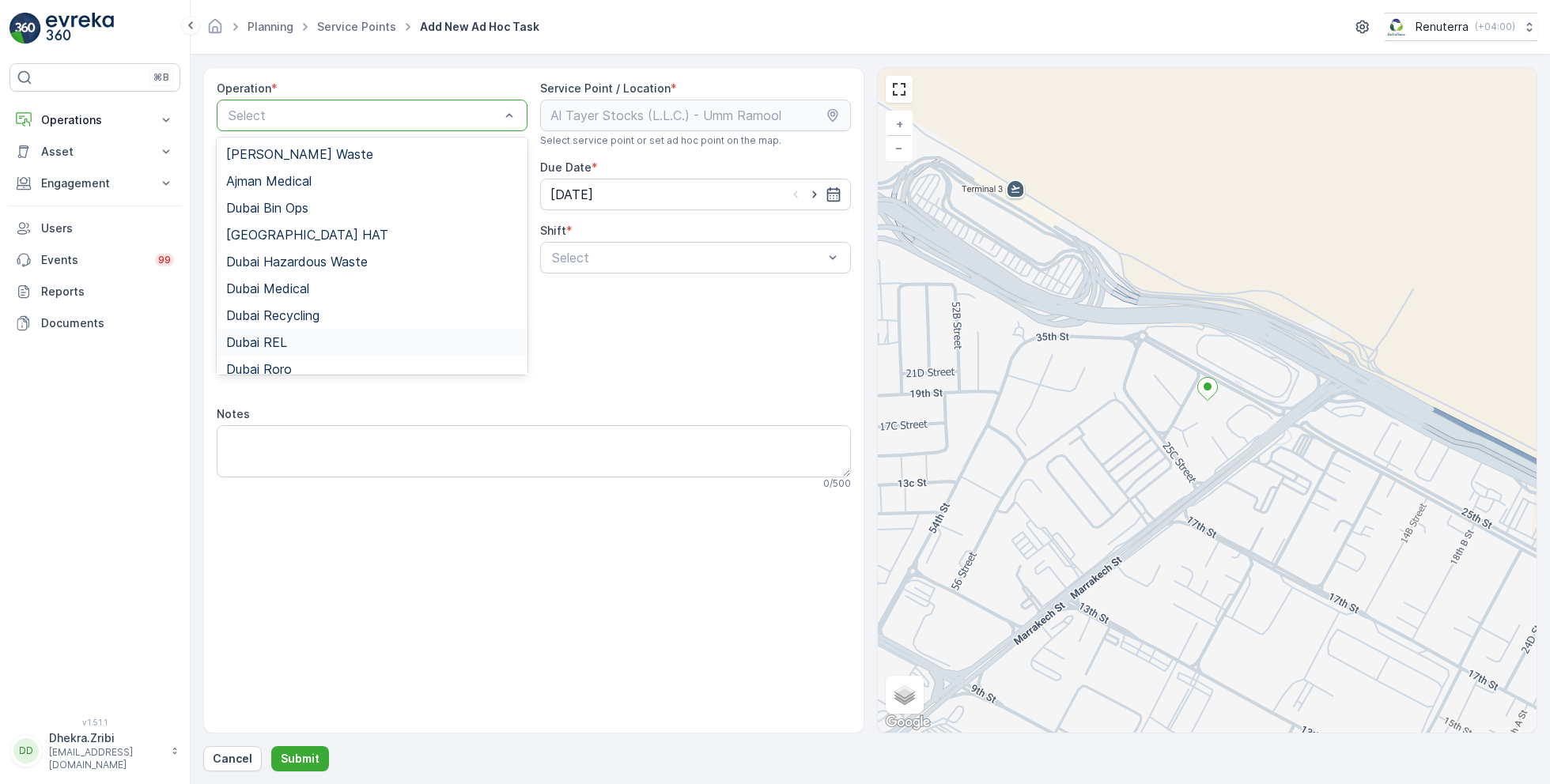
click at [282, 344] on span "Dubai REL" at bounding box center [256, 341] width 61 height 14
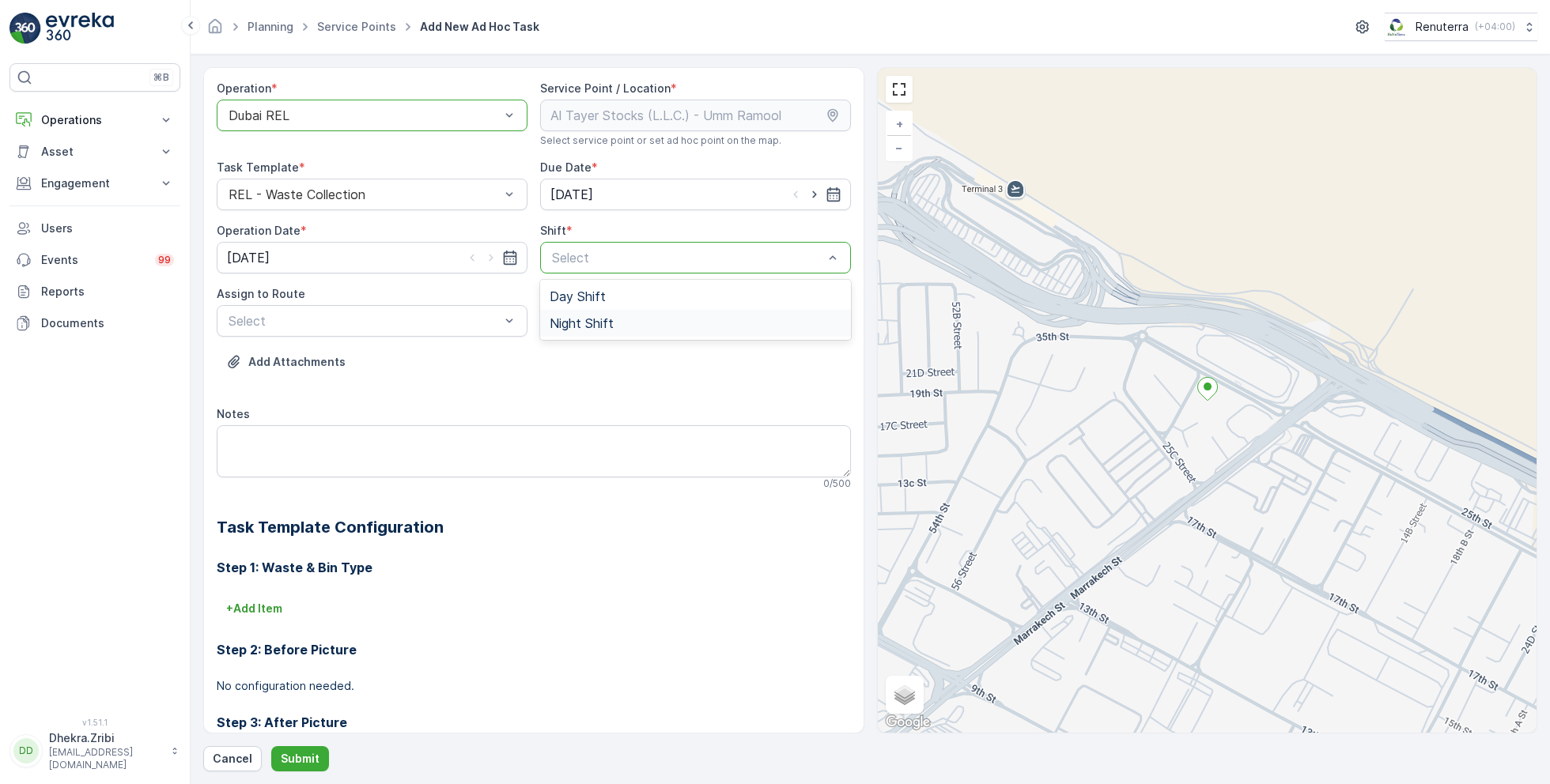
click at [586, 329] on span "Night Shift" at bounding box center [582, 322] width 64 height 14
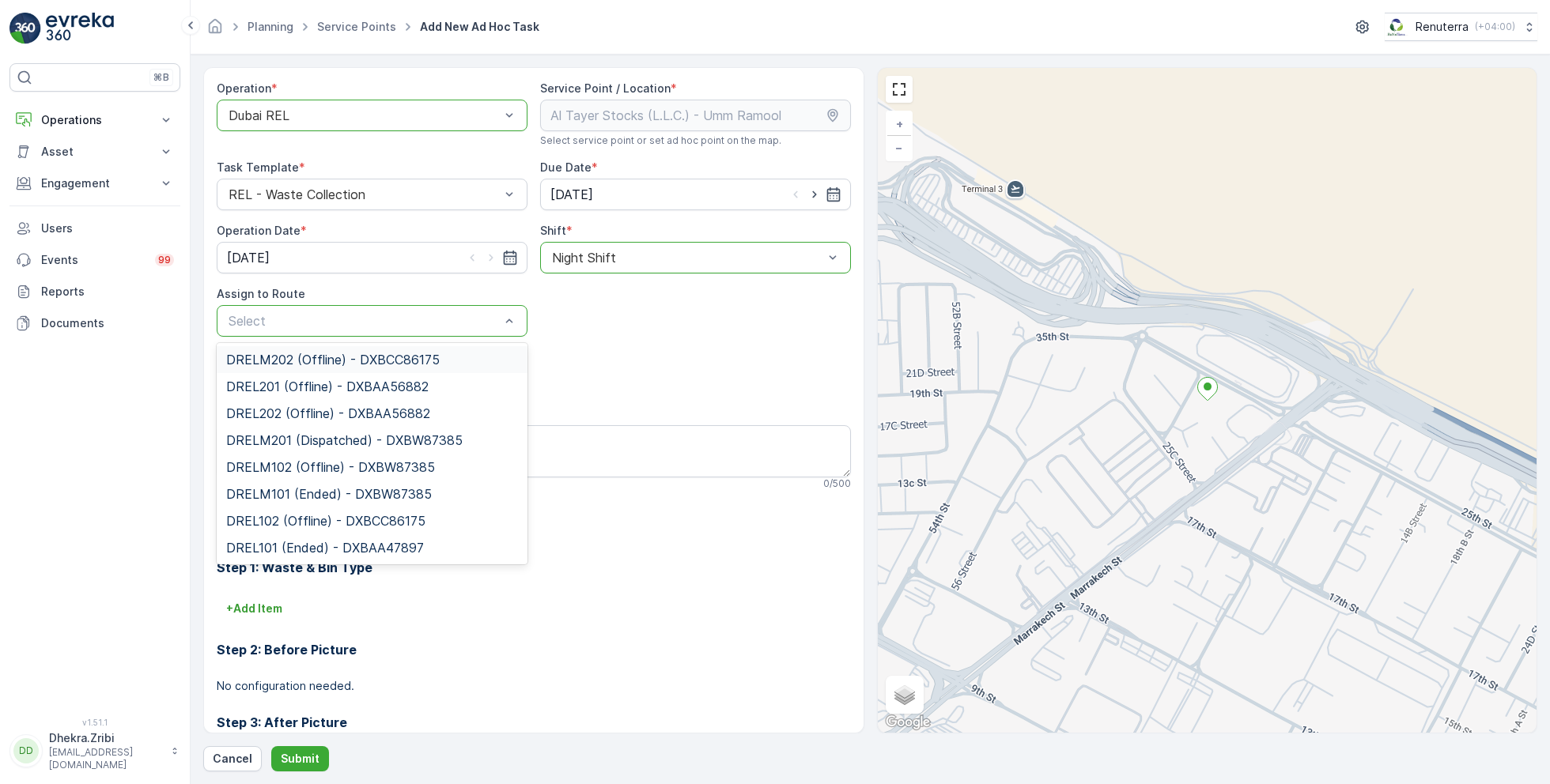
click at [310, 359] on span "DRELM202 (Offline) - DXBCC86175" at bounding box center [333, 359] width 214 height 14
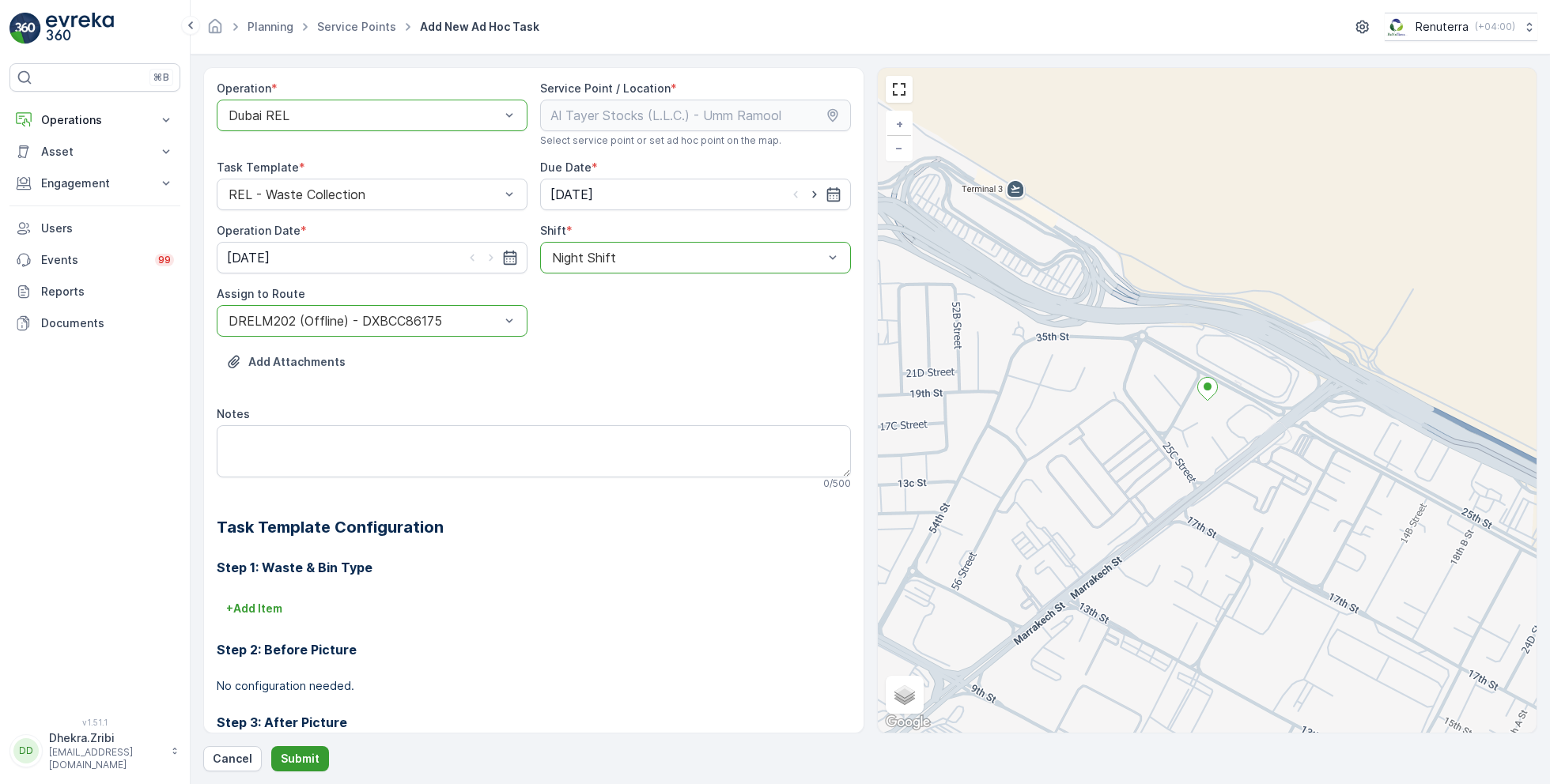
click at [309, 748] on button "Submit" at bounding box center [300, 758] width 58 height 26
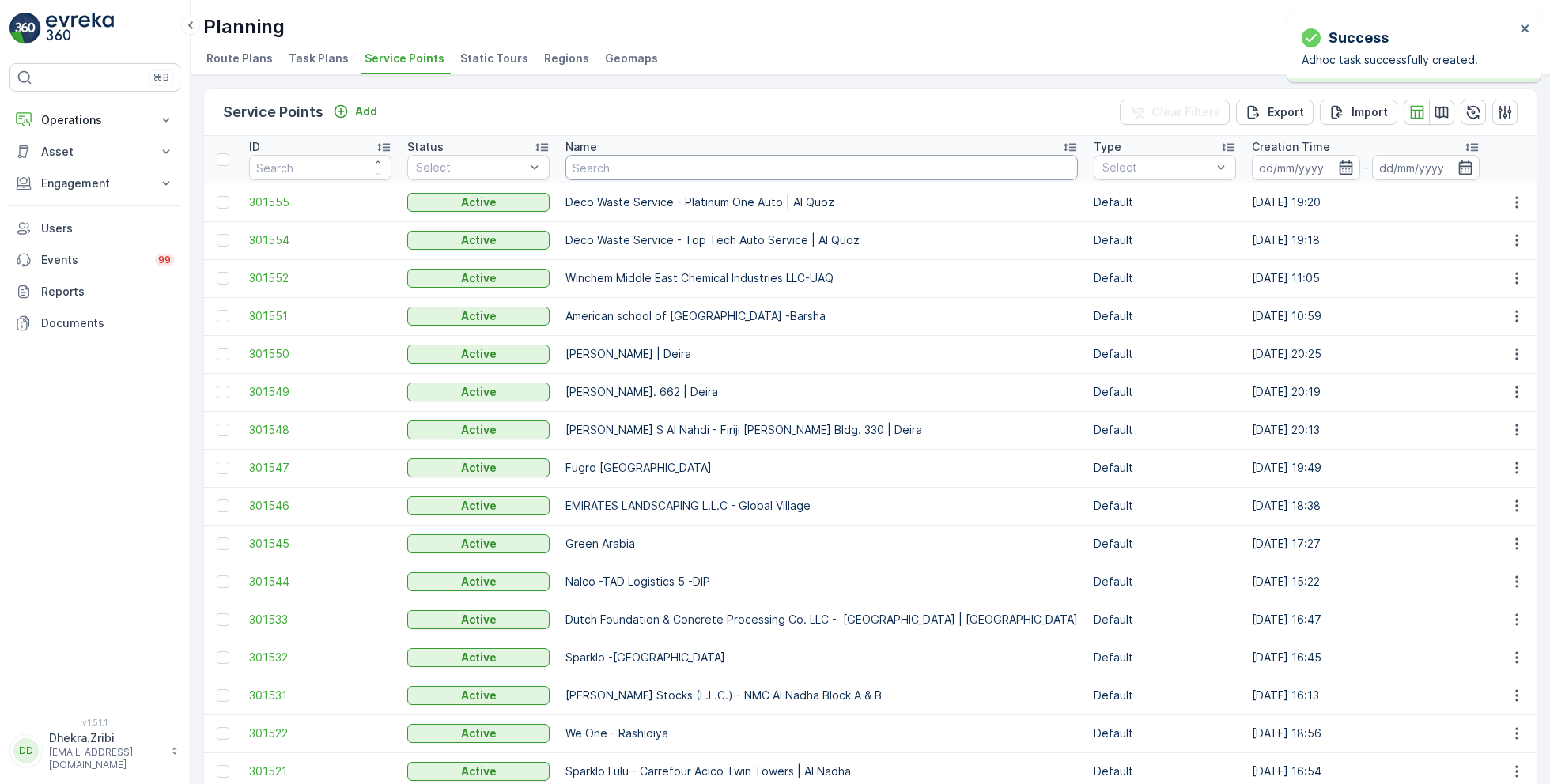
click at [599, 162] on input "text" at bounding box center [822, 167] width 513 height 26
type input "al tayer"
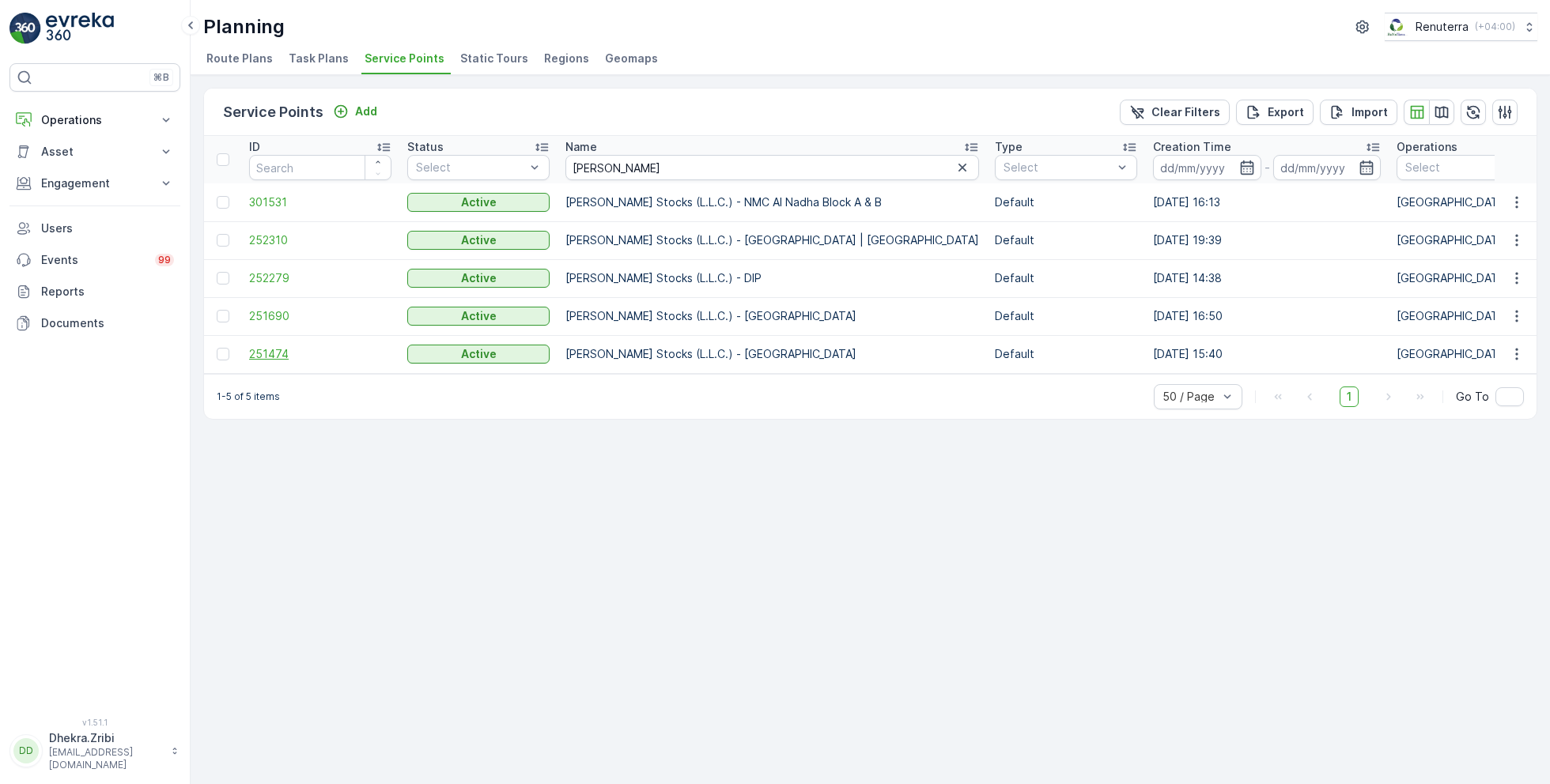
click at [273, 348] on span "251474" at bounding box center [320, 354] width 142 height 16
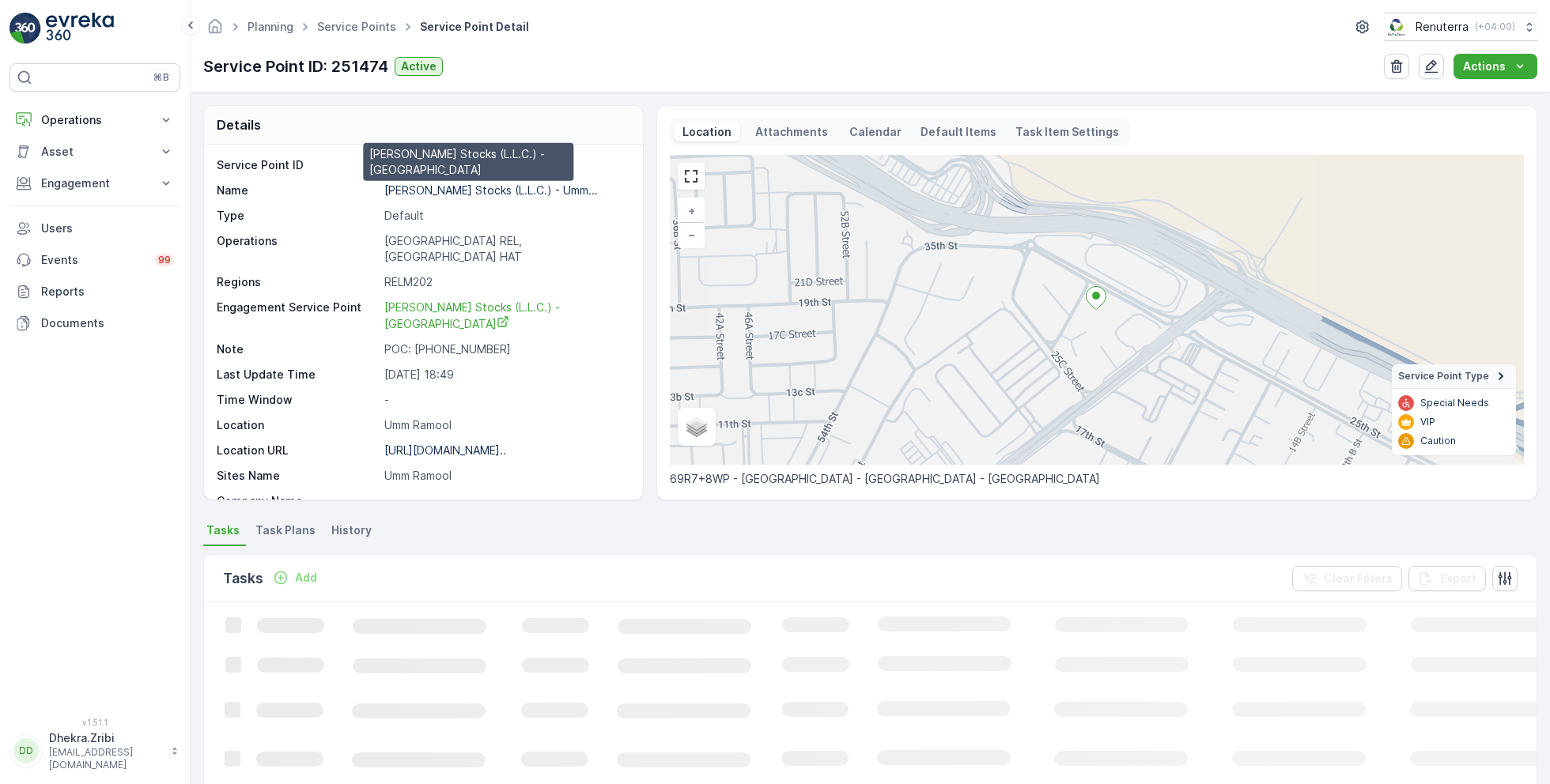
click at [473, 191] on p "Al Tayer Stocks (L.L.C.) - Umm..." at bounding box center [491, 190] width 214 height 13
